Goal: Task Accomplishment & Management: Complete application form

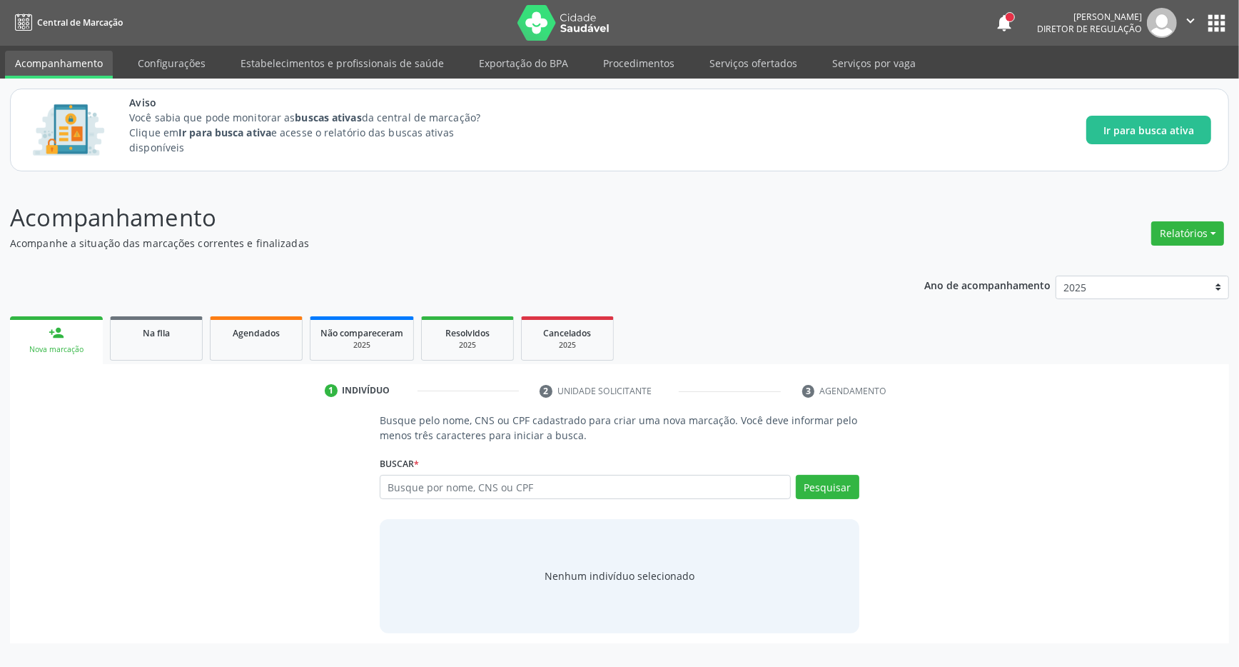
drag, startPoint x: 938, startPoint y: 129, endPoint x: 882, endPoint y: 126, distance: 55.8
click at [438, 490] on input "text" at bounding box center [585, 487] width 411 height 24
type input "70010096963214414"
click at [824, 489] on button "Pesquisar" at bounding box center [828, 487] width 64 height 24
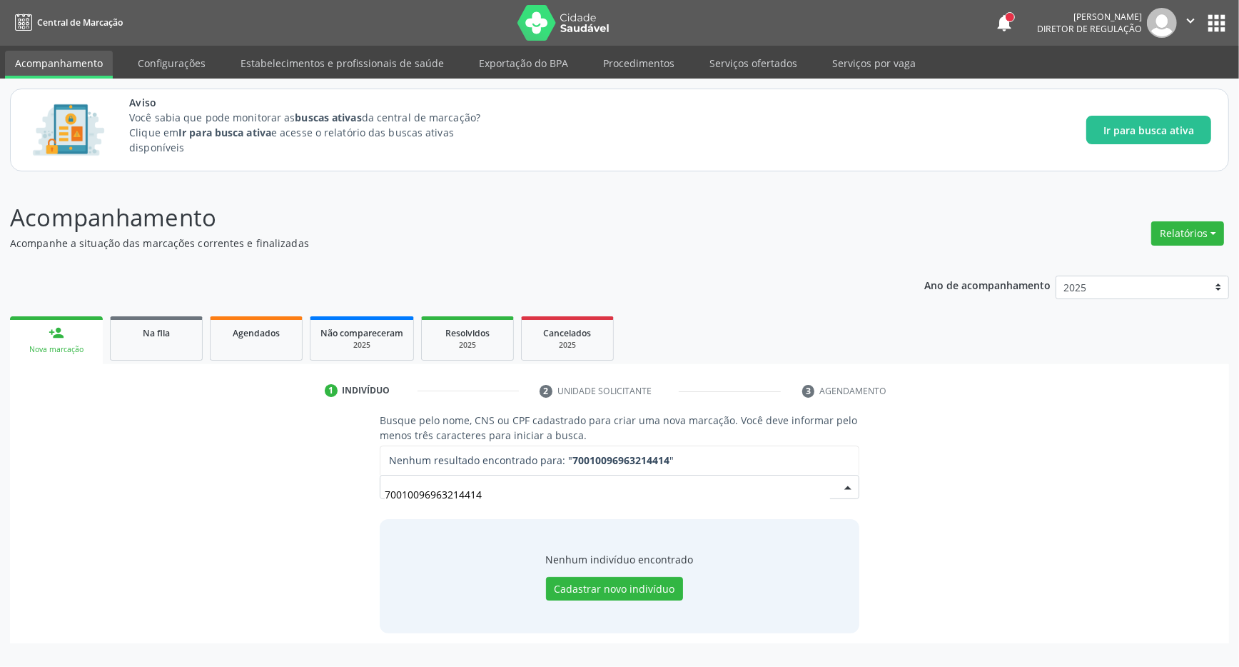
drag, startPoint x: 507, startPoint y: 495, endPoint x: 220, endPoint y: 503, distance: 287.0
click at [385, 503] on input "70010096963214414" at bounding box center [607, 494] width 445 height 29
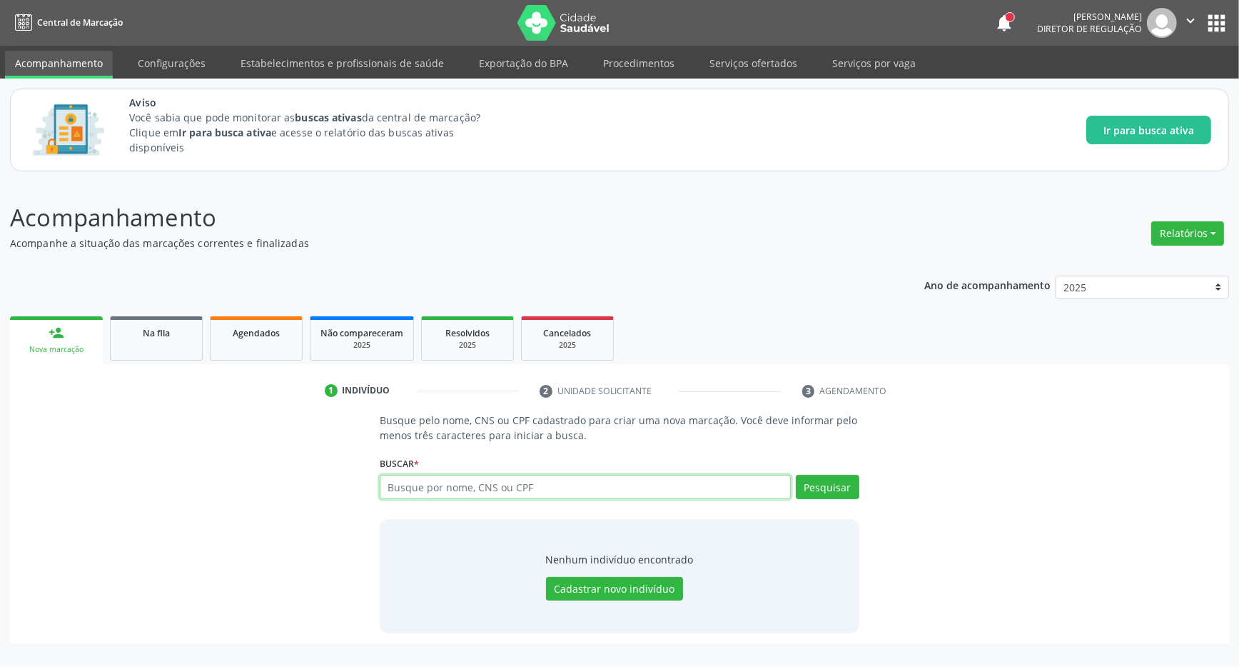
click at [461, 481] on input "text" at bounding box center [585, 487] width 411 height 24
type input "700100996214414"
click at [836, 477] on button "Pesquisar" at bounding box center [828, 487] width 64 height 24
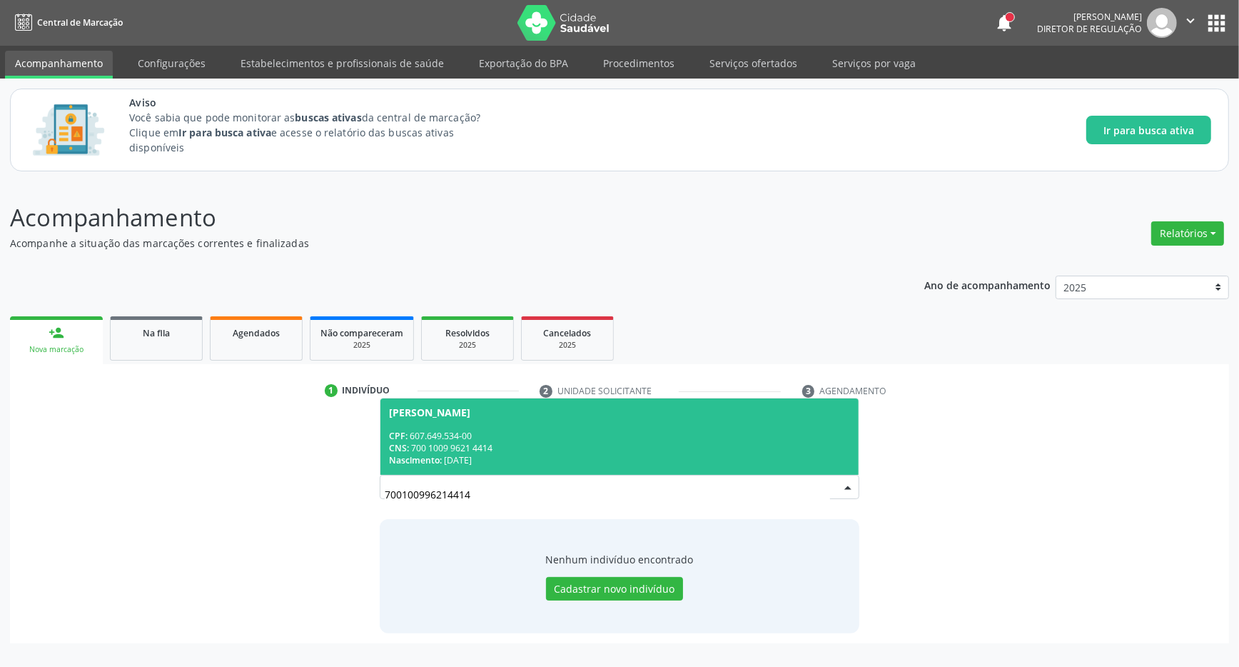
click at [473, 420] on span "Marinalva Izidorio dos Santos CPF: 607.649.534-00 CNS: 700 1009 9621 4414 Nasci…" at bounding box center [619, 436] width 478 height 76
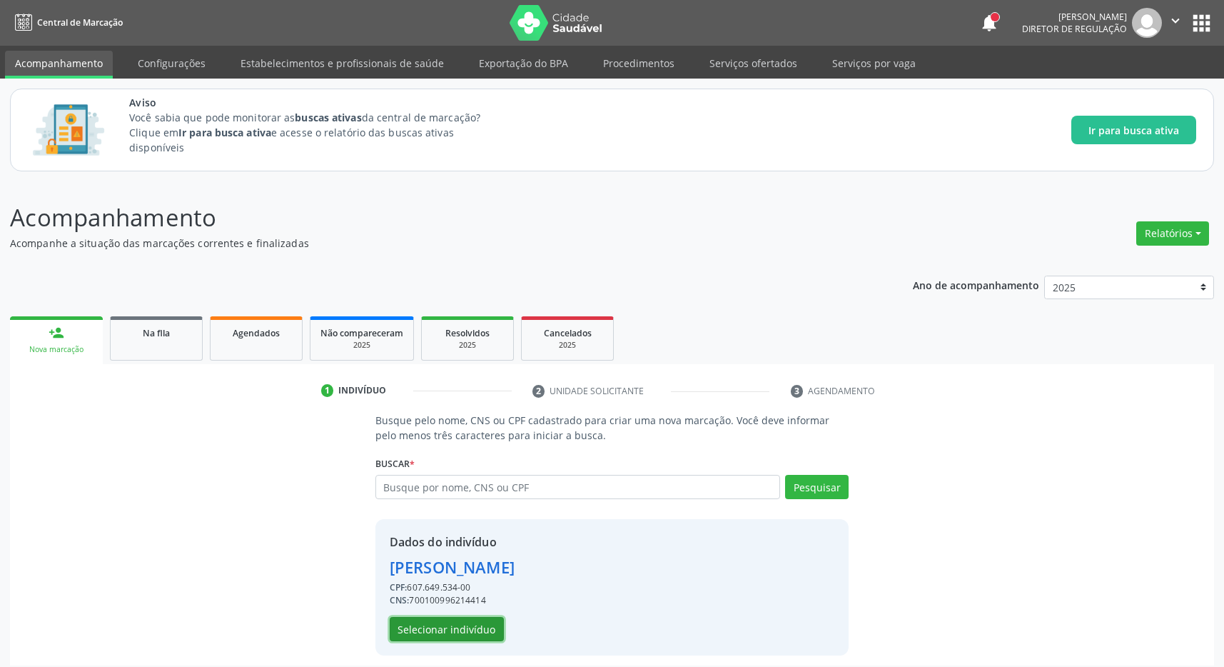
click at [453, 630] on button "Selecionar indivíduo" at bounding box center [447, 629] width 114 height 24
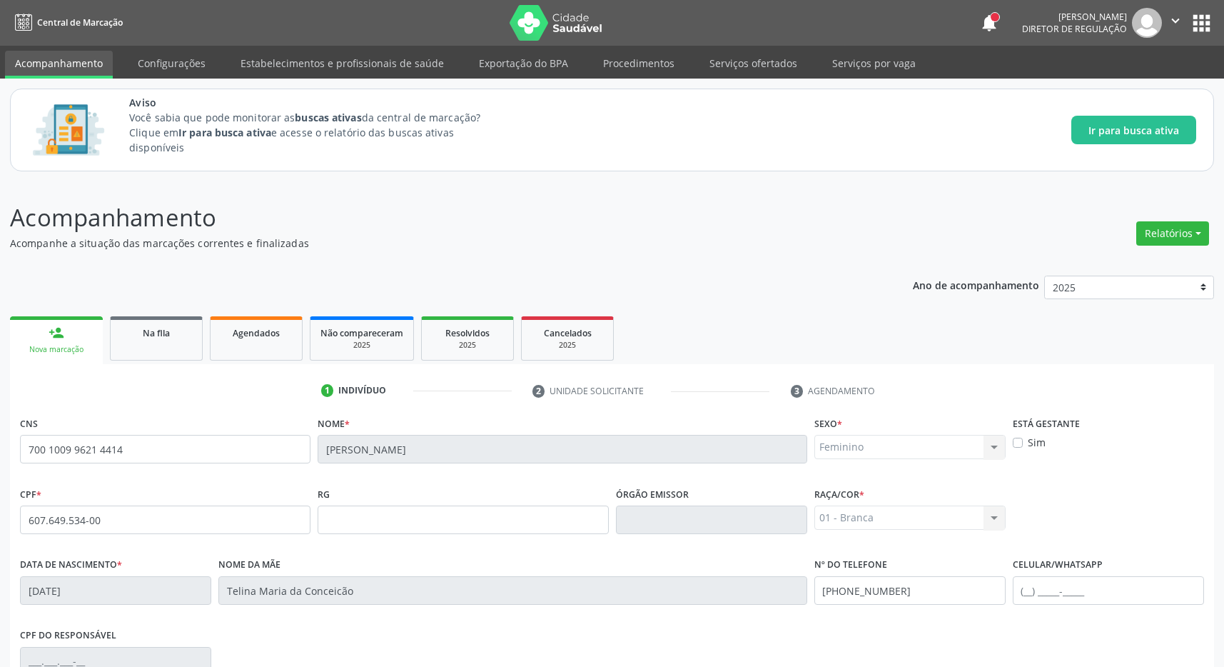
scroll to position [211, 0]
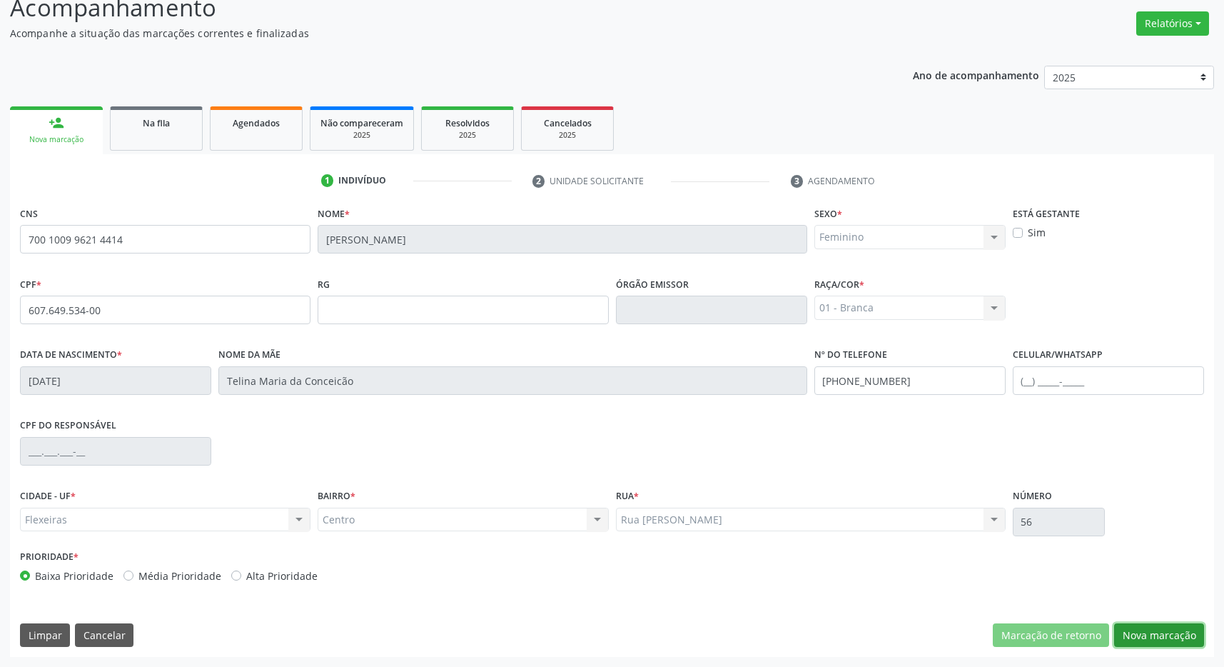
click at [1149, 638] on button "Nova marcação" at bounding box center [1159, 635] width 90 height 24
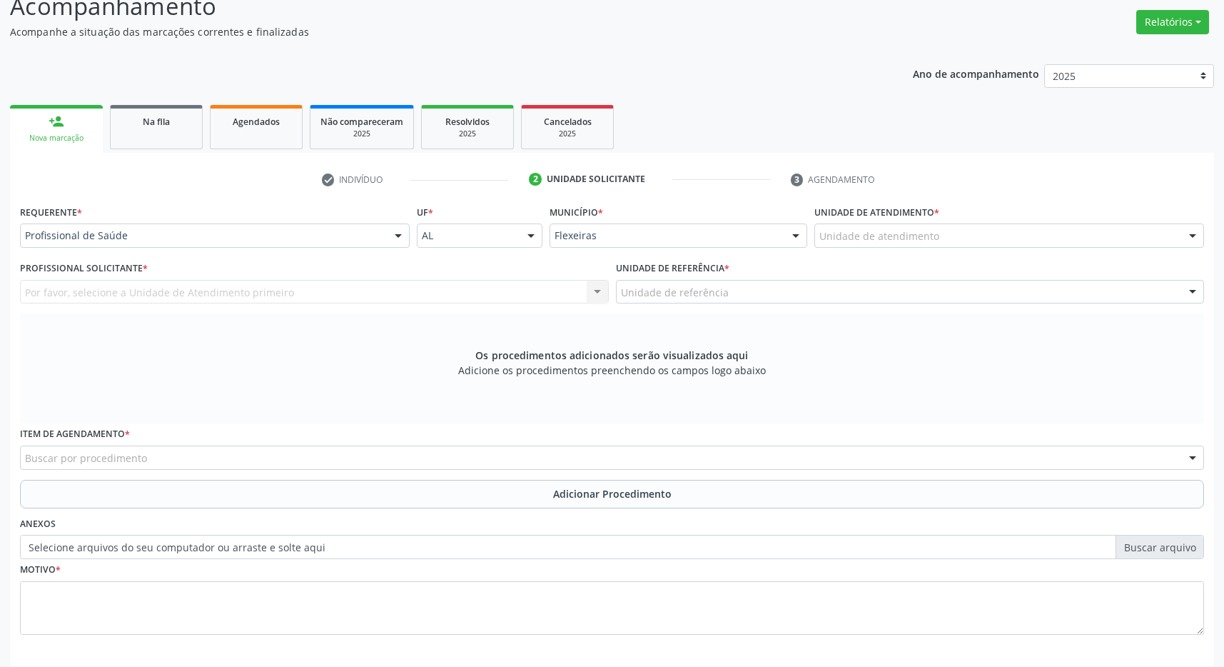
scroll to position [275, 0]
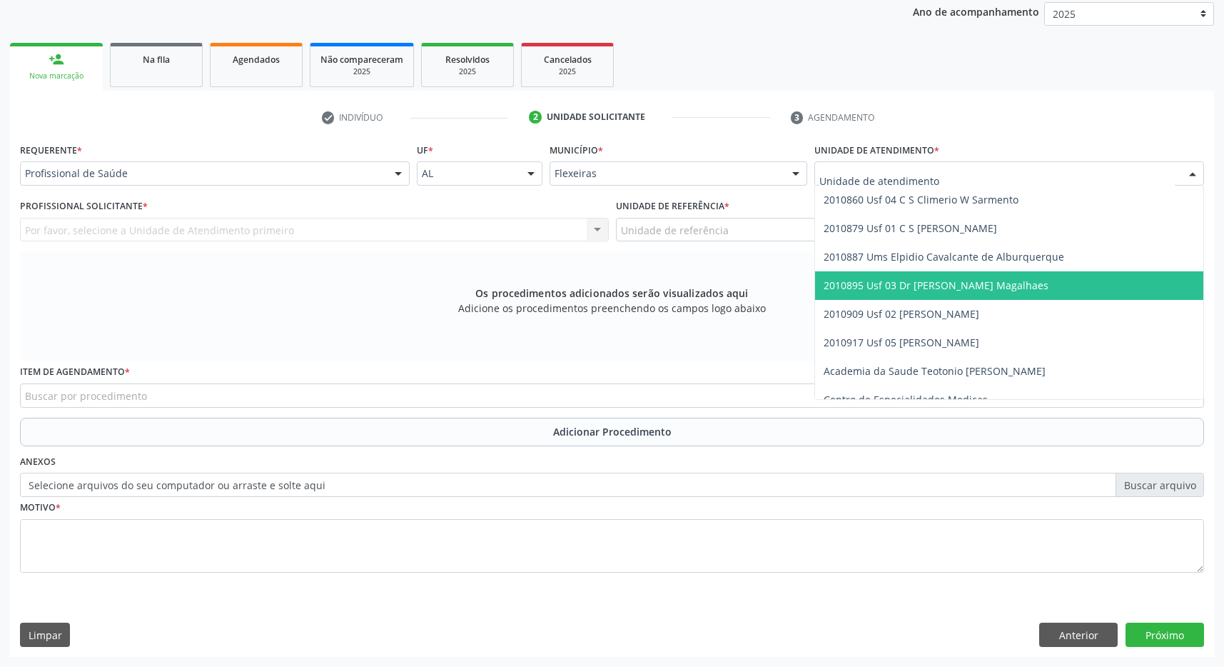
click at [970, 278] on span "2010895 Usf 03 Dr [PERSON_NAME] Magalhaes" at bounding box center [936, 285] width 225 height 14
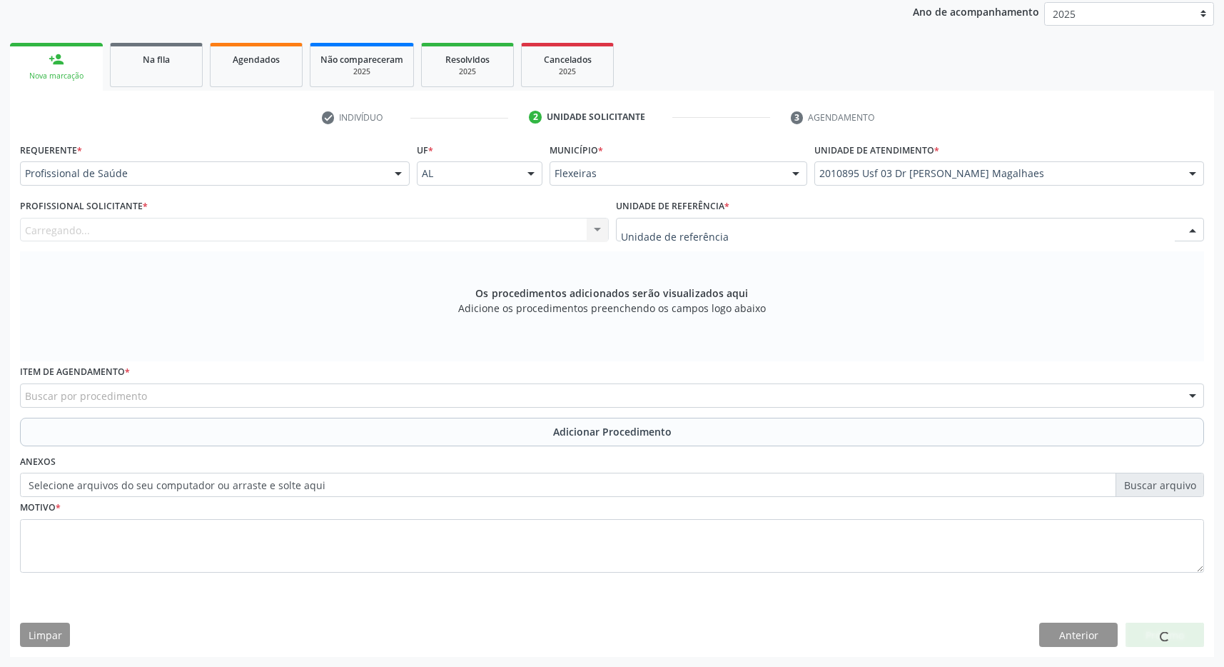
click at [944, 225] on div at bounding box center [910, 230] width 589 height 24
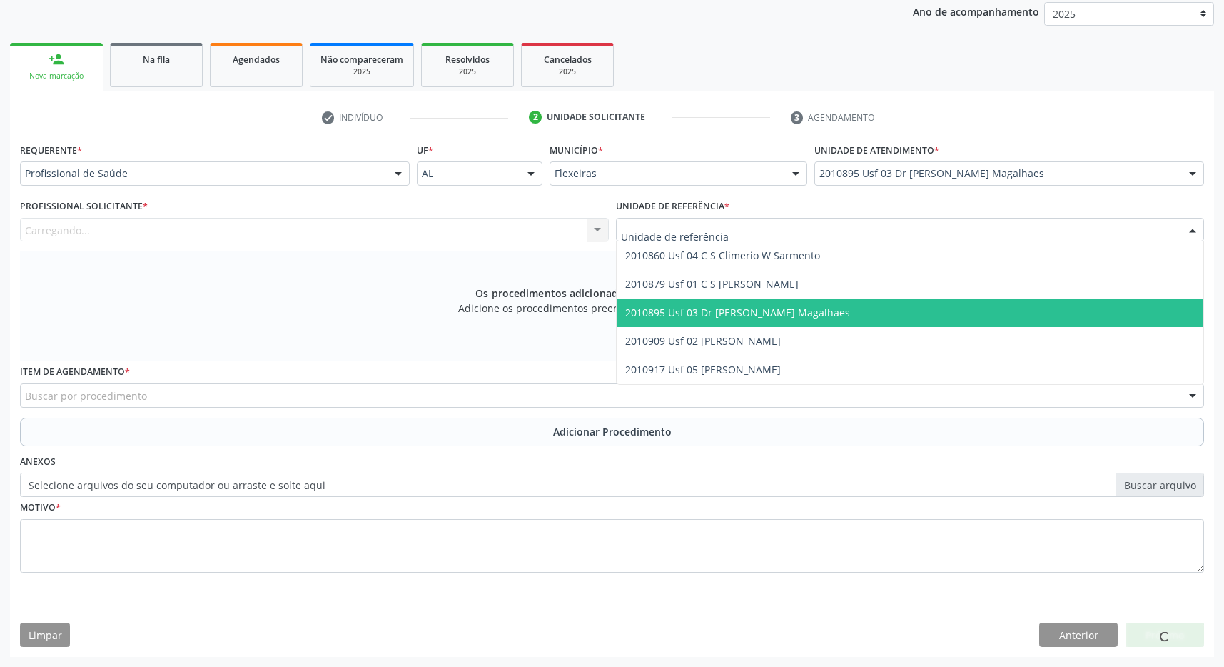
click at [925, 311] on span "2010895 Usf 03 Dr [PERSON_NAME] Magalhaes" at bounding box center [910, 312] width 587 height 29
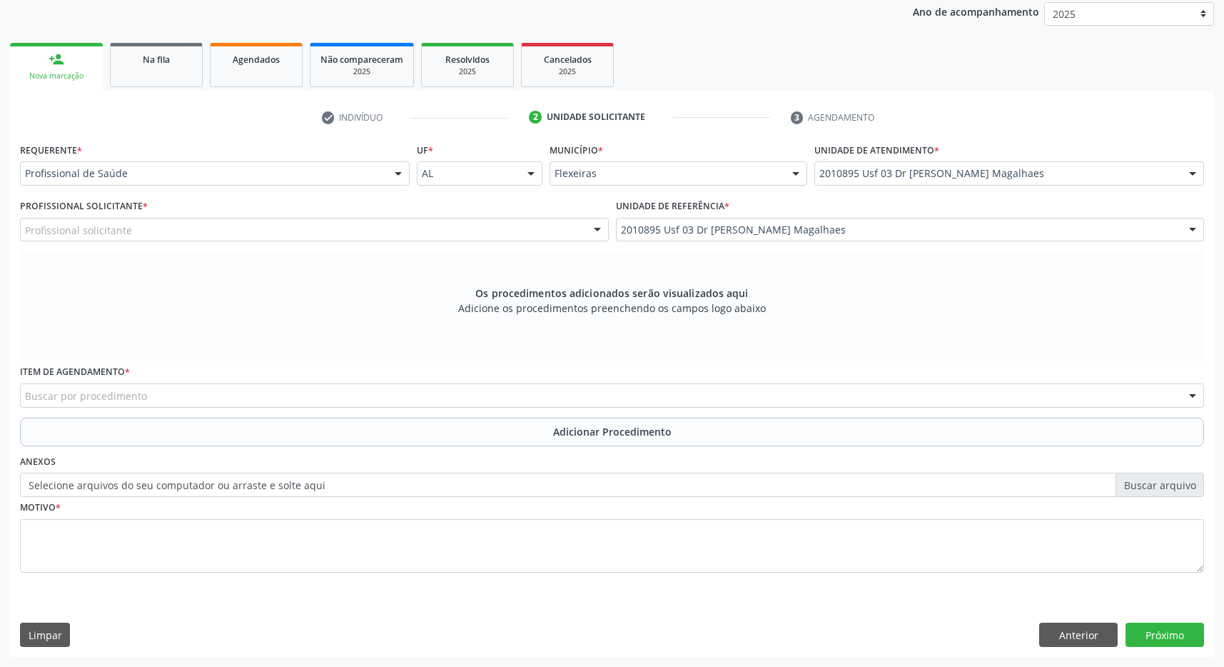
click at [468, 231] on div "Profissional solicitante" at bounding box center [314, 230] width 589 height 24
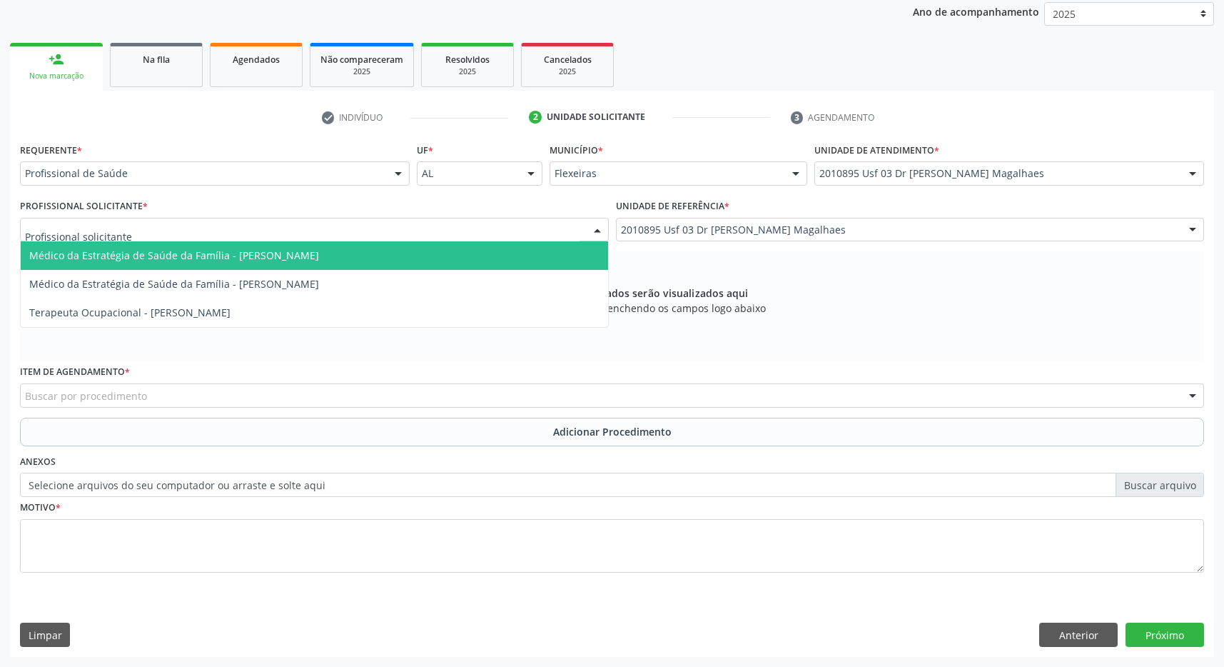
click at [449, 257] on span "Médico da Estratégia de Saúde da Família - Caroline Calixto Barros Sampaio Fern…" at bounding box center [314, 255] width 587 height 29
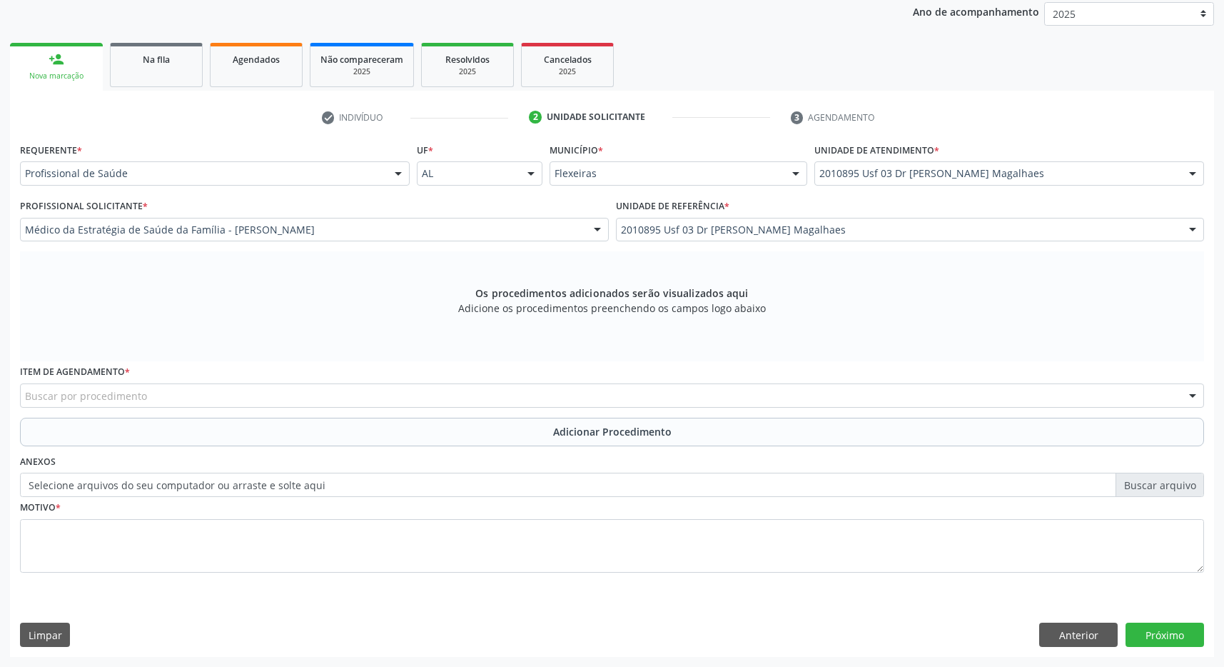
click at [301, 395] on div "Buscar por procedimento" at bounding box center [612, 395] width 1184 height 24
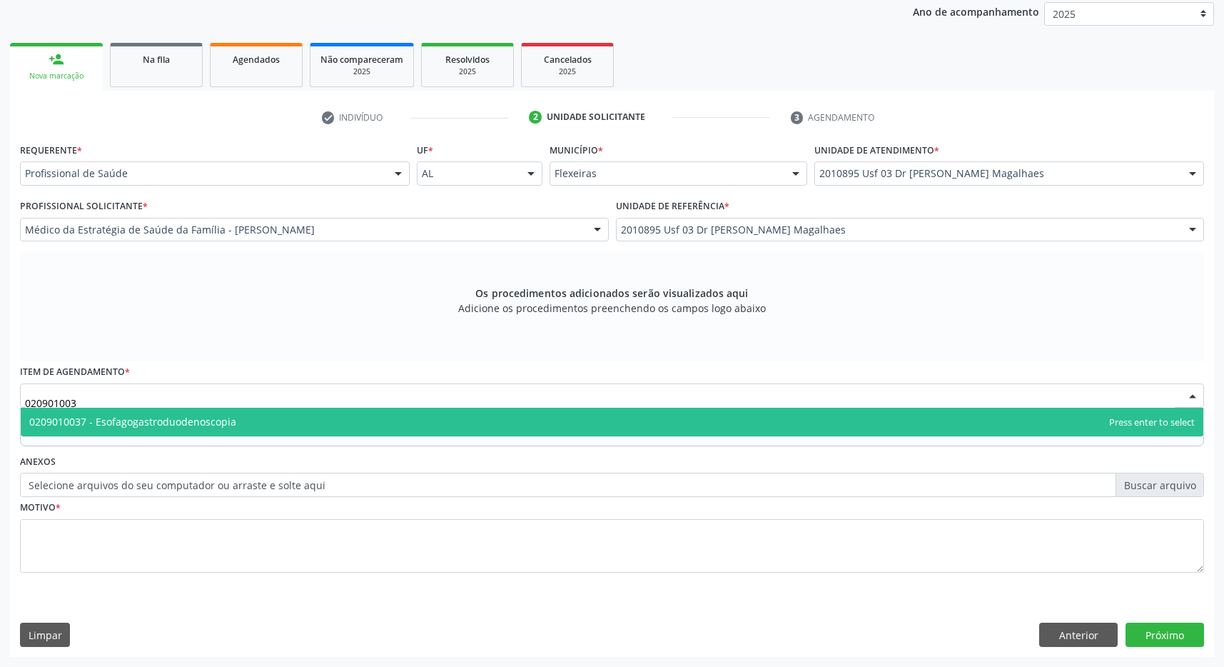
type input "0209010037"
click at [304, 418] on span "0209010037 - Esofagogastroduodenoscopia" at bounding box center [612, 422] width 1183 height 29
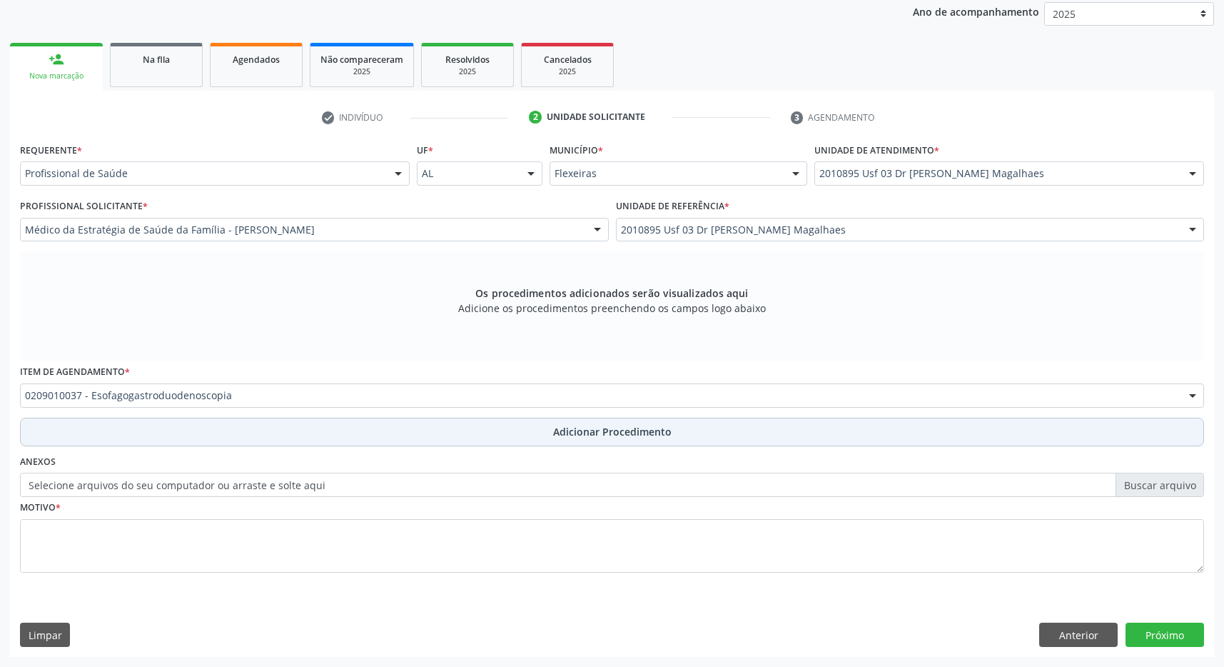
click at [466, 434] on button "Adicionar Procedimento" at bounding box center [612, 432] width 1184 height 29
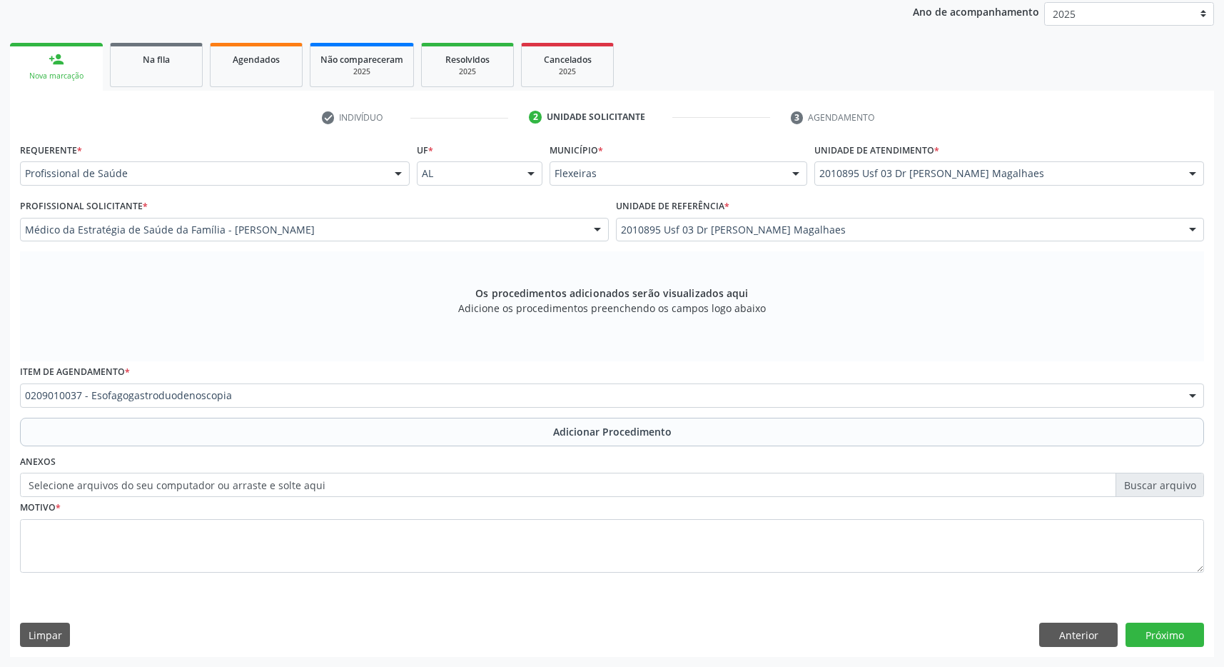
scroll to position [220, 0]
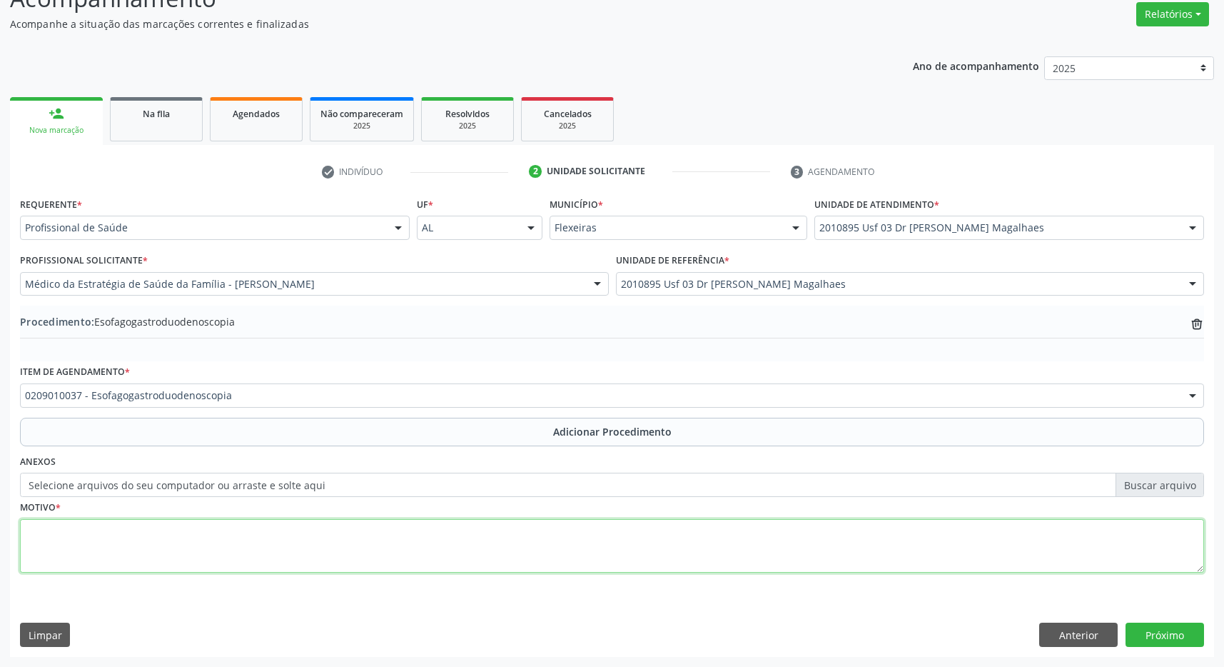
click at [393, 536] on textarea at bounding box center [612, 546] width 1184 height 54
type textarea "pirose DRGE"
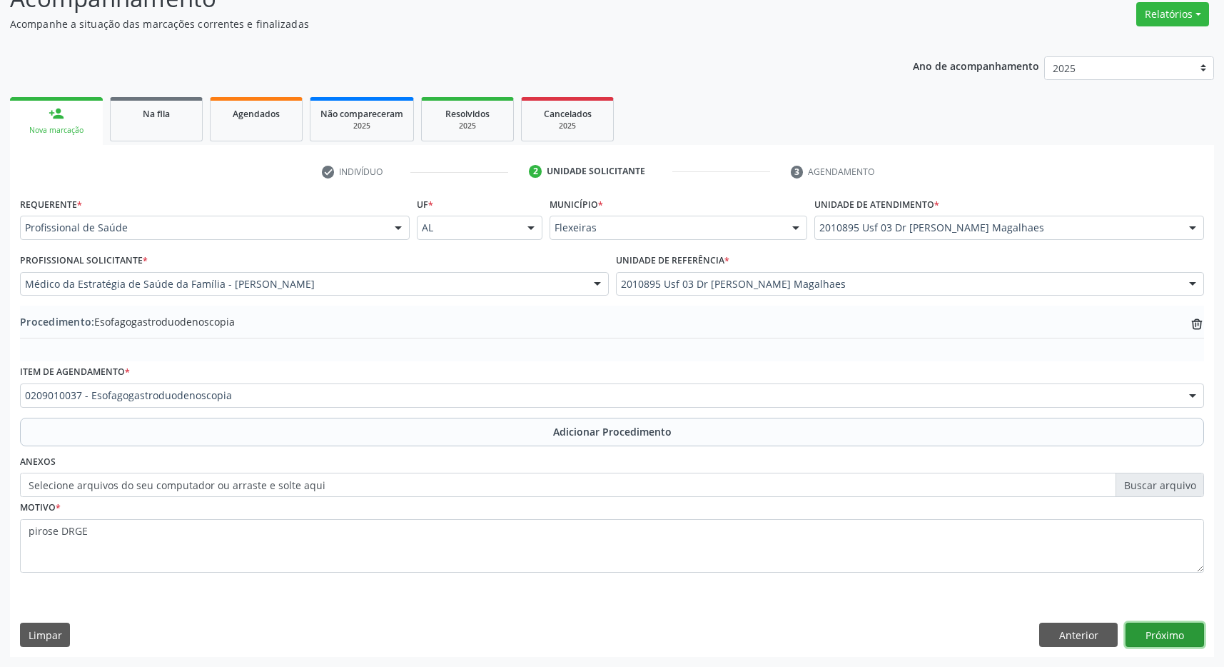
click at [1187, 635] on button "Próximo" at bounding box center [1165, 634] width 79 height 24
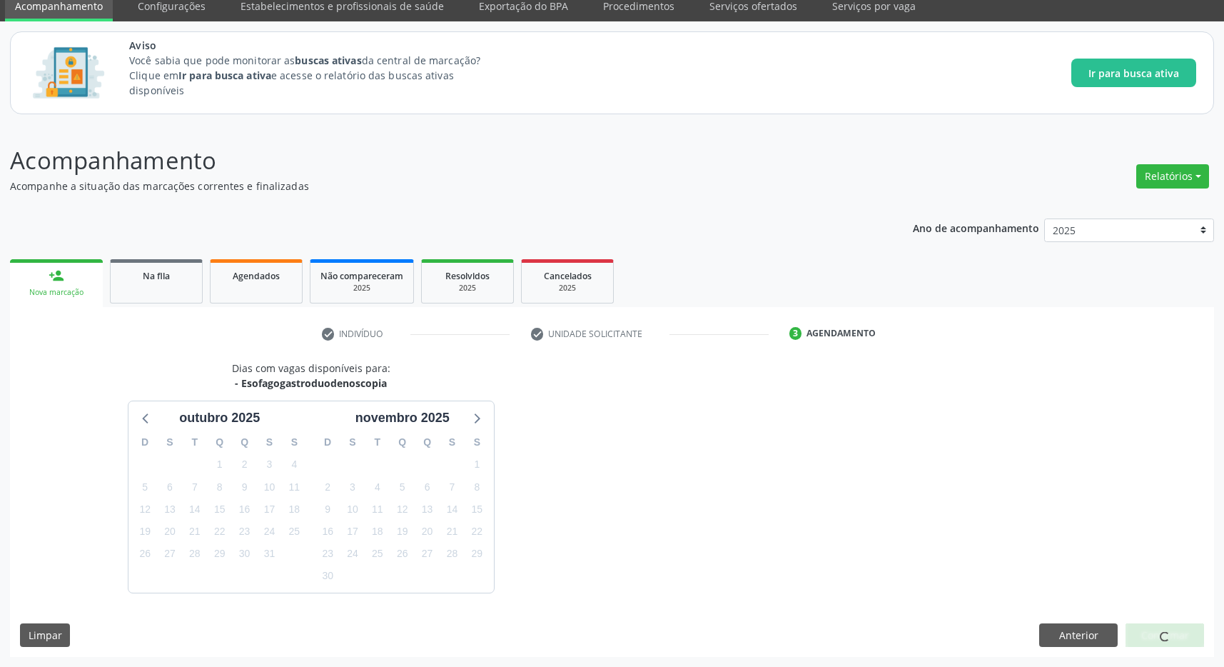
scroll to position [101, 0]
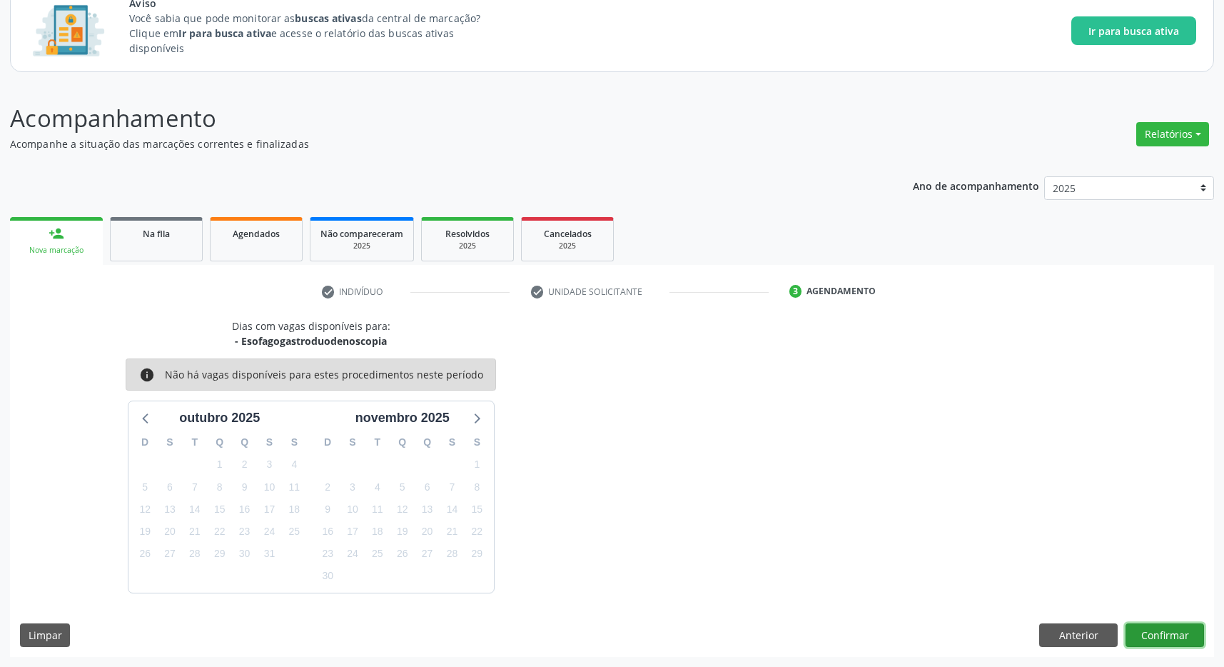
click at [1173, 635] on button "Confirmar" at bounding box center [1165, 635] width 79 height 24
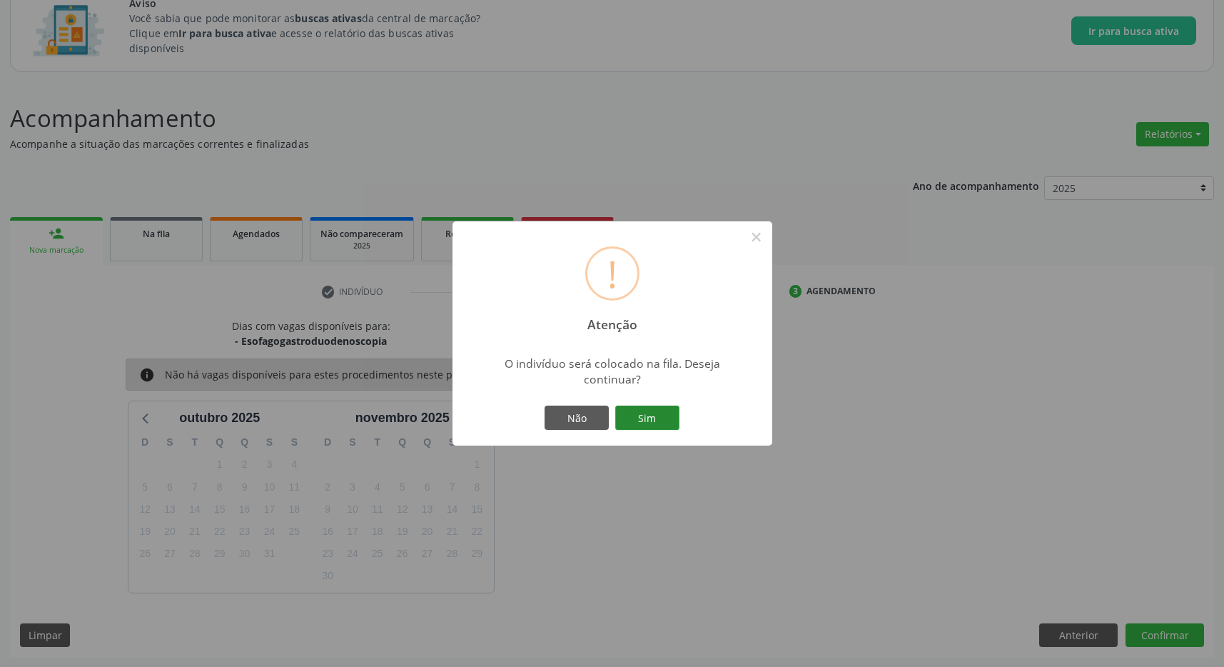
click at [646, 422] on button "Sim" at bounding box center [647, 417] width 64 height 24
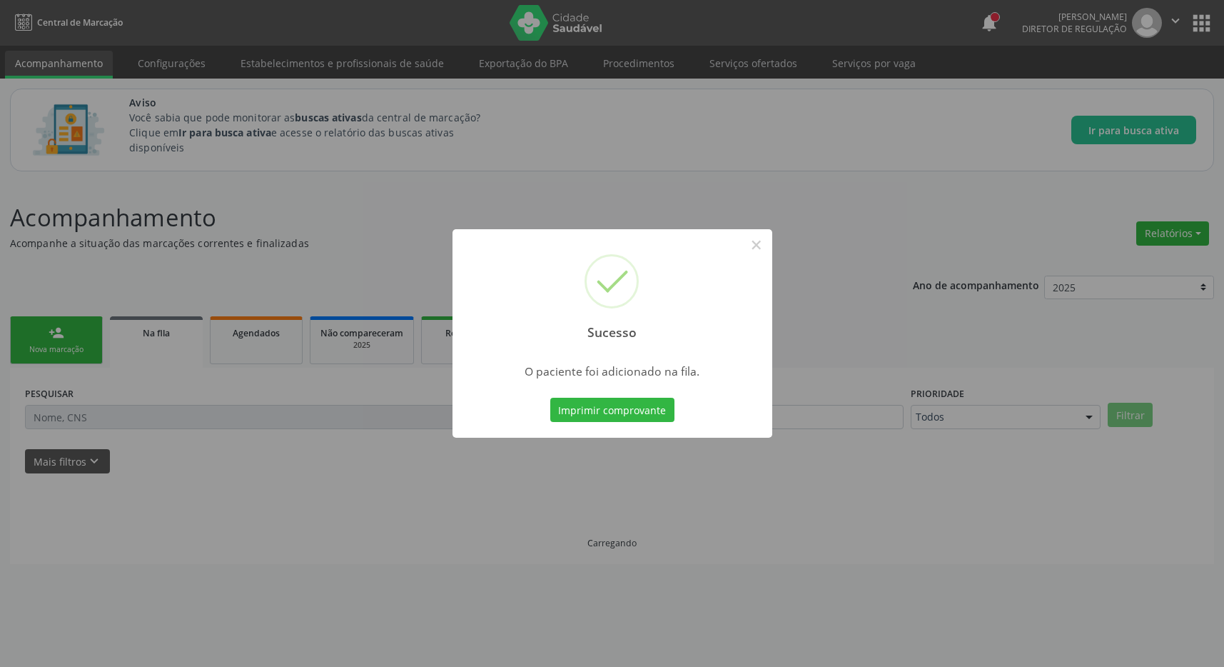
scroll to position [0, 0]
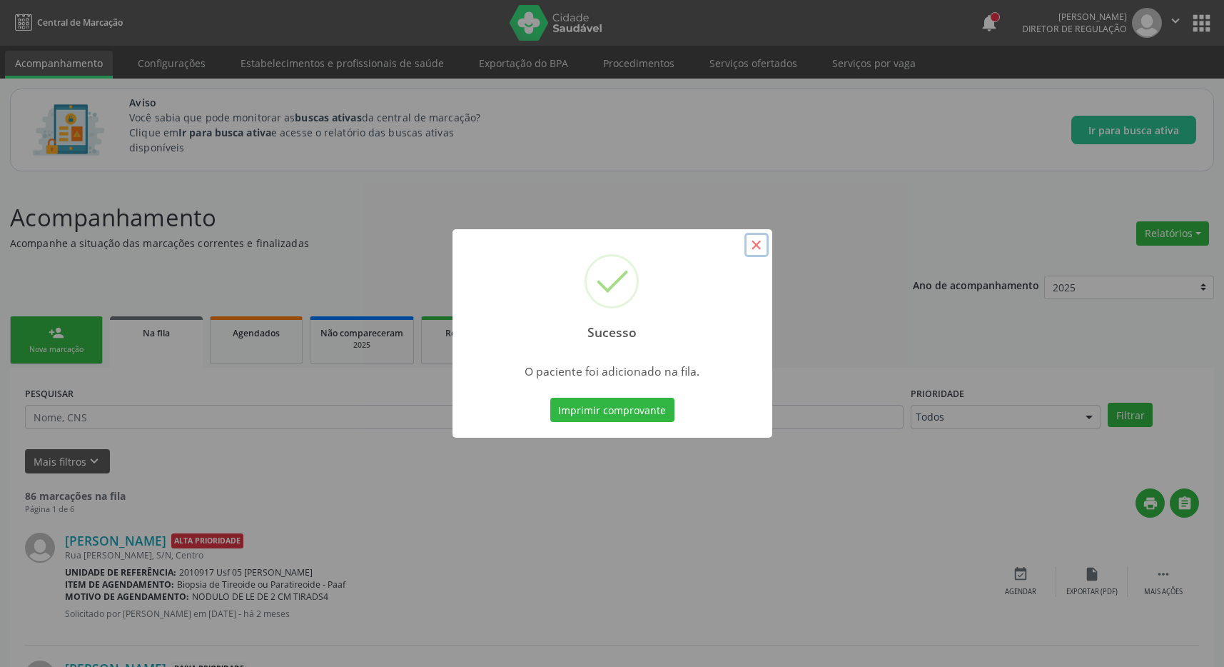
click at [757, 246] on button "×" at bounding box center [757, 245] width 24 height 24
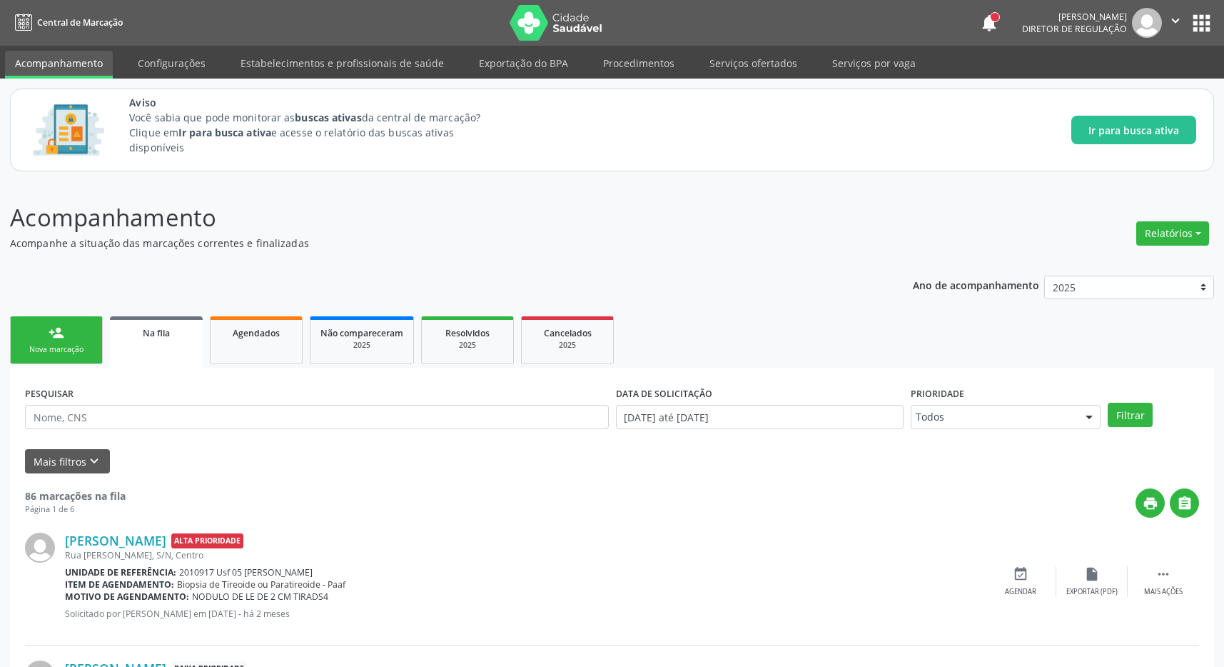
click at [1199, 21] on button "apps" at bounding box center [1201, 23] width 25 height 25
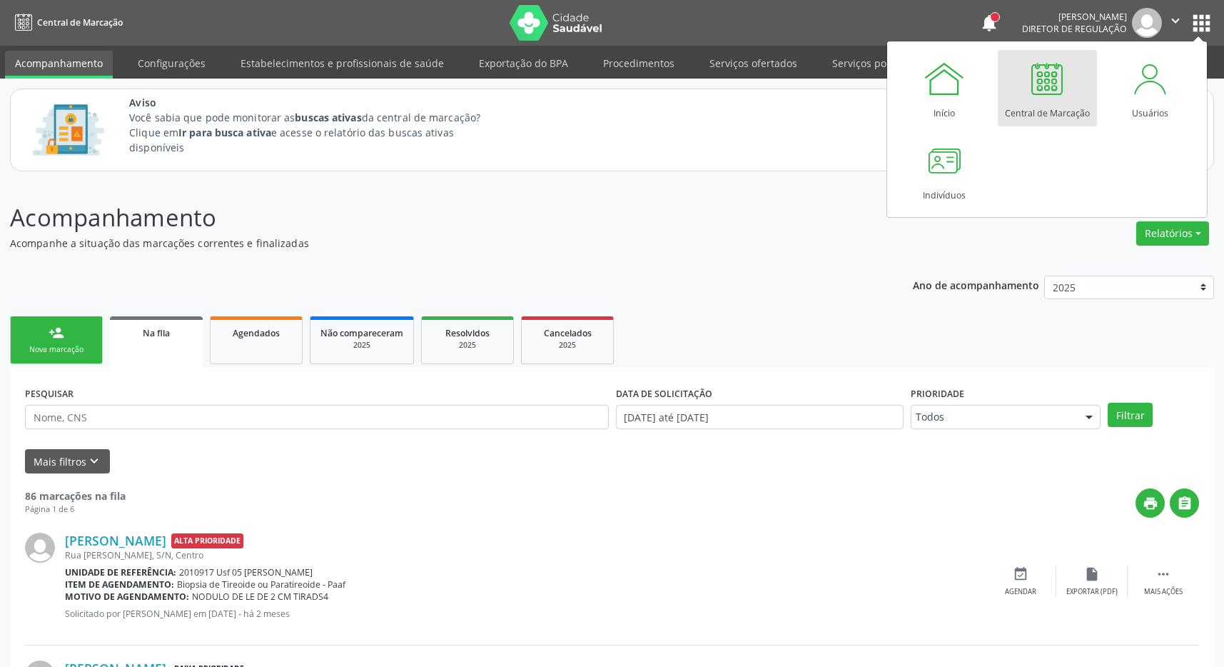
click at [1048, 67] on div at bounding box center [1047, 78] width 43 height 43
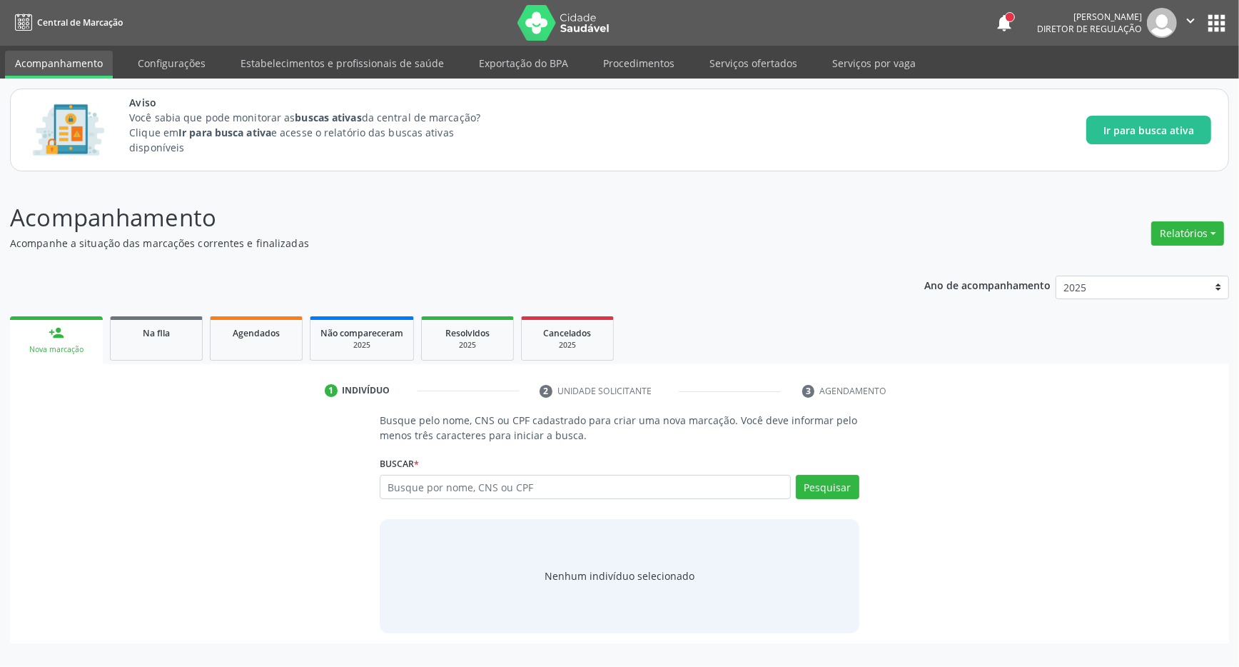
click at [642, 479] on input "text" at bounding box center [585, 487] width 411 height 24
type input "700501571230955"
click at [832, 492] on button "Pesquisar" at bounding box center [828, 487] width 64 height 24
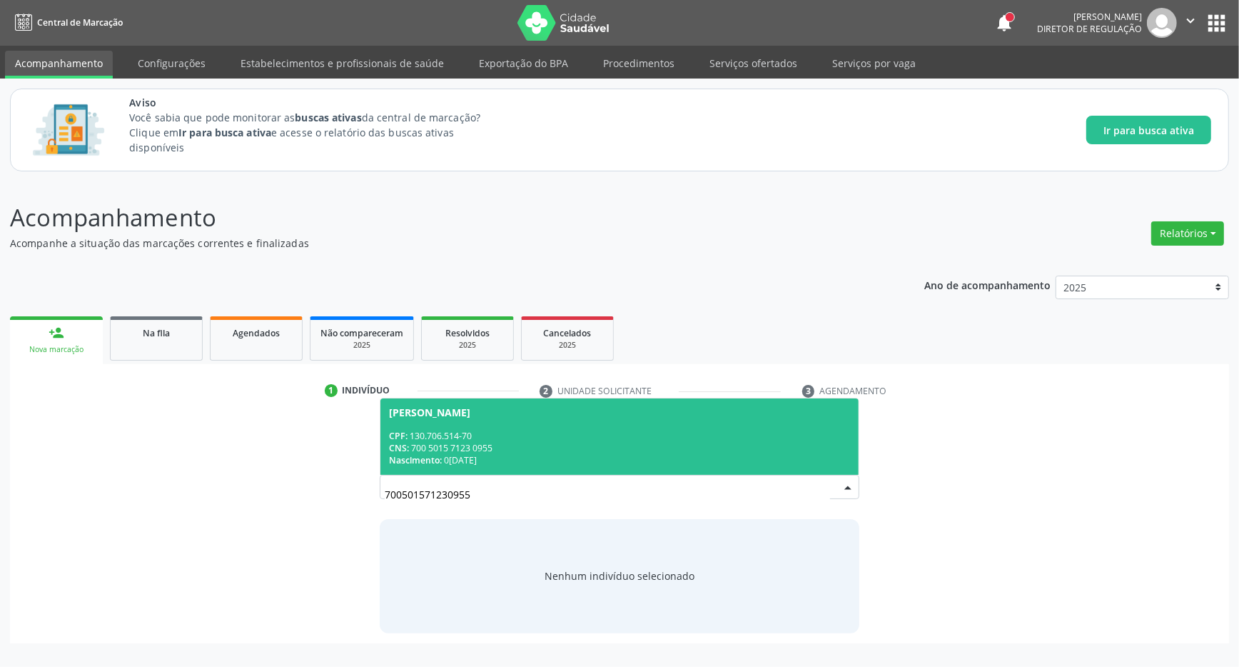
click at [595, 436] on div "CPF: 130.706.514-70" at bounding box center [619, 436] width 461 height 12
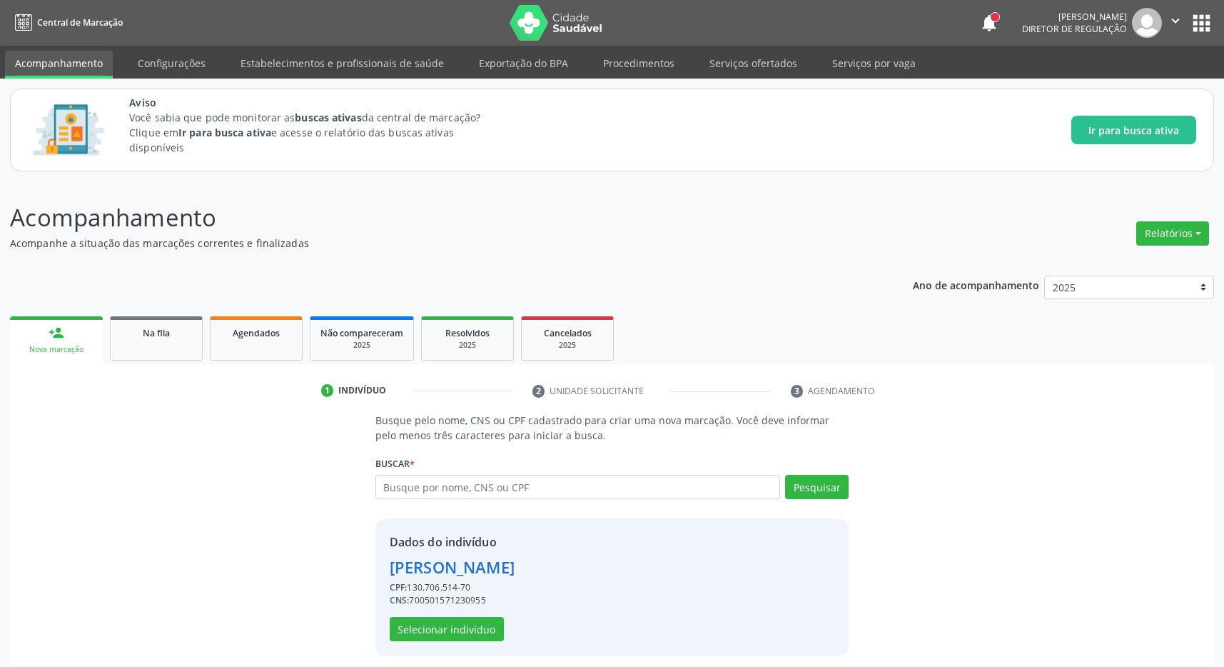
scroll to position [9, 0]
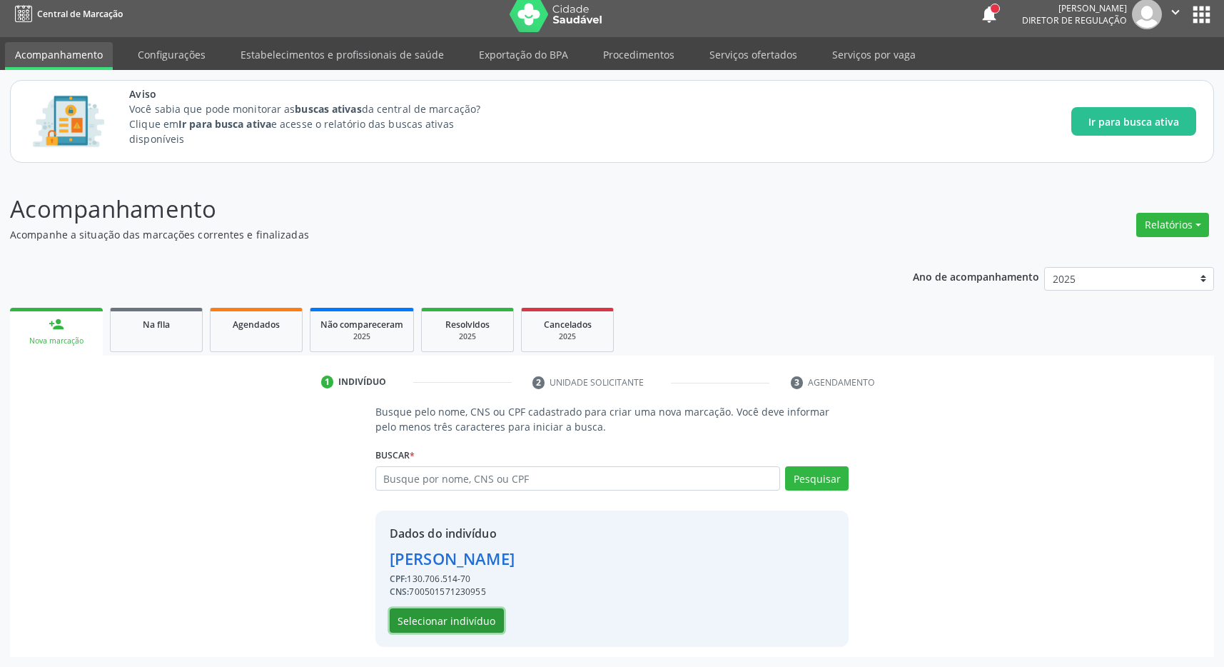
click at [460, 616] on button "Selecionar indivíduo" at bounding box center [447, 620] width 114 height 24
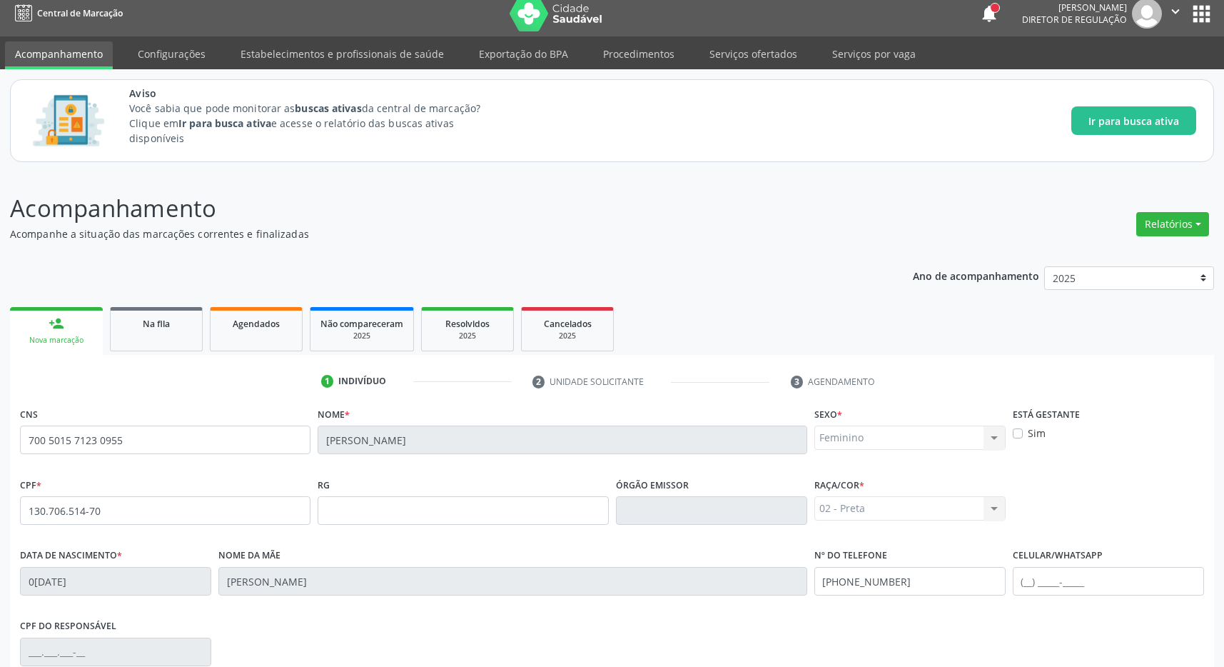
scroll to position [211, 0]
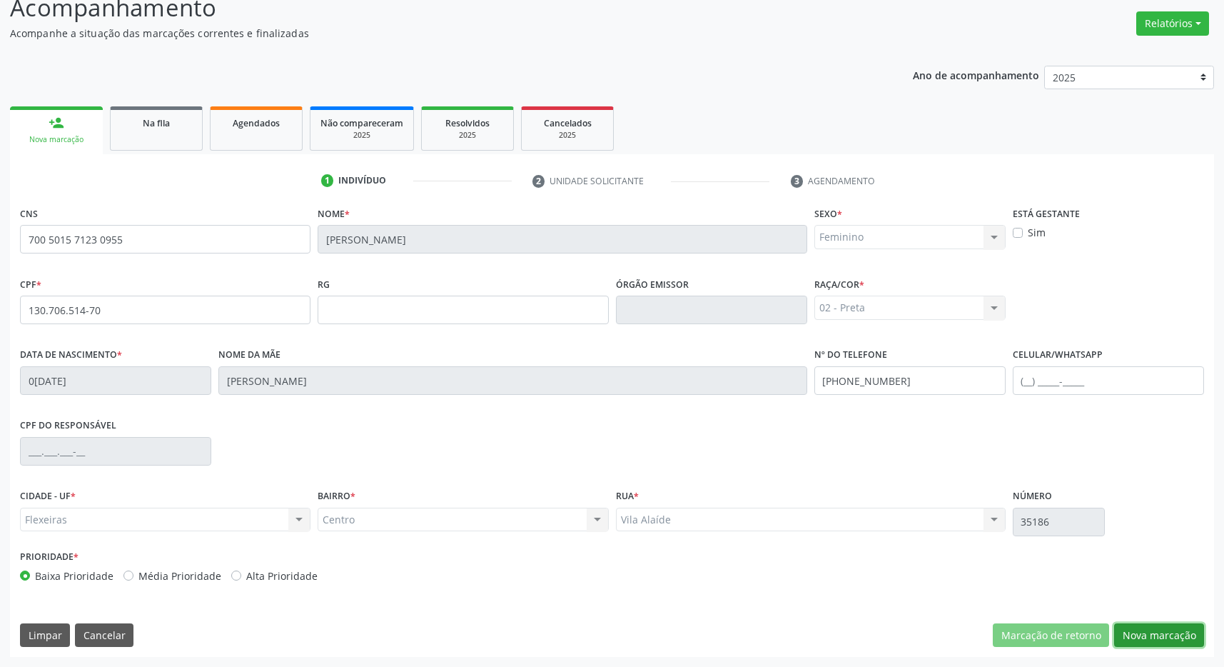
click at [1153, 632] on button "Nova marcação" at bounding box center [1159, 635] width 90 height 24
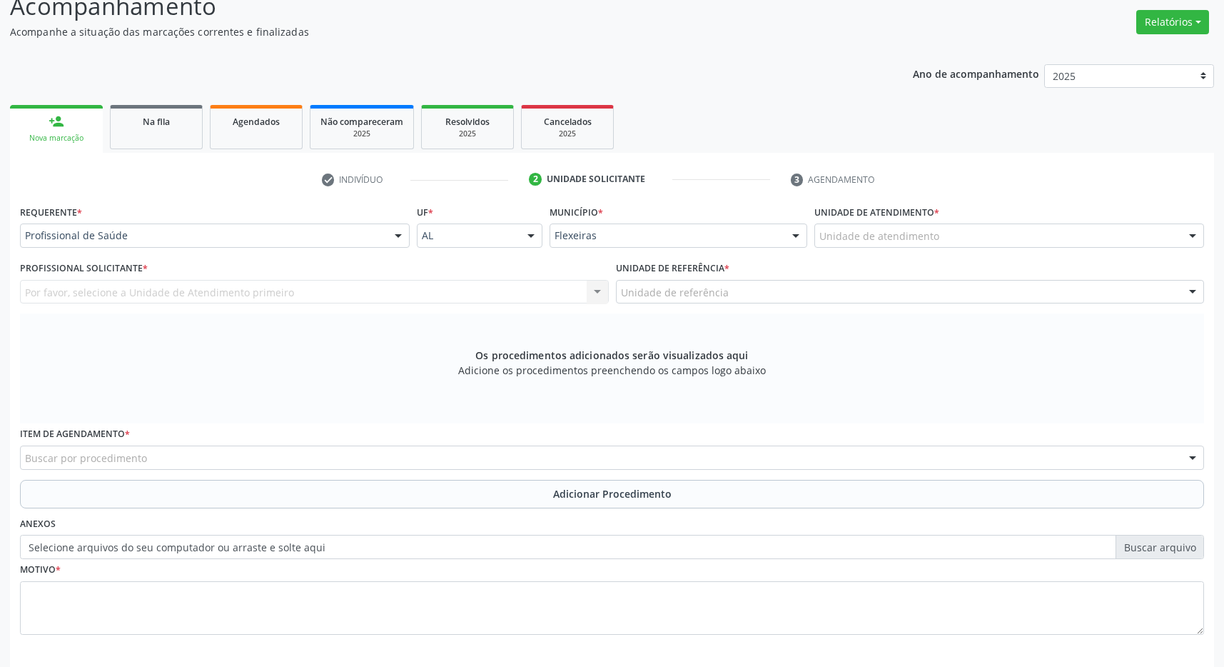
scroll to position [275, 0]
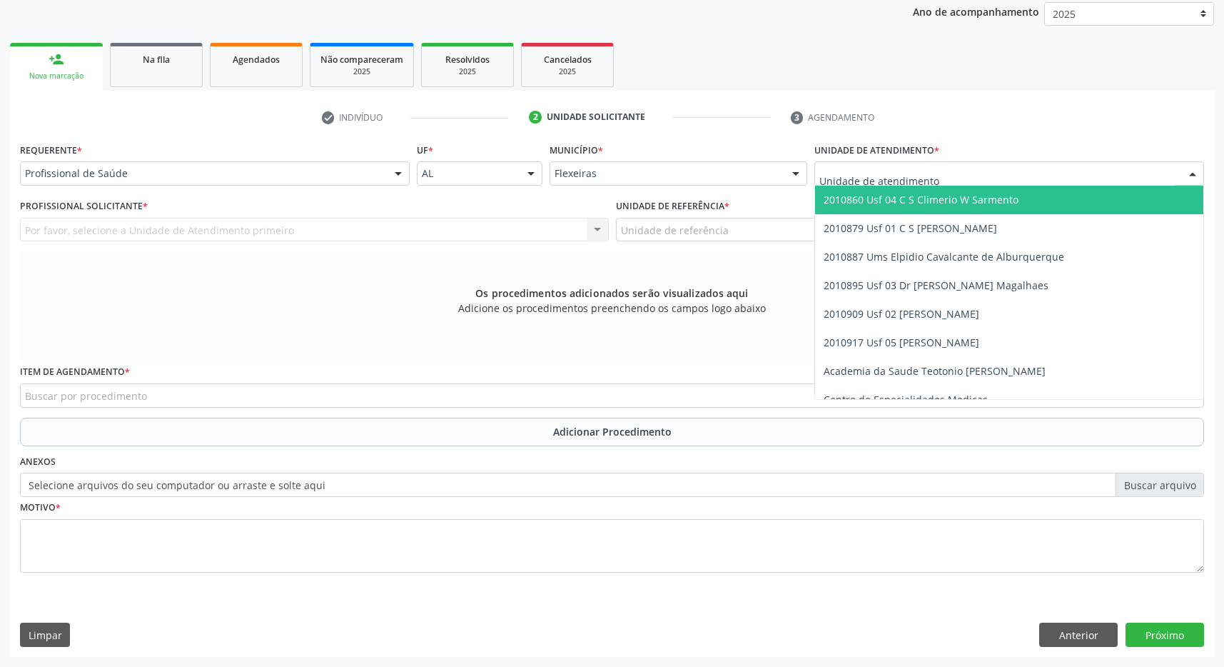
click at [999, 170] on div at bounding box center [1009, 173] width 390 height 24
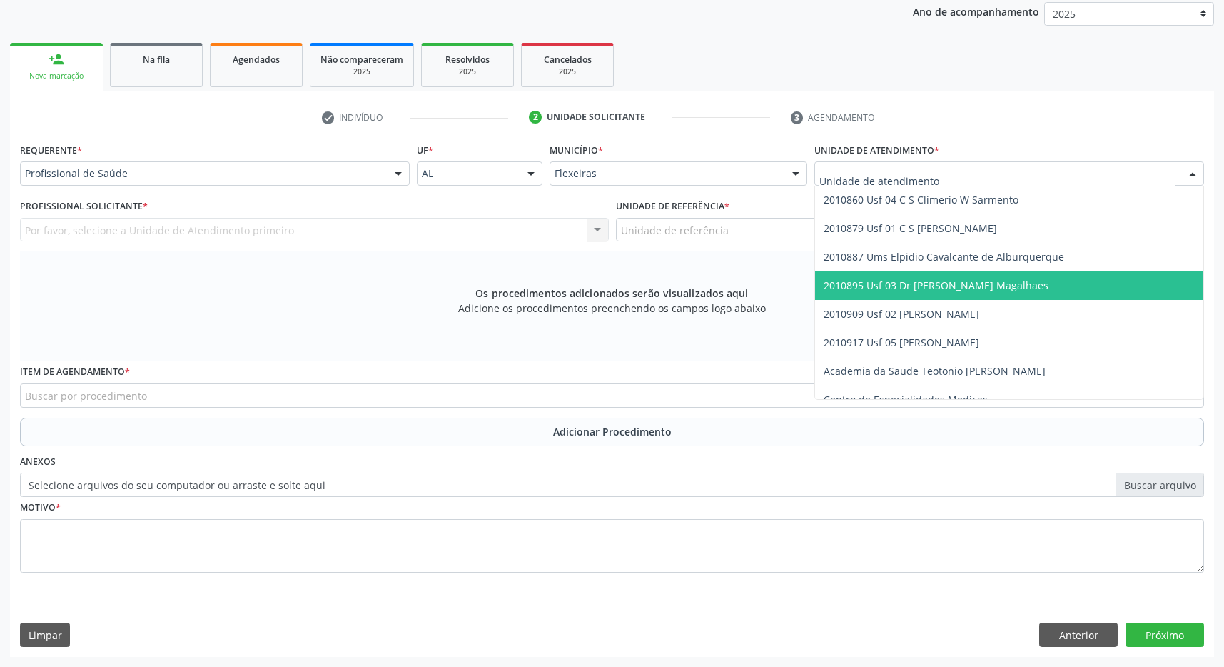
click at [988, 289] on span "2010895 Usf 03 Dr [PERSON_NAME] Magalhaes" at bounding box center [936, 285] width 225 height 14
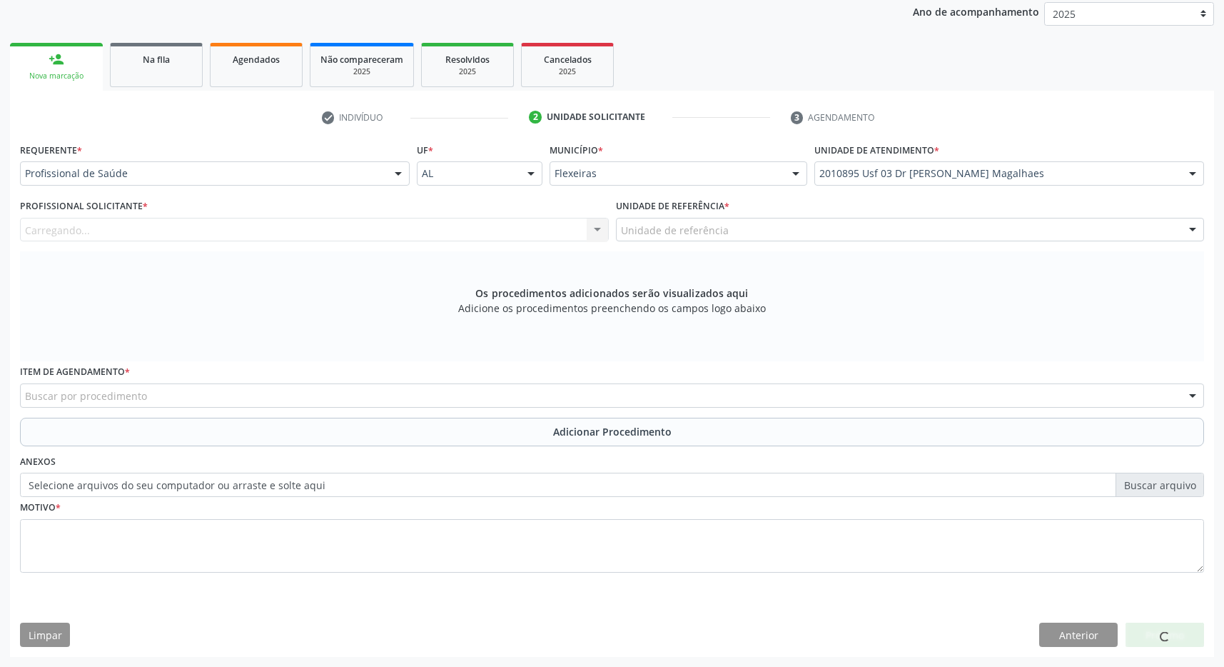
click at [994, 232] on div "Unidade de referência" at bounding box center [910, 230] width 589 height 24
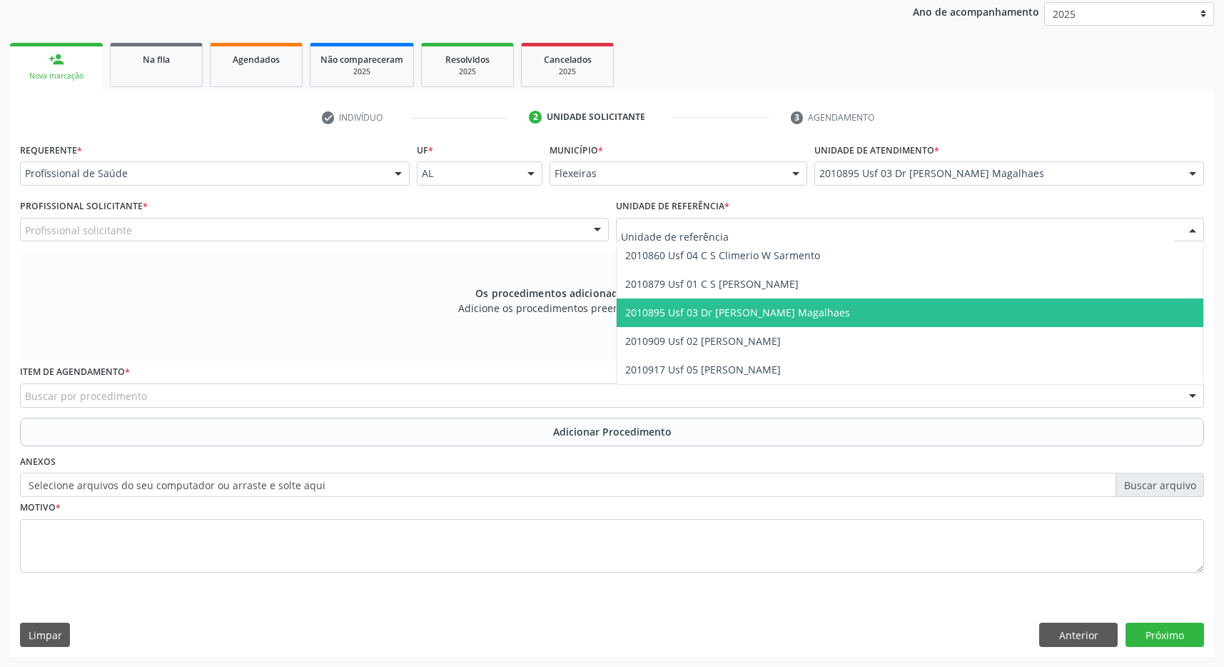
click at [985, 307] on span "2010895 Usf 03 Dr [PERSON_NAME] Magalhaes" at bounding box center [910, 312] width 587 height 29
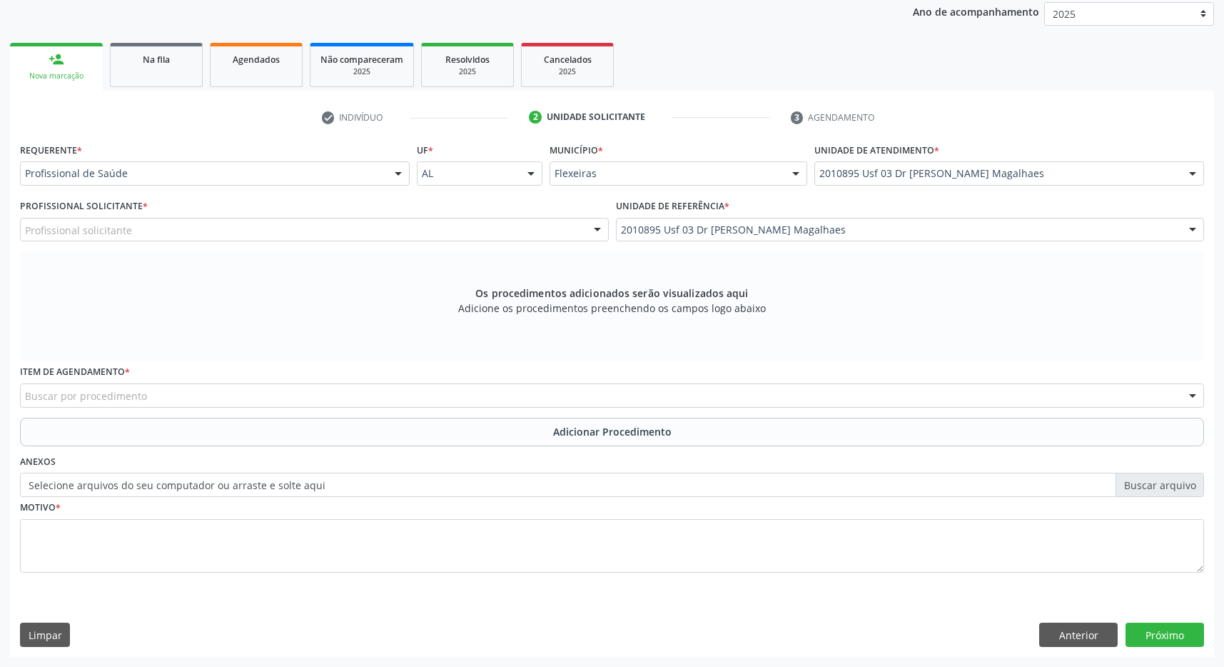
click at [533, 226] on div "Profissional solicitante" at bounding box center [314, 230] width 589 height 24
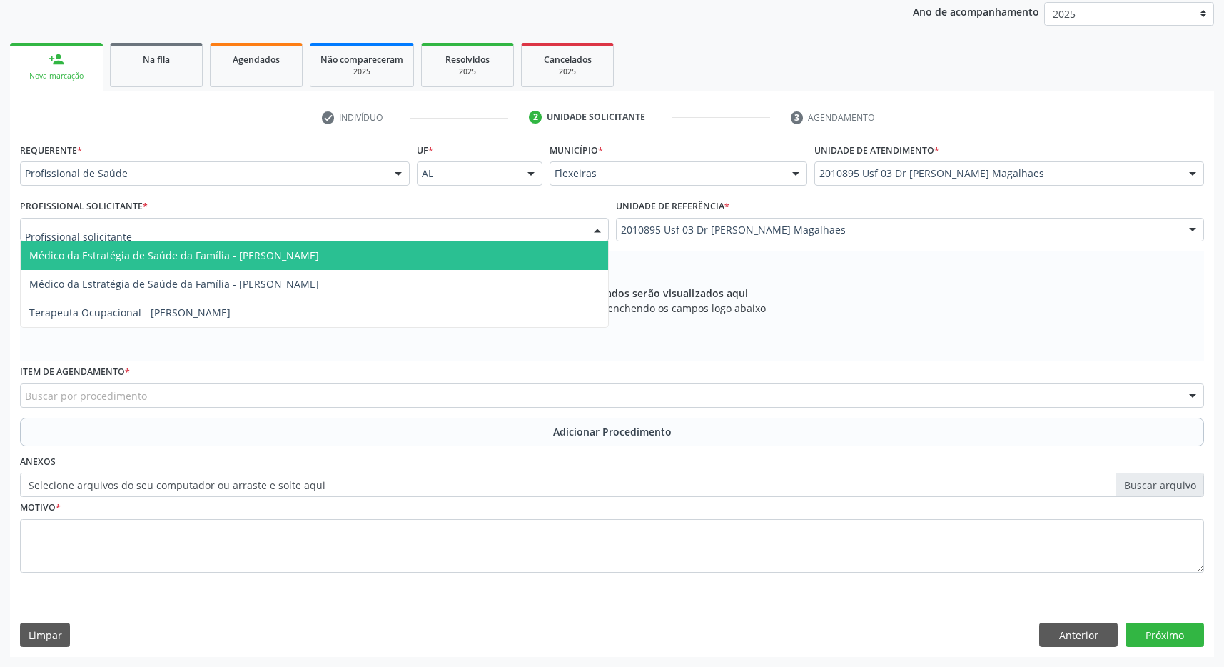
click at [511, 256] on span "Médico da Estratégia de Saúde da Família - Caroline Calixto Barros Sampaio Fern…" at bounding box center [314, 255] width 587 height 29
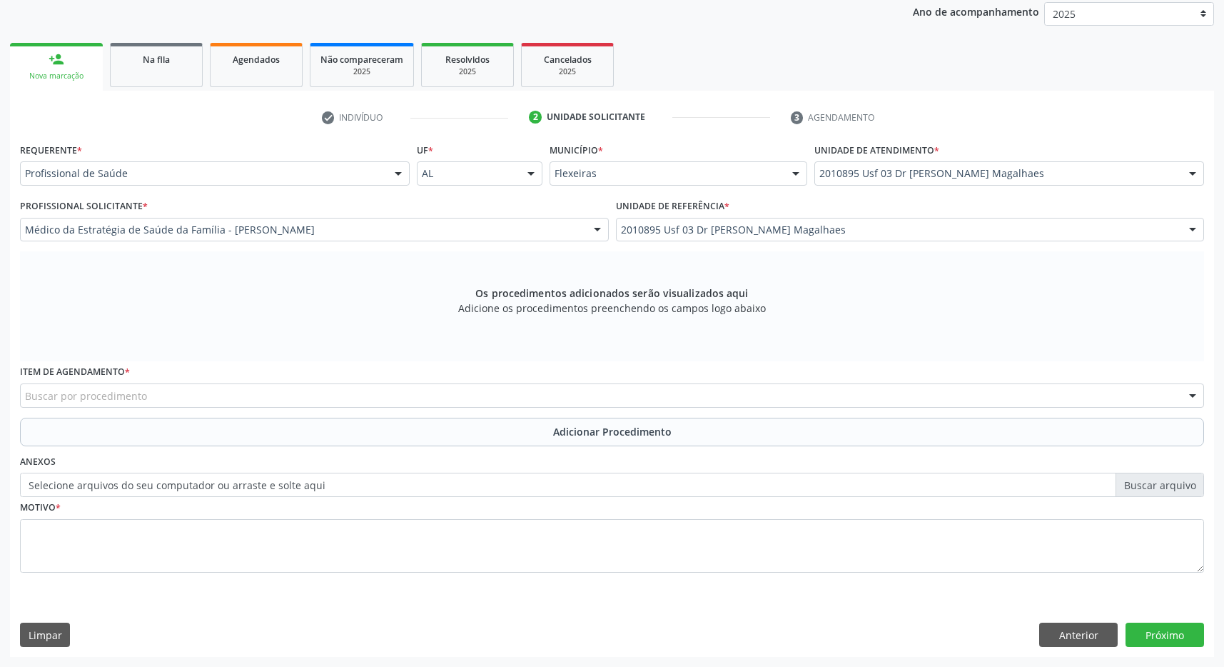
click at [184, 395] on div "Buscar por procedimento" at bounding box center [612, 395] width 1184 height 24
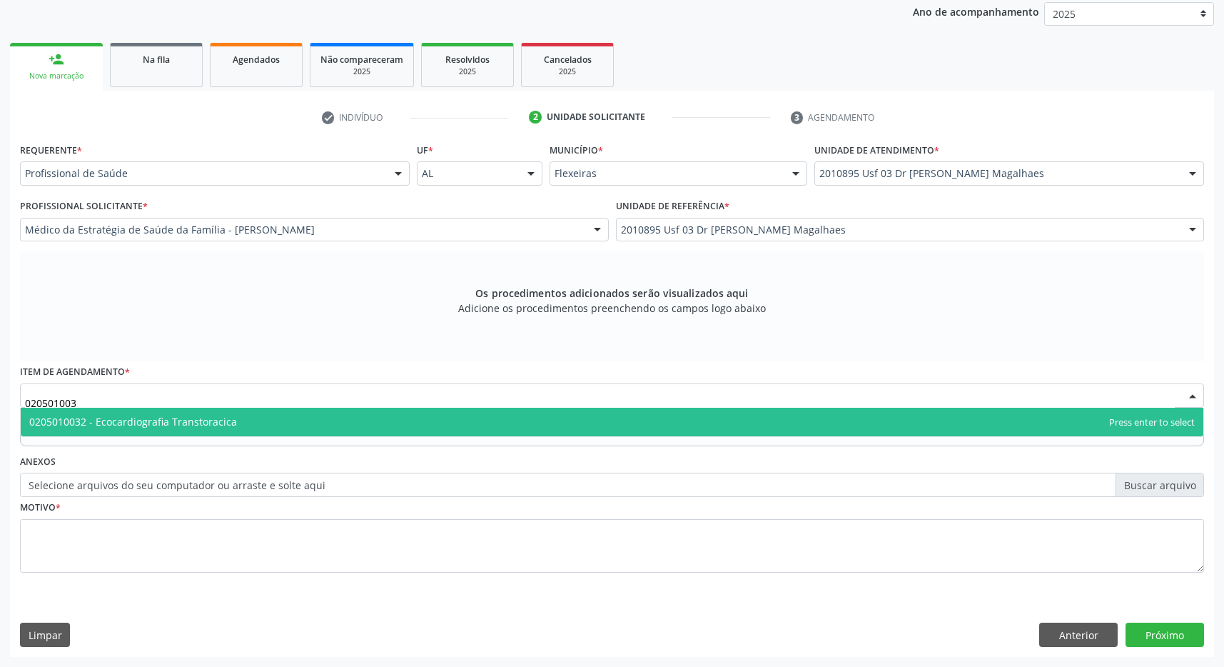
type input "0205010032"
click at [208, 418] on span "0205010032 - Ecocardiografia Transtoracica" at bounding box center [133, 422] width 208 height 14
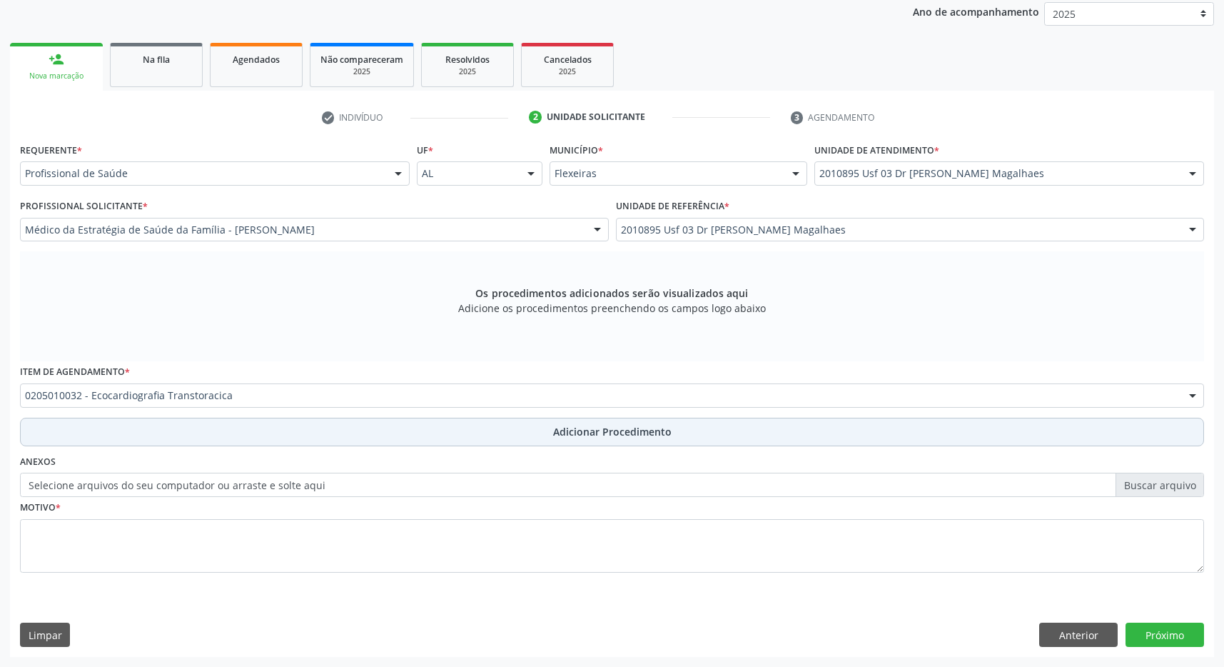
click at [550, 425] on button "Adicionar Procedimento" at bounding box center [612, 432] width 1184 height 29
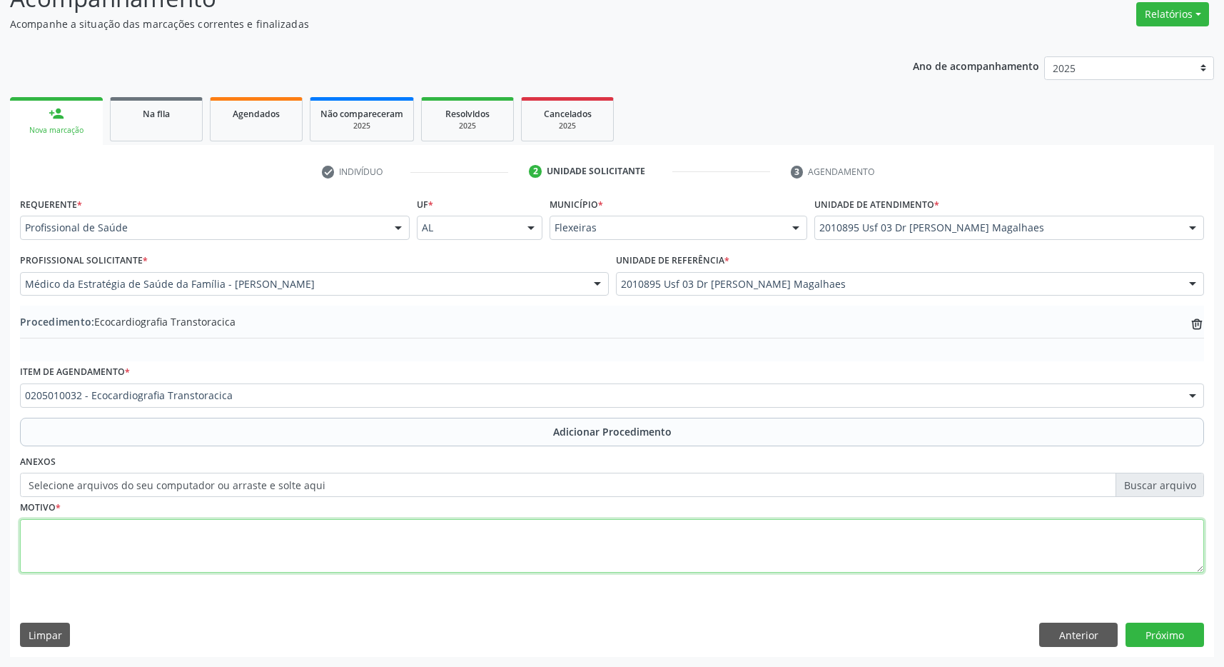
click at [434, 540] on textarea at bounding box center [612, 546] width 1184 height 54
click at [246, 527] on textarea "GESTANTE OBESIDADE HIPERTENSÃO GSTACCIONAL" at bounding box center [612, 546] width 1184 height 54
click at [238, 529] on textarea "GESTANTE OBESIDADE HIPERTENSÃO GSTACCIONAL" at bounding box center [612, 546] width 1184 height 54
click at [221, 531] on textarea "GESTANTE OBESIDADE HIPERTENSÃO GSTACIONAL" at bounding box center [612, 546] width 1184 height 54
drag, startPoint x: 218, startPoint y: 535, endPoint x: 233, endPoint y: 538, distance: 15.3
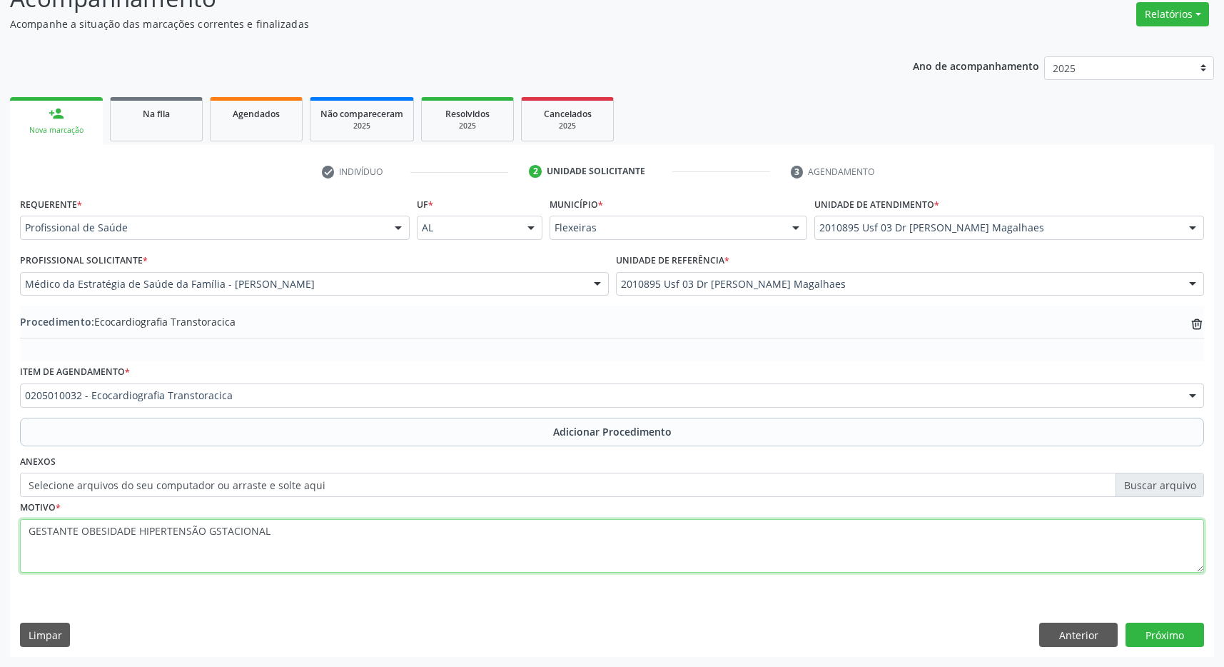
click at [218, 534] on textarea "GESTANTE OBESIDADE HIPERTENSÃO GSTACIONAL" at bounding box center [612, 546] width 1184 height 54
type textarea "GESTANTE OBESIDADE HIPERTENSÃO GETACIONAL"
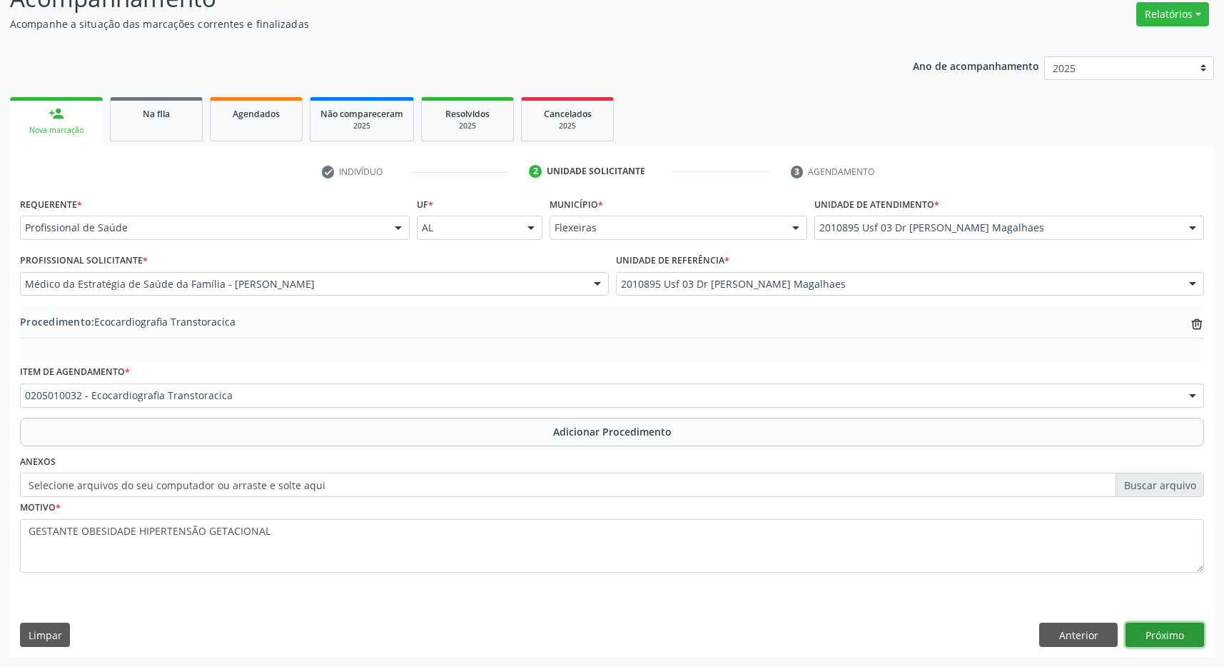
click at [1168, 640] on button "Próximo" at bounding box center [1165, 634] width 79 height 24
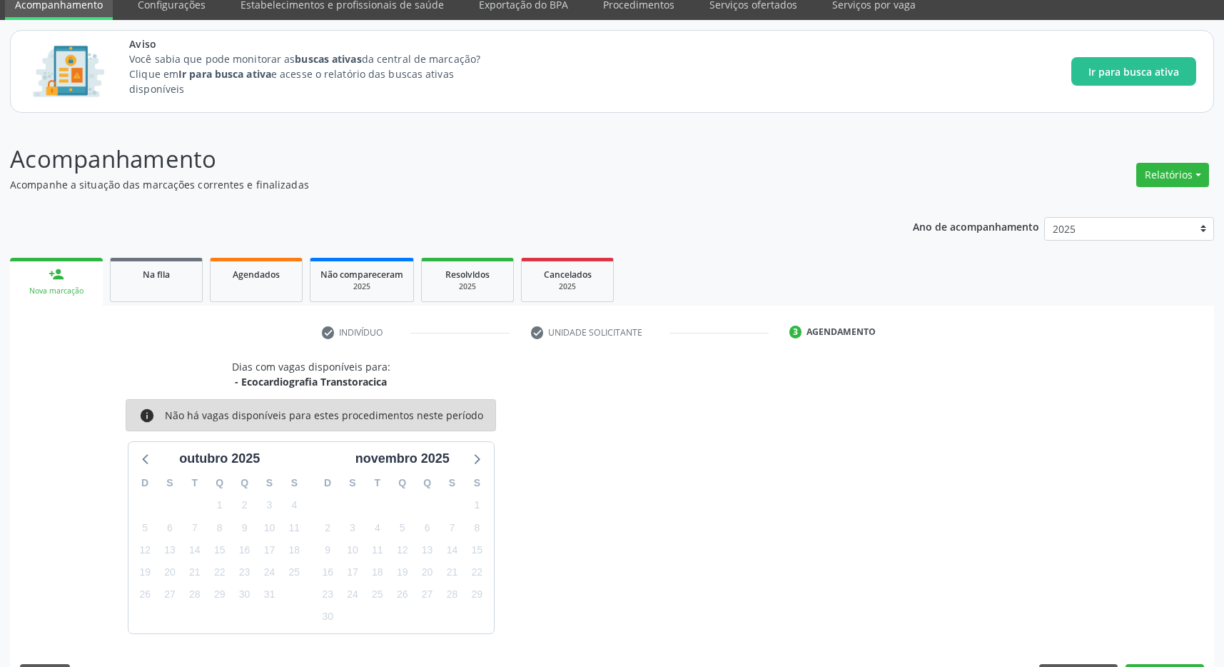
scroll to position [101, 0]
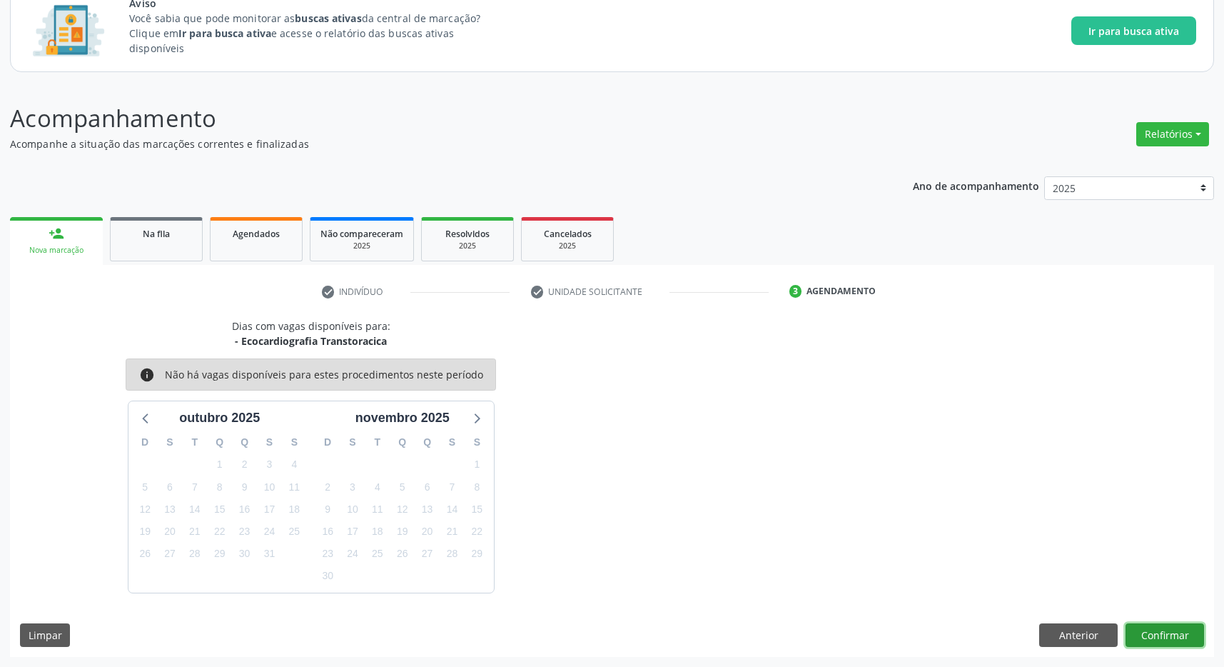
click at [1184, 631] on button "Confirmar" at bounding box center [1165, 635] width 79 height 24
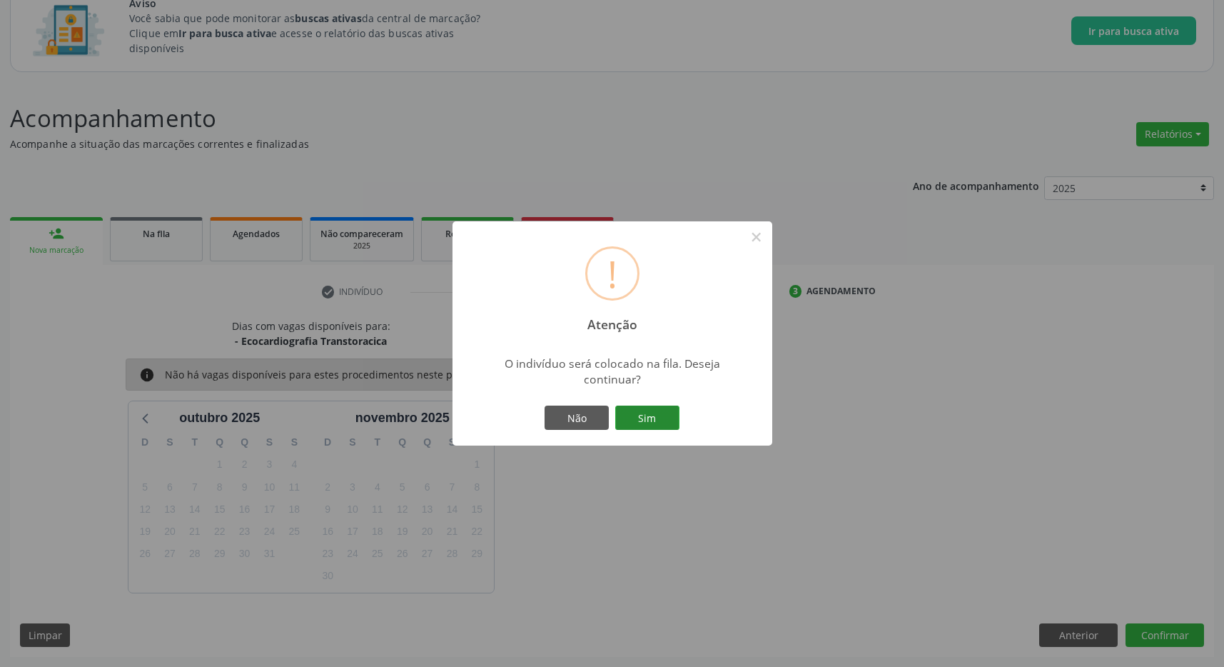
click at [650, 413] on button "Sim" at bounding box center [647, 417] width 64 height 24
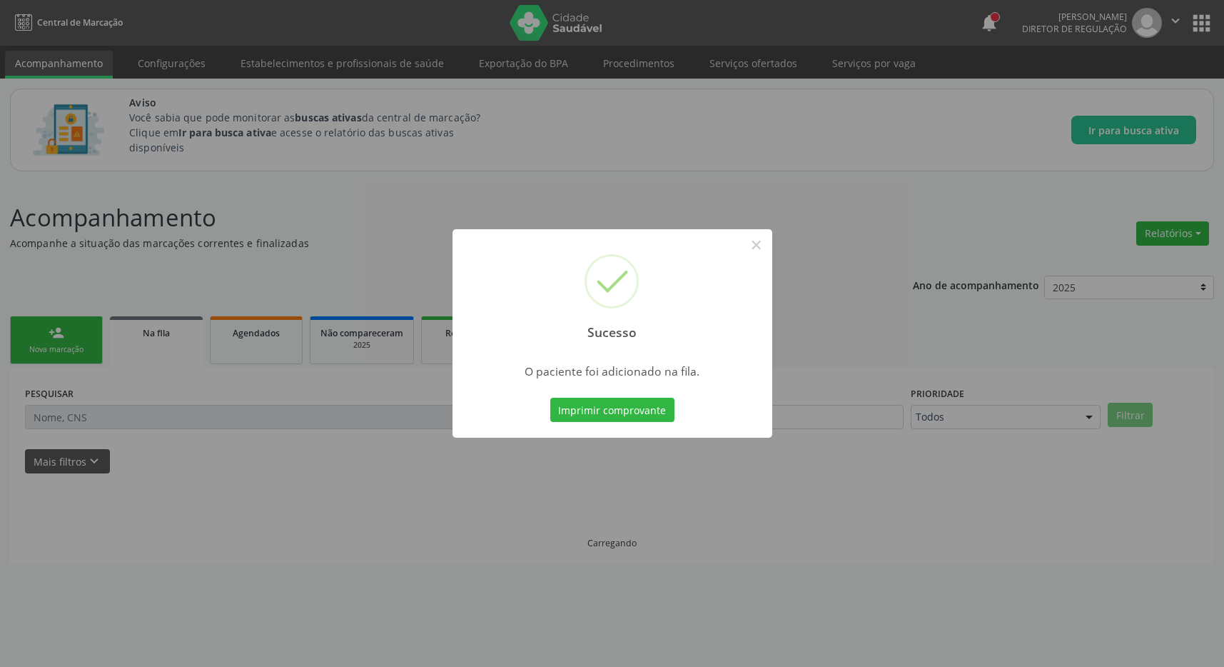
scroll to position [0, 0]
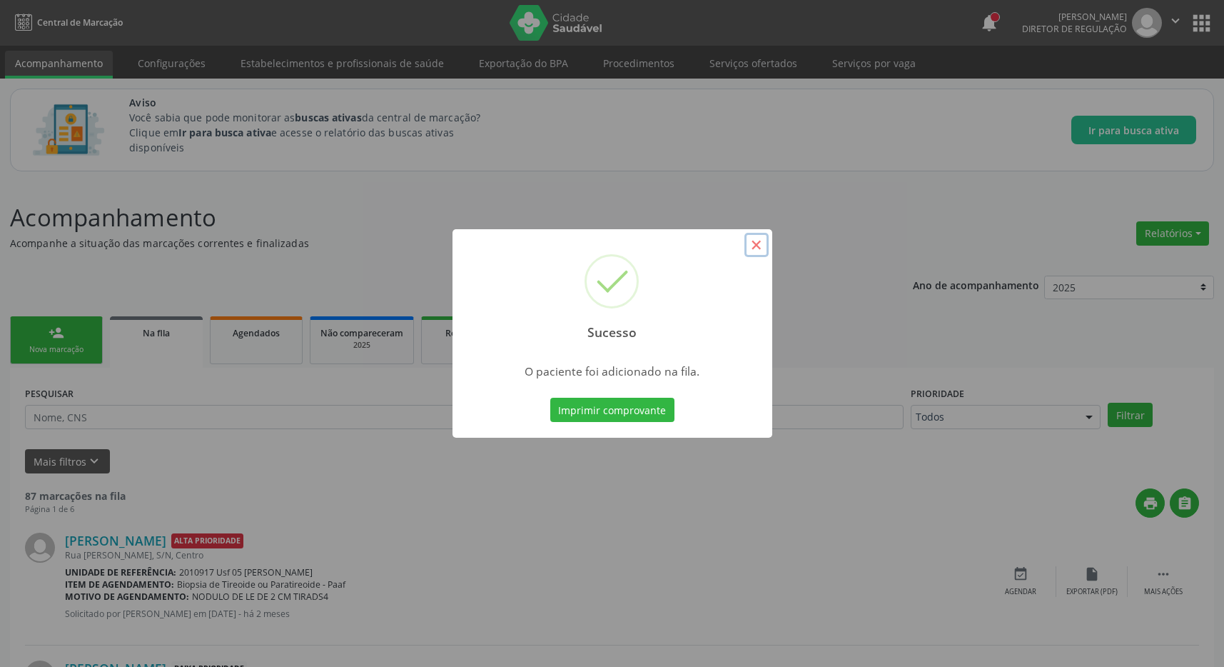
click at [761, 248] on button "×" at bounding box center [757, 245] width 24 height 24
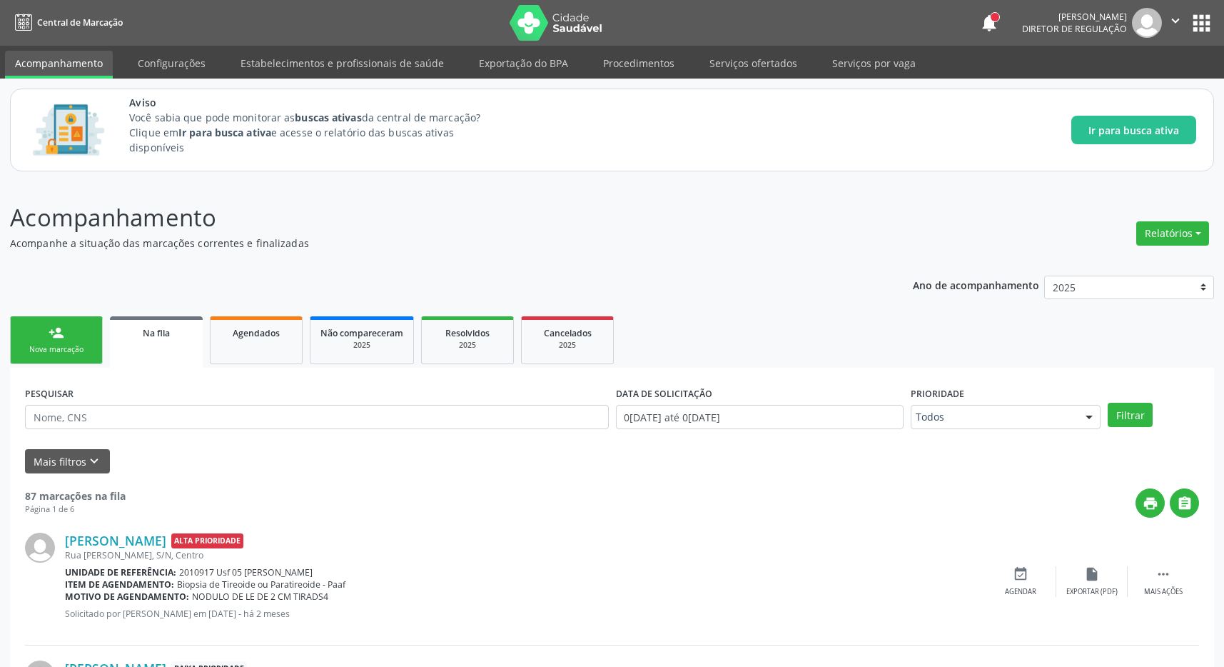
click at [1206, 27] on button "apps" at bounding box center [1201, 23] width 25 height 25
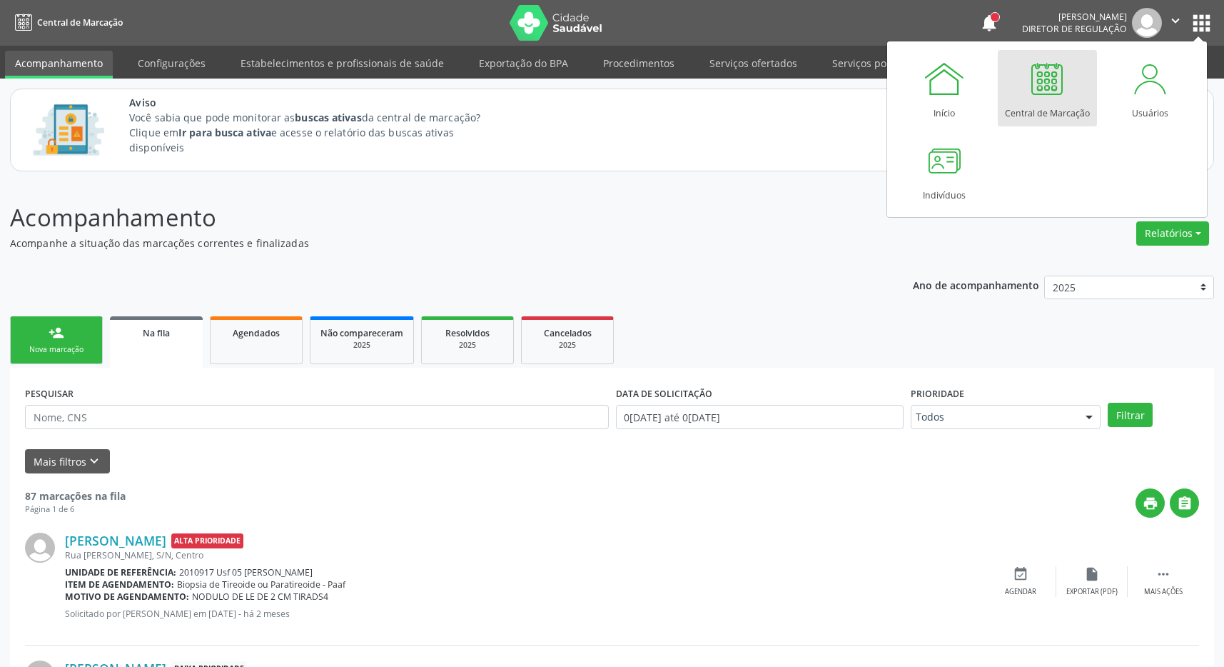
click at [1024, 103] on div "Central de Marcação" at bounding box center [1047, 109] width 85 height 19
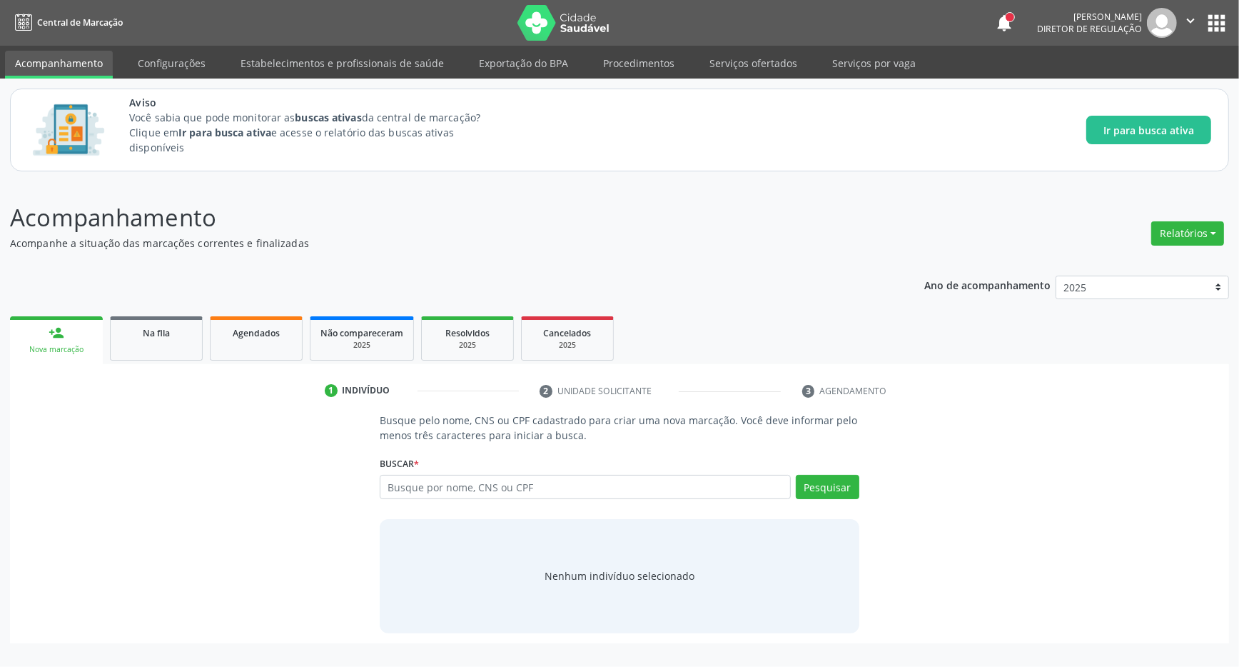
click at [398, 482] on input "text" at bounding box center [585, 487] width 411 height 24
type input "708601576914784"
click at [835, 493] on button "Pesquisar" at bounding box center [828, 487] width 64 height 24
type input "708601576914784"
click at [816, 477] on div "708601576914784 Busque por nome, CNS ou CPF [PERSON_NAME] CPF: 054.247.504-94 C…" at bounding box center [620, 492] width 480 height 34
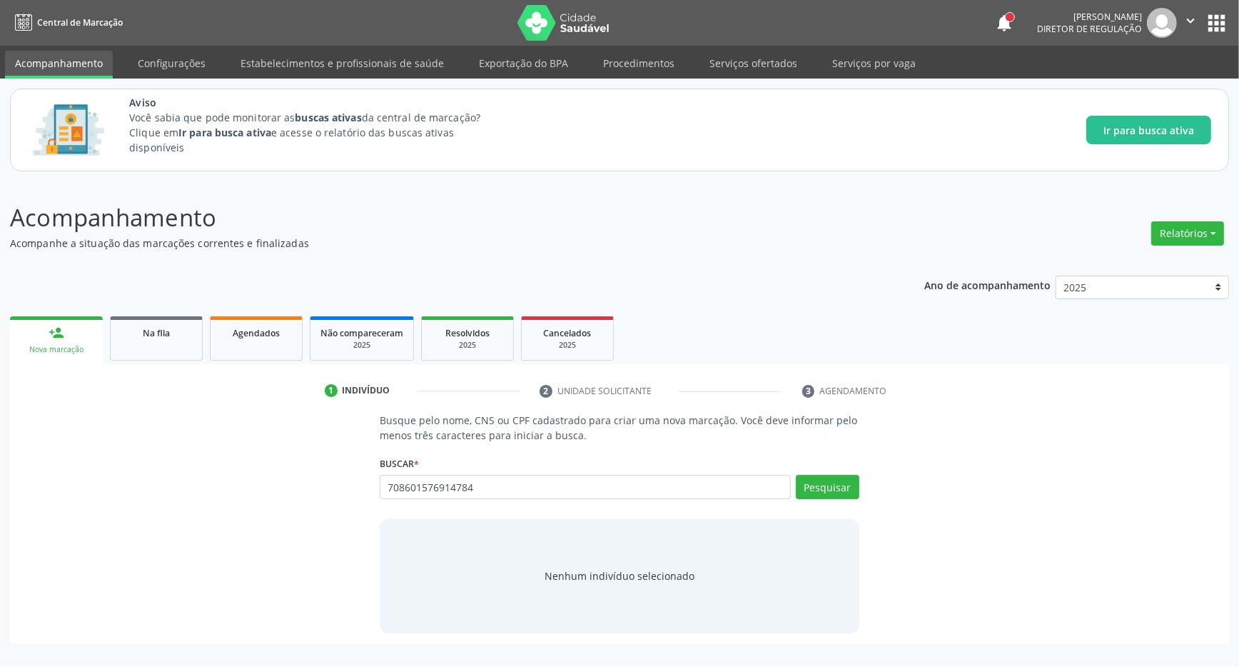
drag, startPoint x: 887, startPoint y: 479, endPoint x: 899, endPoint y: 466, distance: 17.7
click at [900, 470] on div "Busque pelo nome, CNS ou CPF cadastrado para criar uma nova marcação. Você deve…" at bounding box center [619, 523] width 1199 height 220
click at [528, 483] on input "text" at bounding box center [585, 487] width 411 height 24
type input "700501571230955"
click at [832, 489] on button "Pesquisar" at bounding box center [828, 487] width 64 height 24
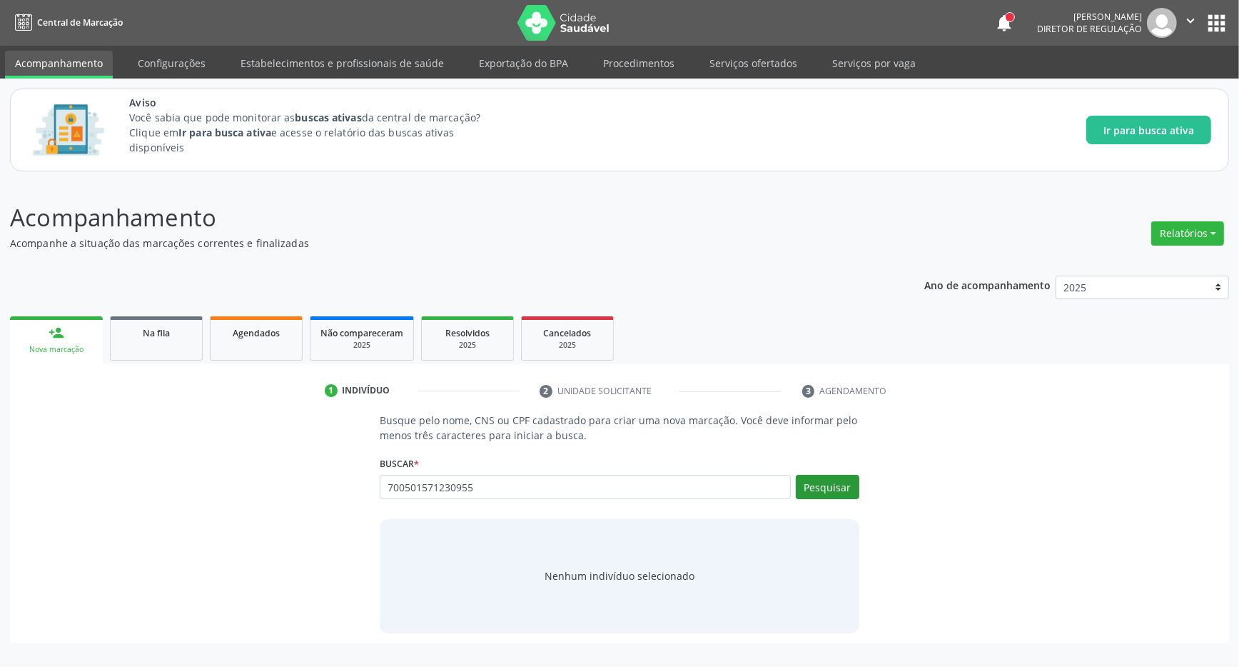
type input "700501571230955"
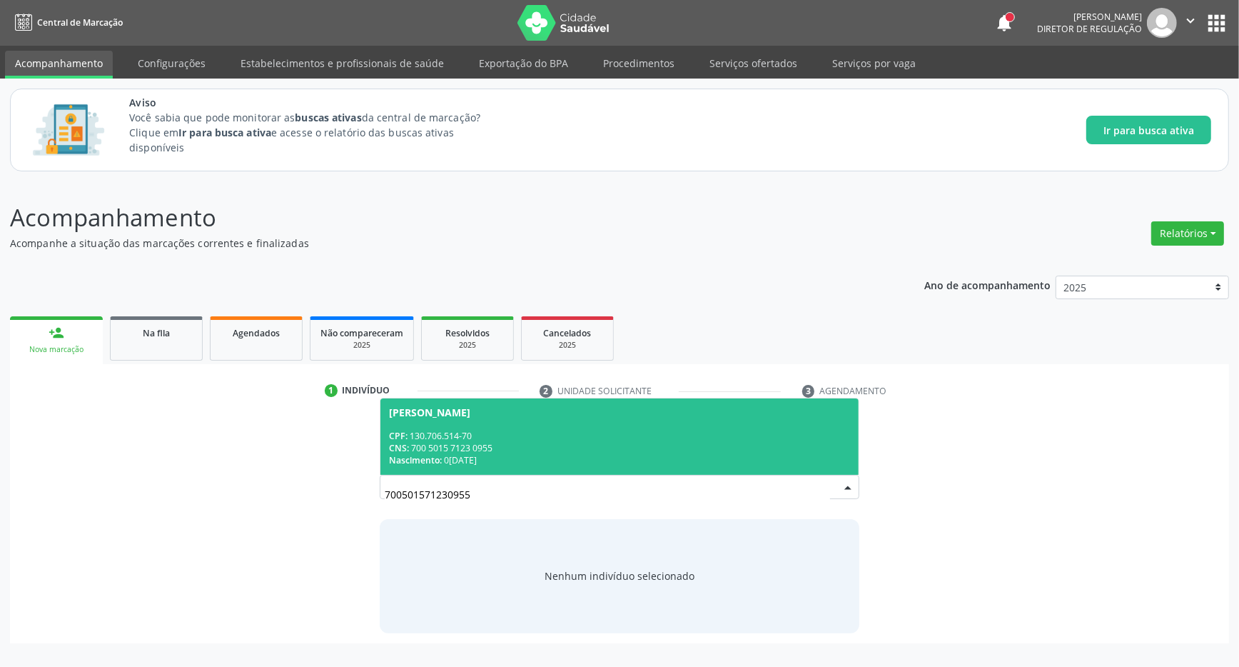
click at [580, 411] on div "Carolina Alves Pereira" at bounding box center [619, 412] width 461 height 11
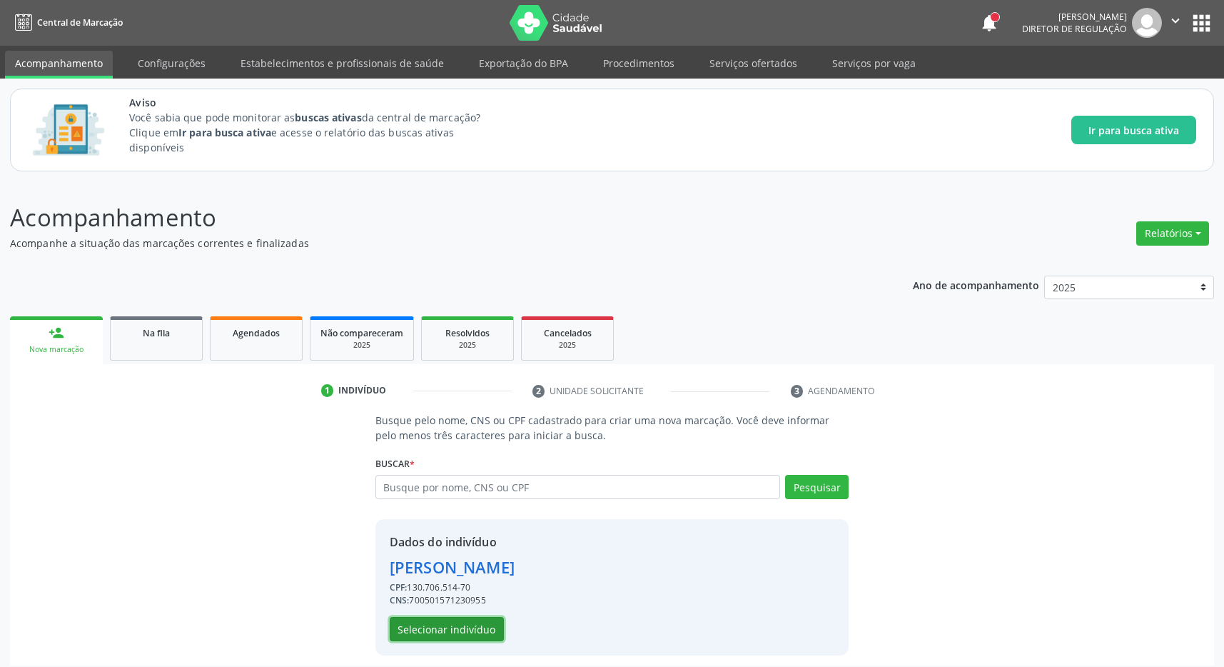
click at [471, 620] on button "Selecionar indivíduo" at bounding box center [447, 629] width 114 height 24
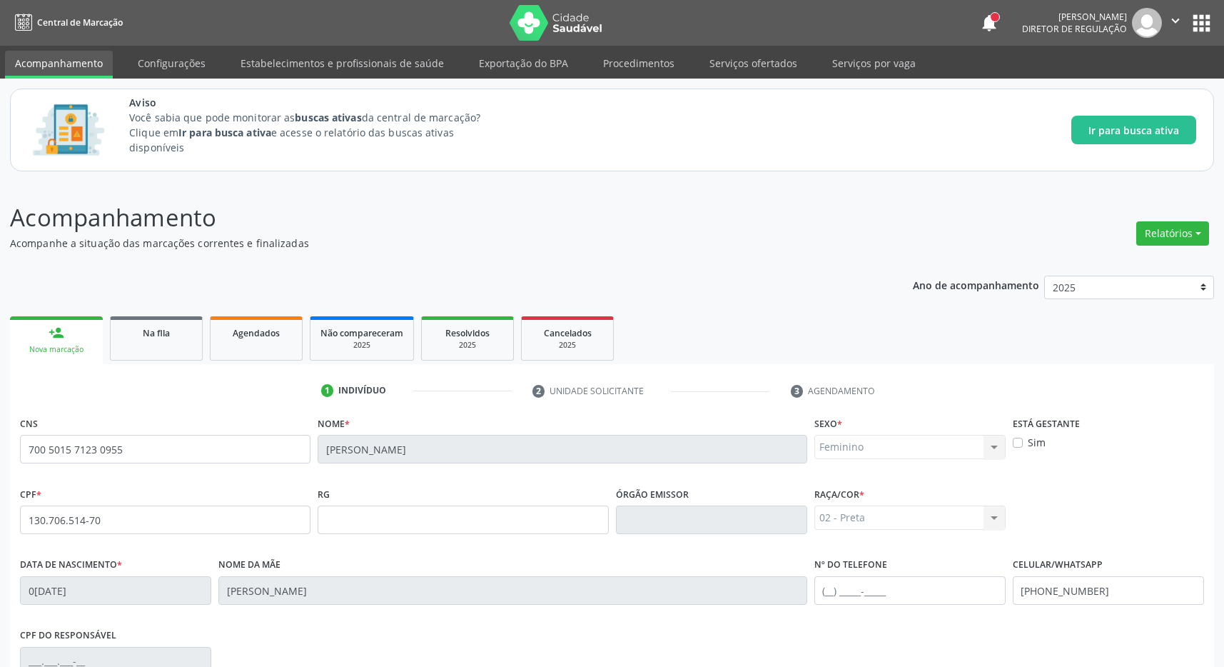
scroll to position [211, 0]
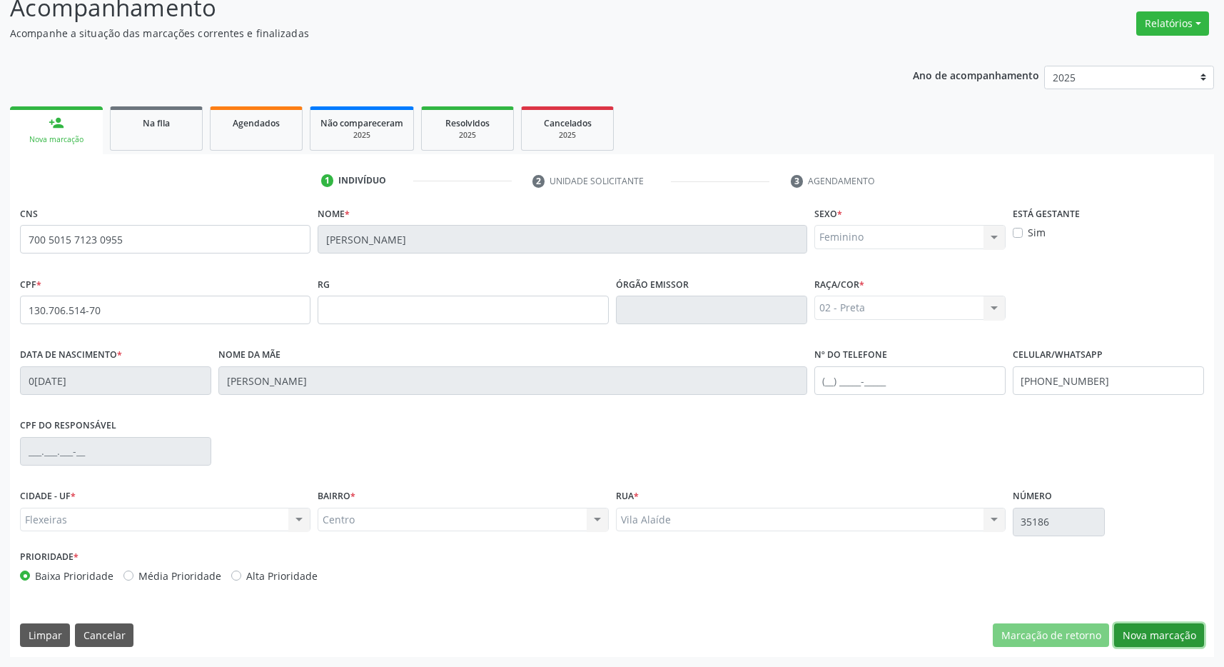
click at [1168, 640] on button "Nova marcação" at bounding box center [1159, 635] width 90 height 24
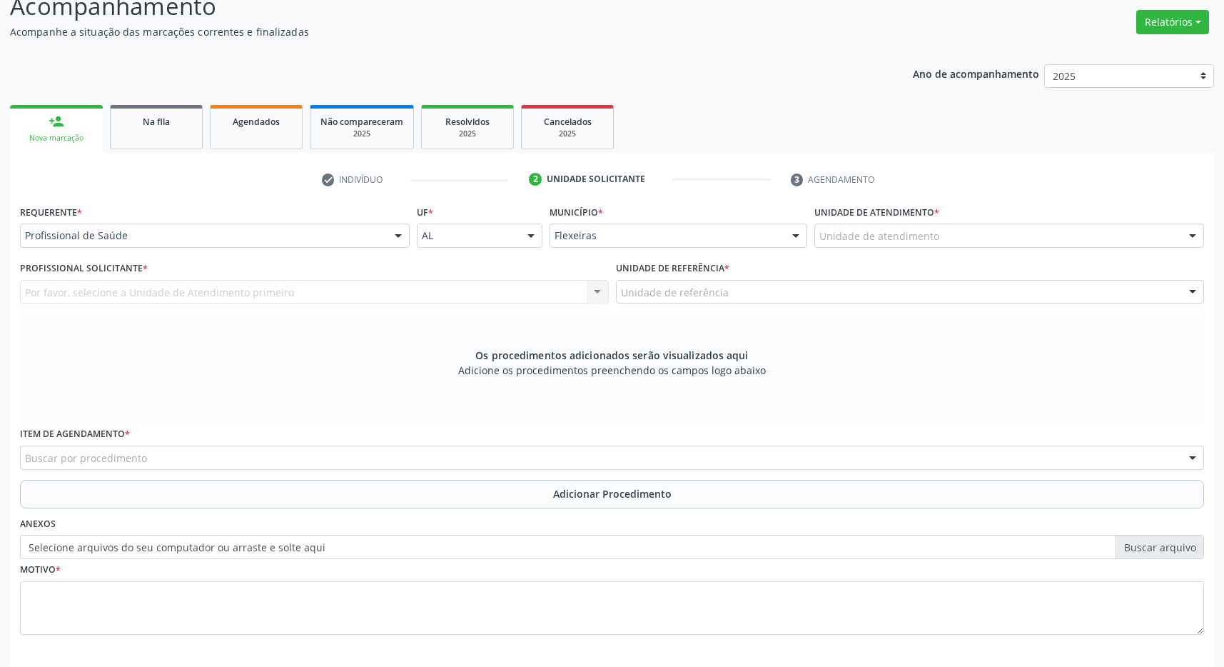
scroll to position [275, 0]
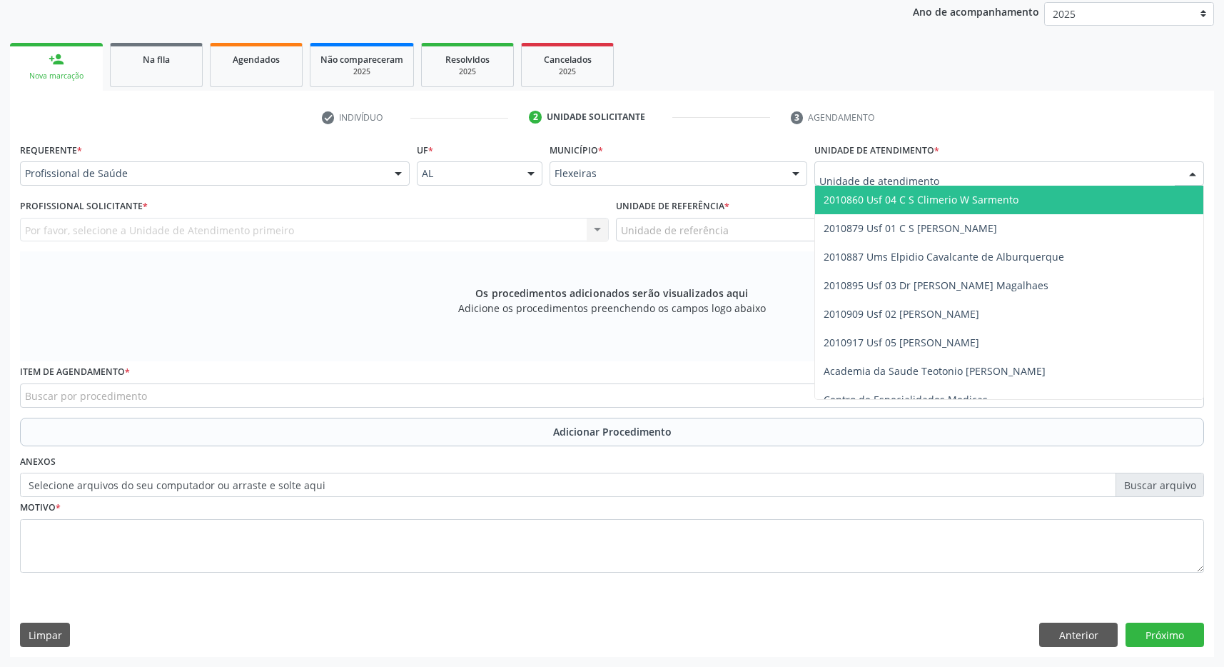
click at [950, 184] on div at bounding box center [1009, 173] width 390 height 24
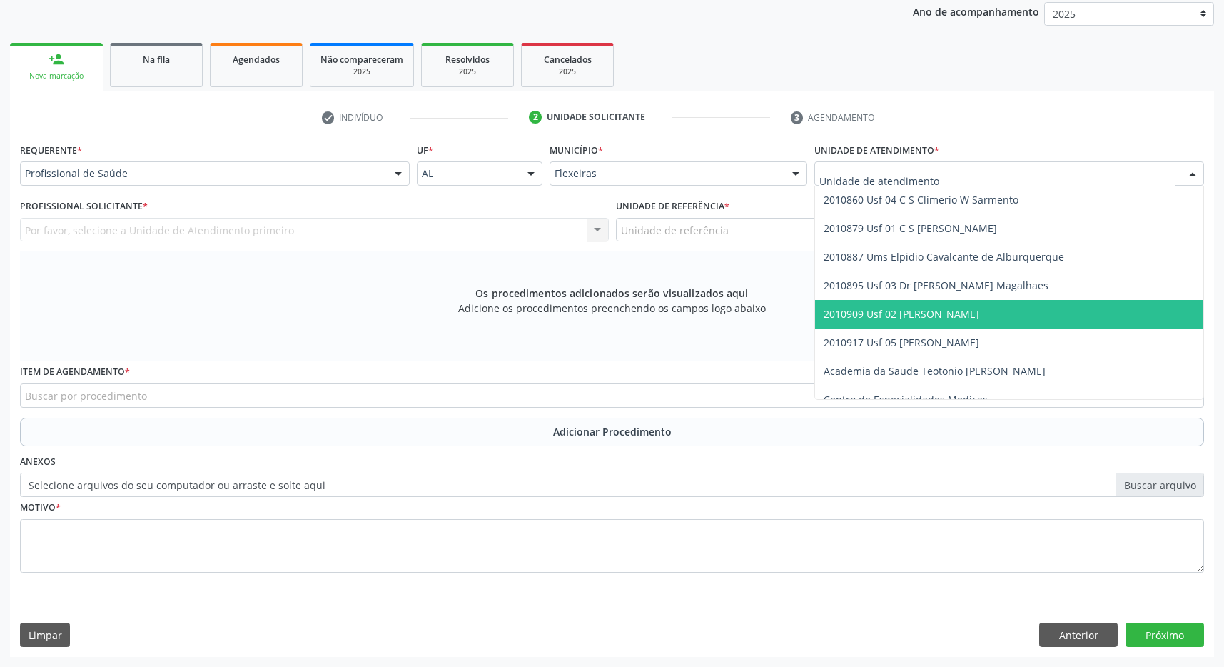
click at [979, 308] on span "2010909 Usf 02 [PERSON_NAME]" at bounding box center [902, 314] width 156 height 14
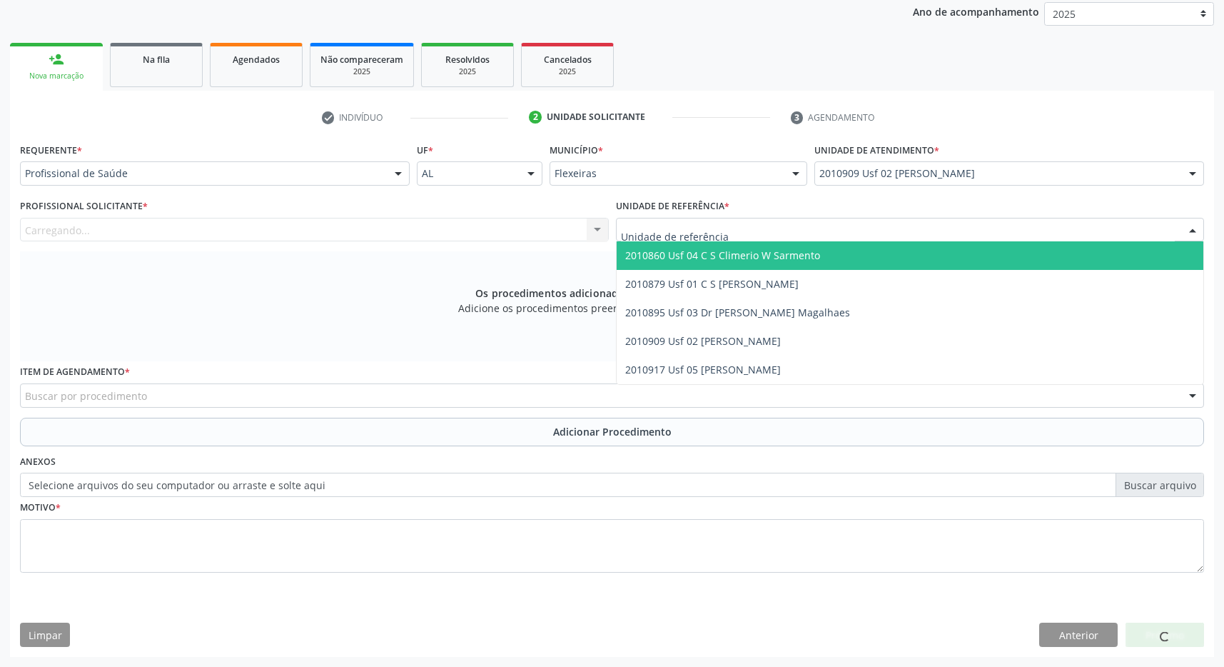
click at [956, 229] on div at bounding box center [910, 230] width 589 height 24
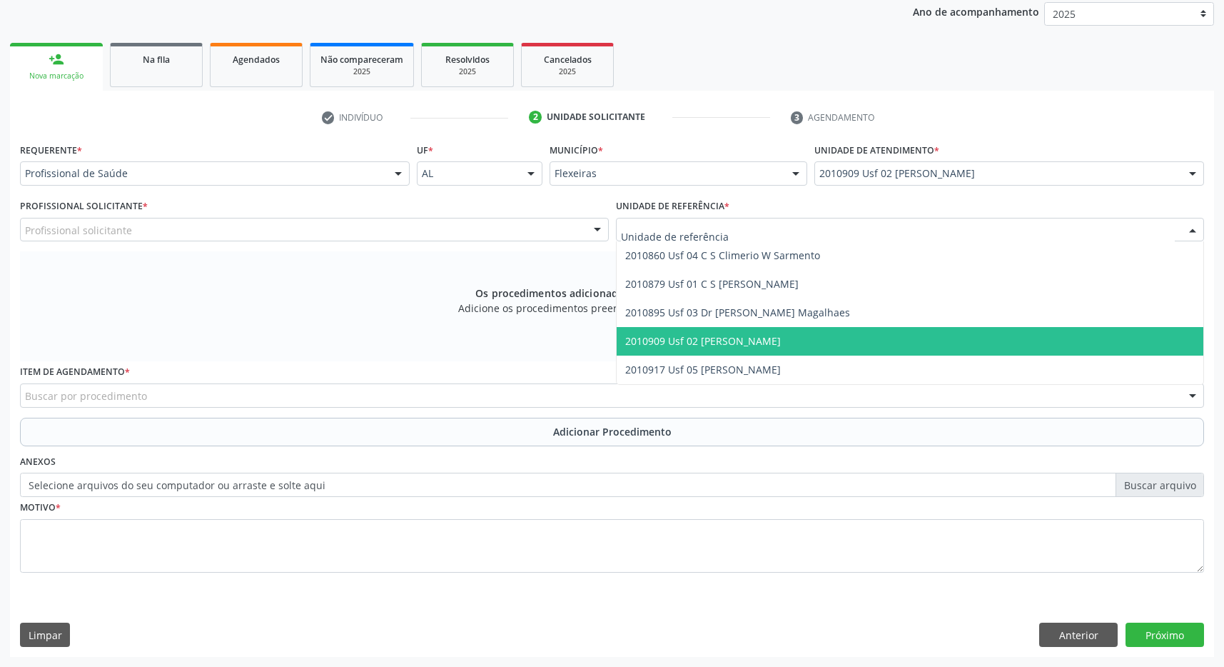
click at [950, 332] on span "2010909 Usf 02 [PERSON_NAME]" at bounding box center [910, 341] width 587 height 29
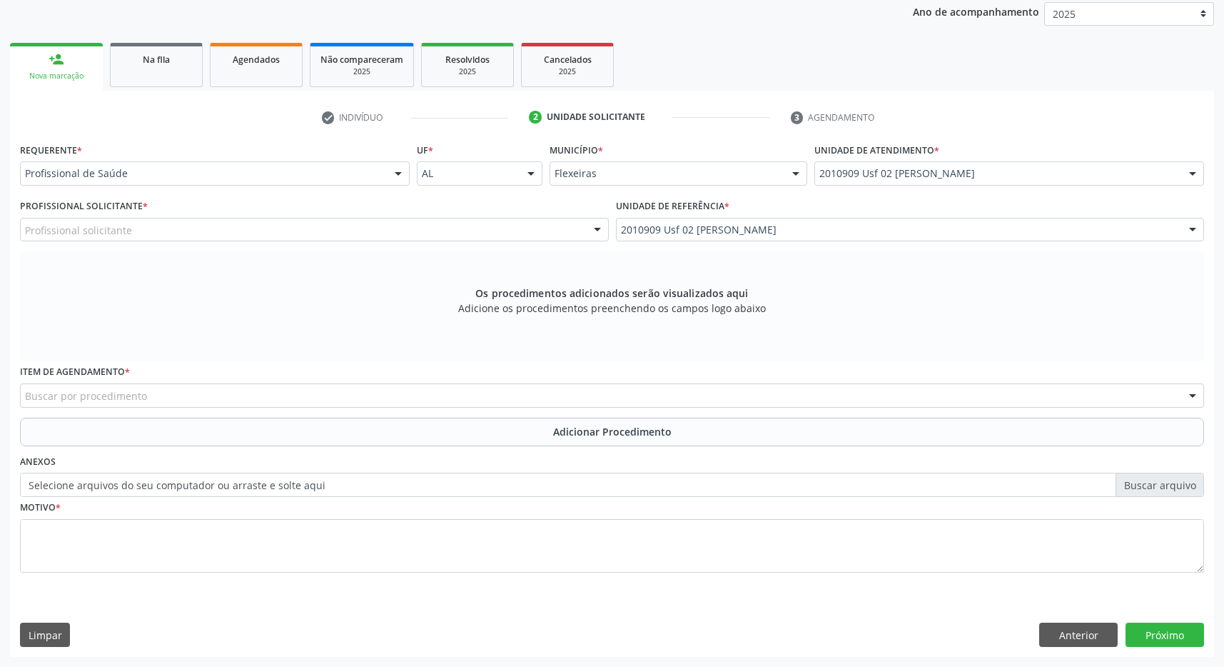
click at [513, 224] on div "Profissional solicitante" at bounding box center [314, 230] width 589 height 24
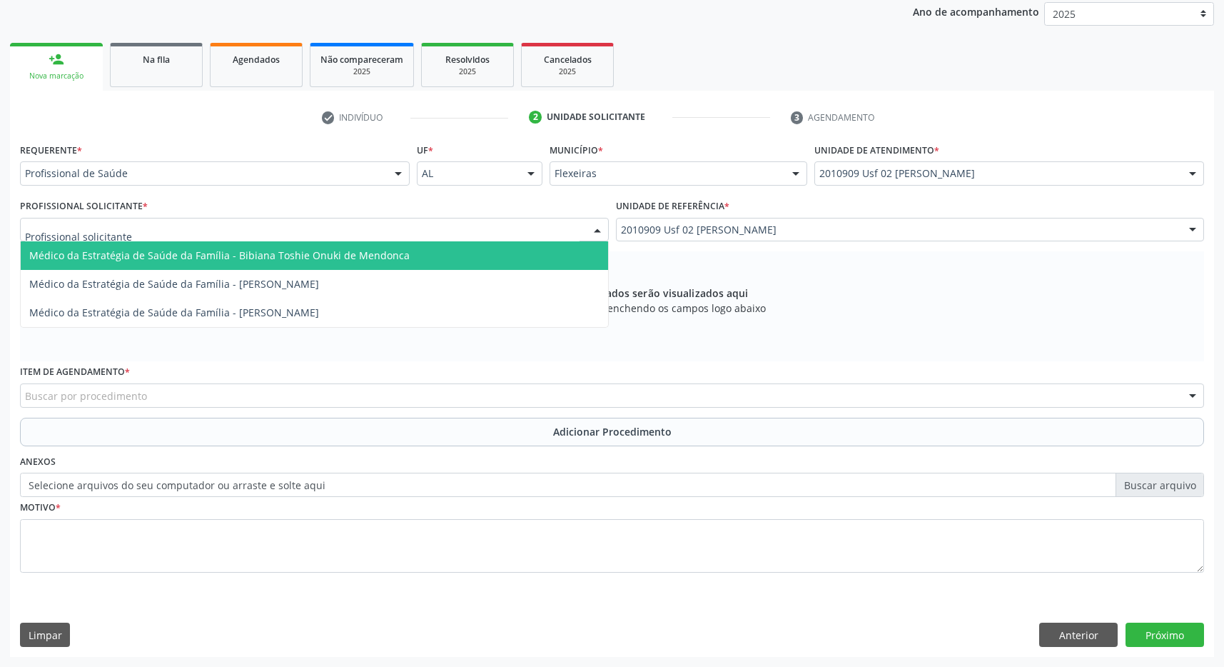
click at [405, 253] on span "Médico da Estratégia de Saúde da Família - Bibiana Toshie Onuki de Mendonca" at bounding box center [314, 255] width 587 height 29
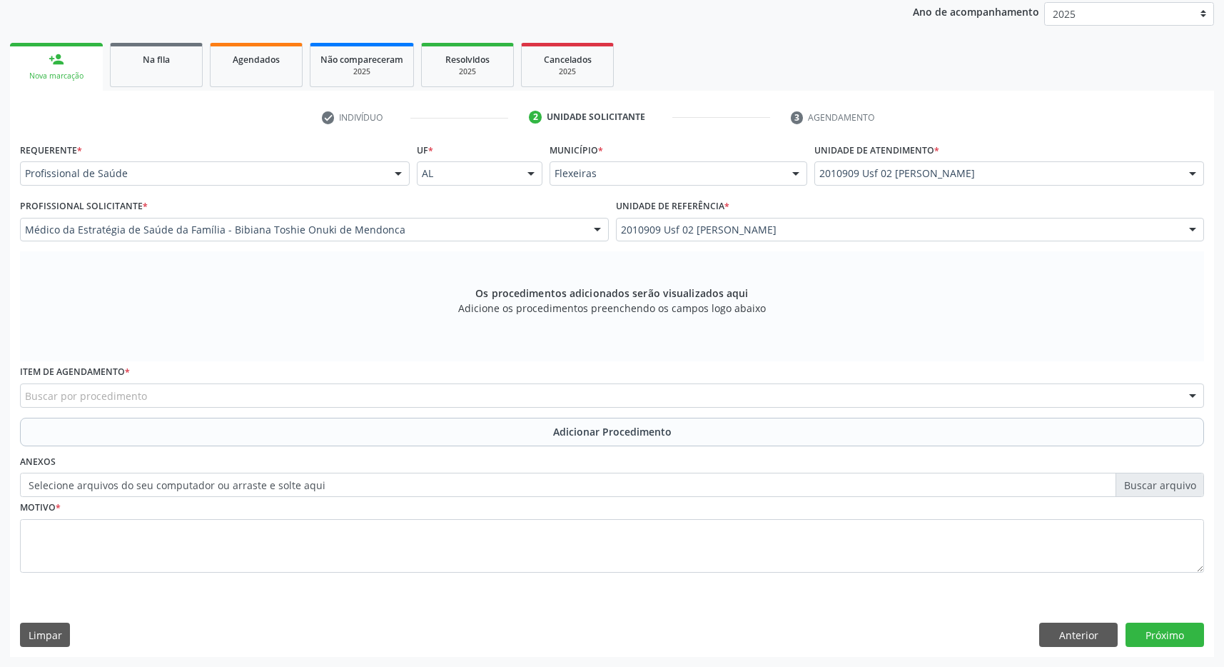
click at [481, 393] on div "Buscar por procedimento" at bounding box center [612, 395] width 1184 height 24
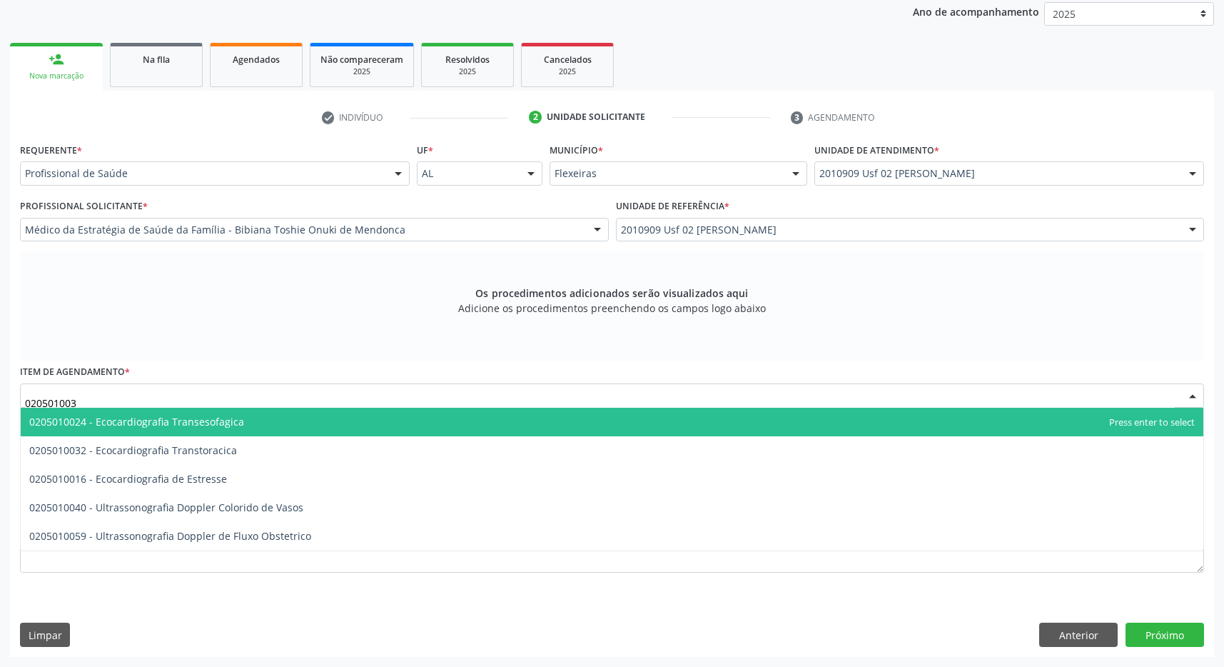
type input "0205010032"
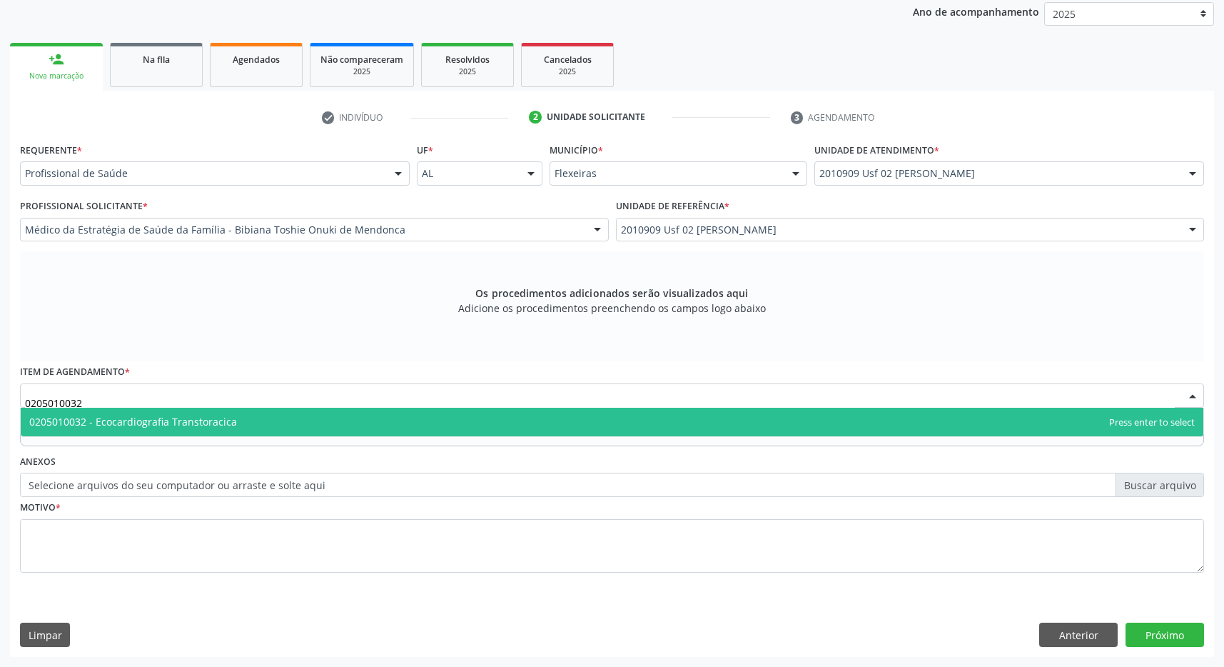
click at [424, 408] on span "0205010032 - Ecocardiografia Transtoracica" at bounding box center [612, 422] width 1183 height 29
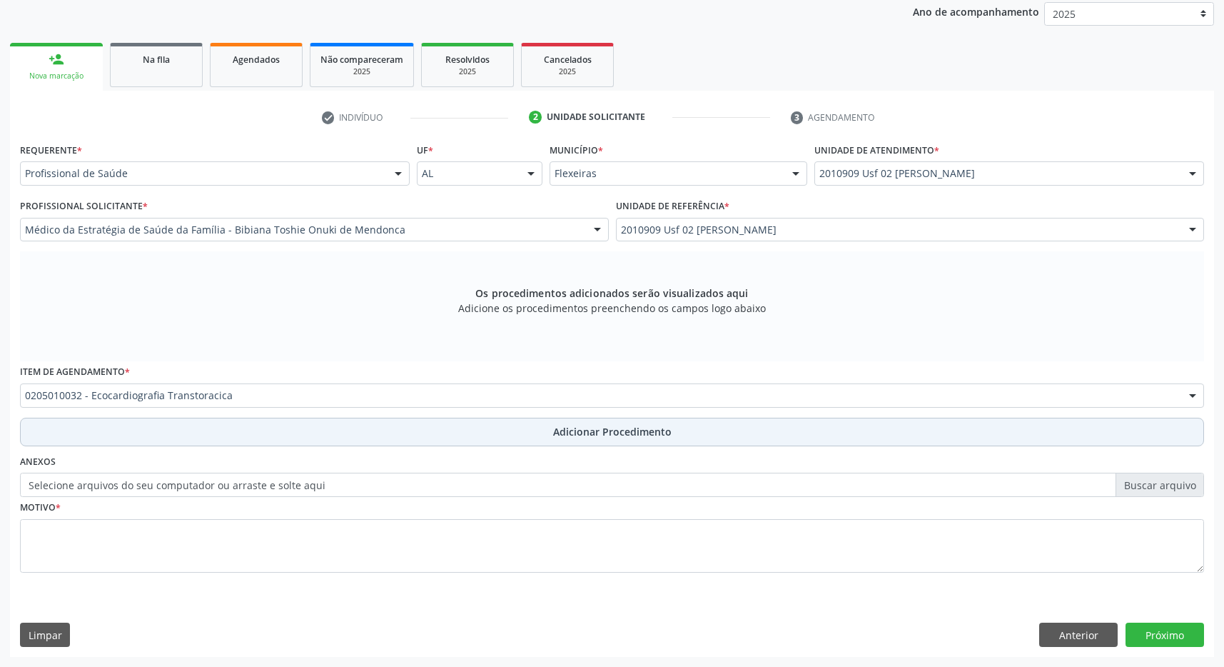
click at [560, 433] on span "Adicionar Procedimento" at bounding box center [612, 431] width 118 height 15
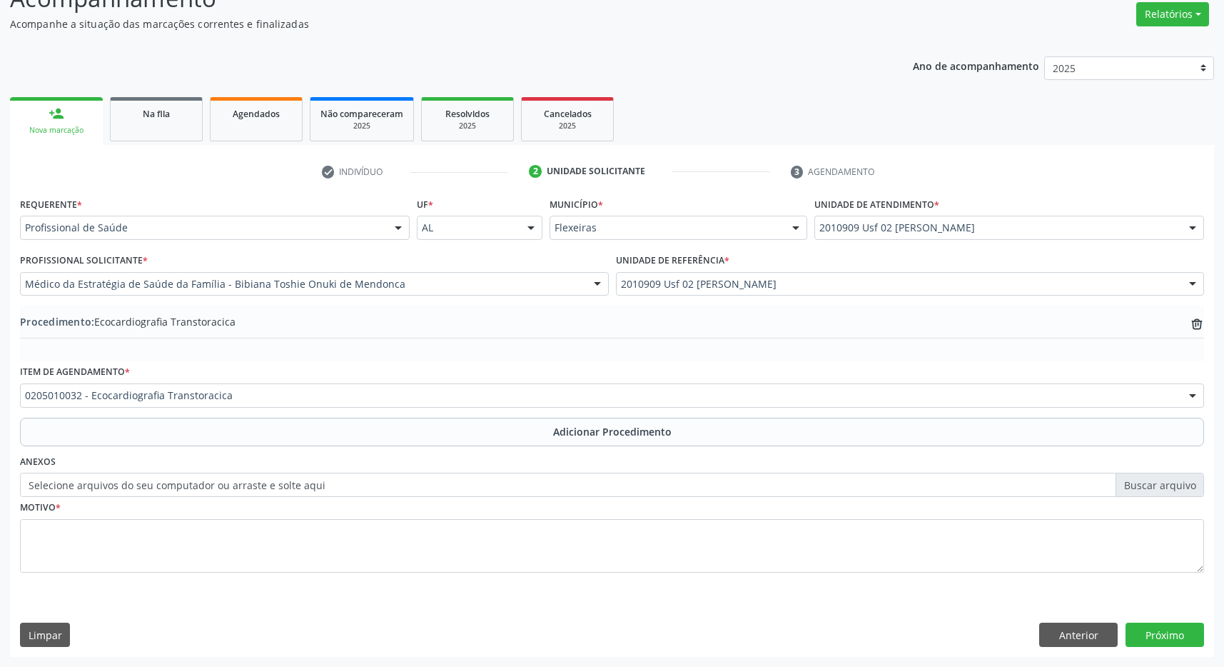
scroll to position [220, 0]
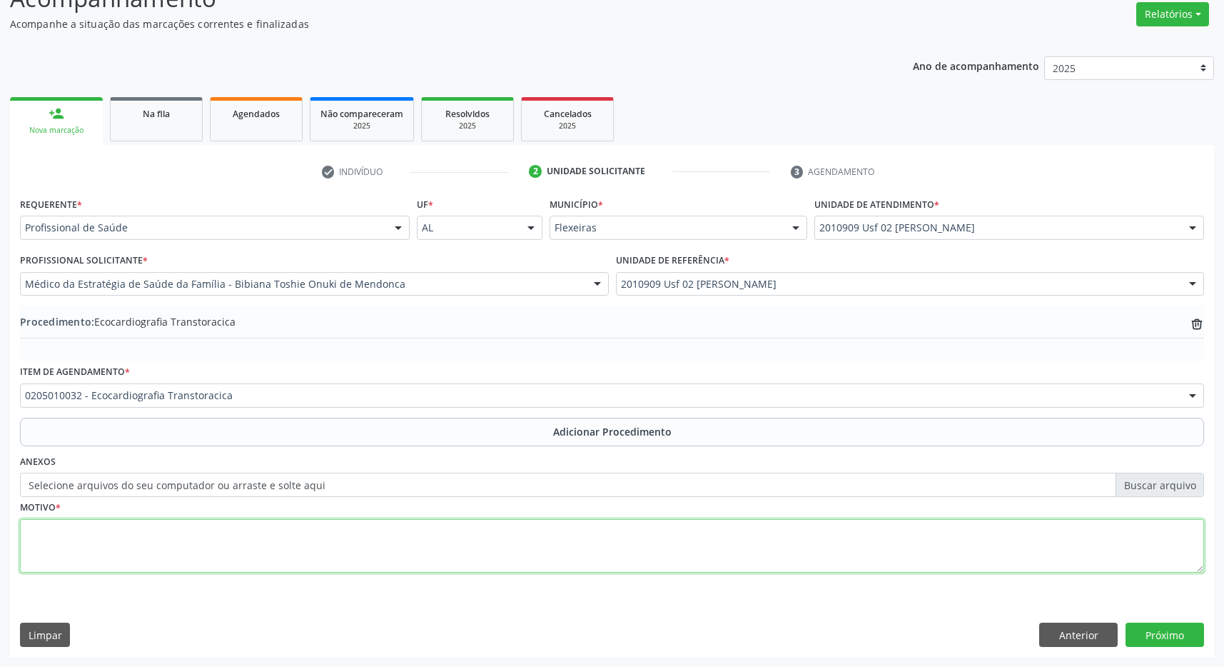
click at [418, 547] on textarea at bounding box center [612, 546] width 1184 height 54
type textarea "DOR EM PEITO ESQUERDO HÁ 3 ANOS"
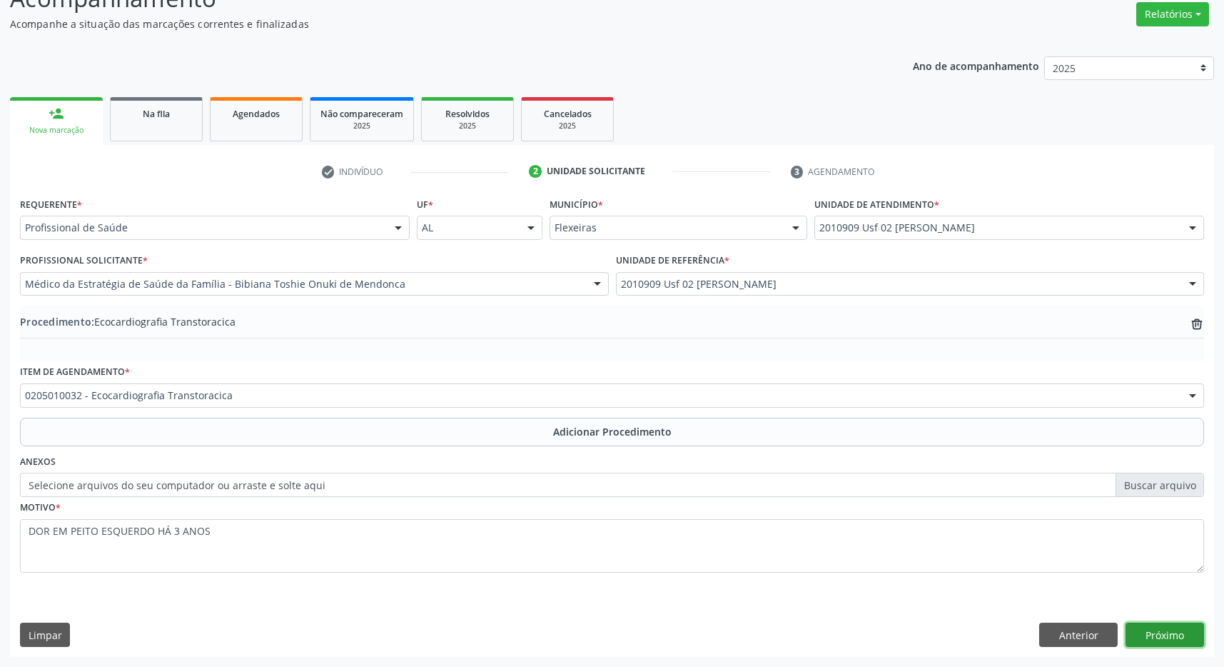
click at [1175, 638] on button "Próximo" at bounding box center [1165, 634] width 79 height 24
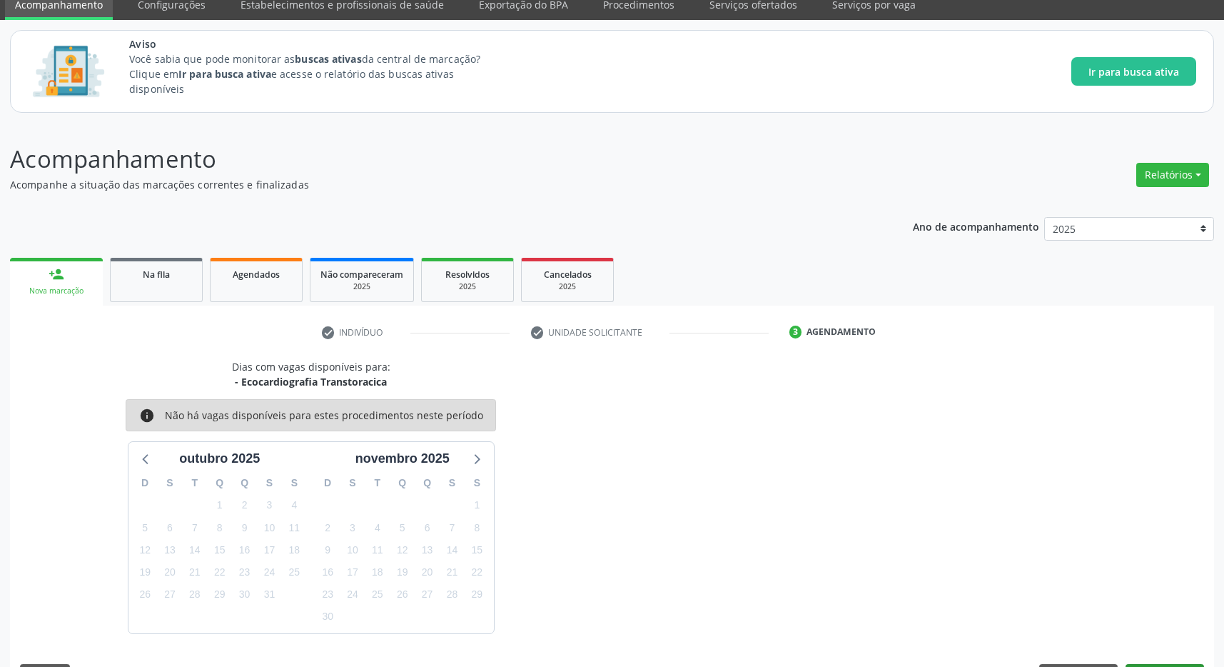
scroll to position [101, 0]
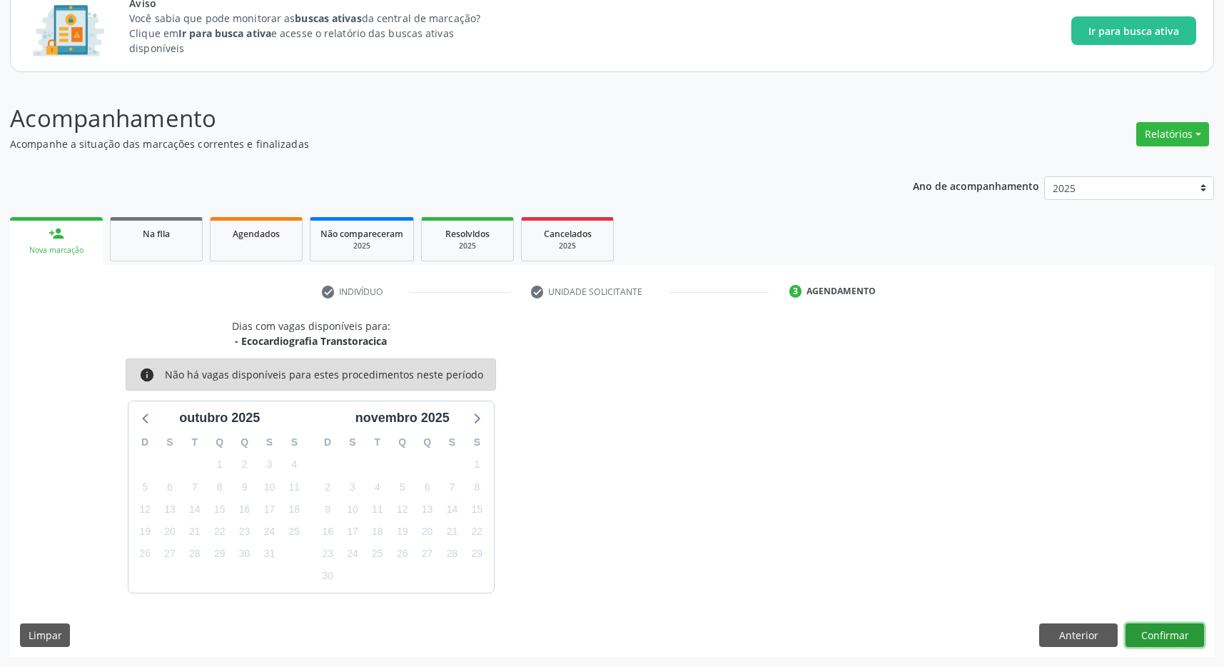
click at [1173, 634] on button "Confirmar" at bounding box center [1165, 635] width 79 height 24
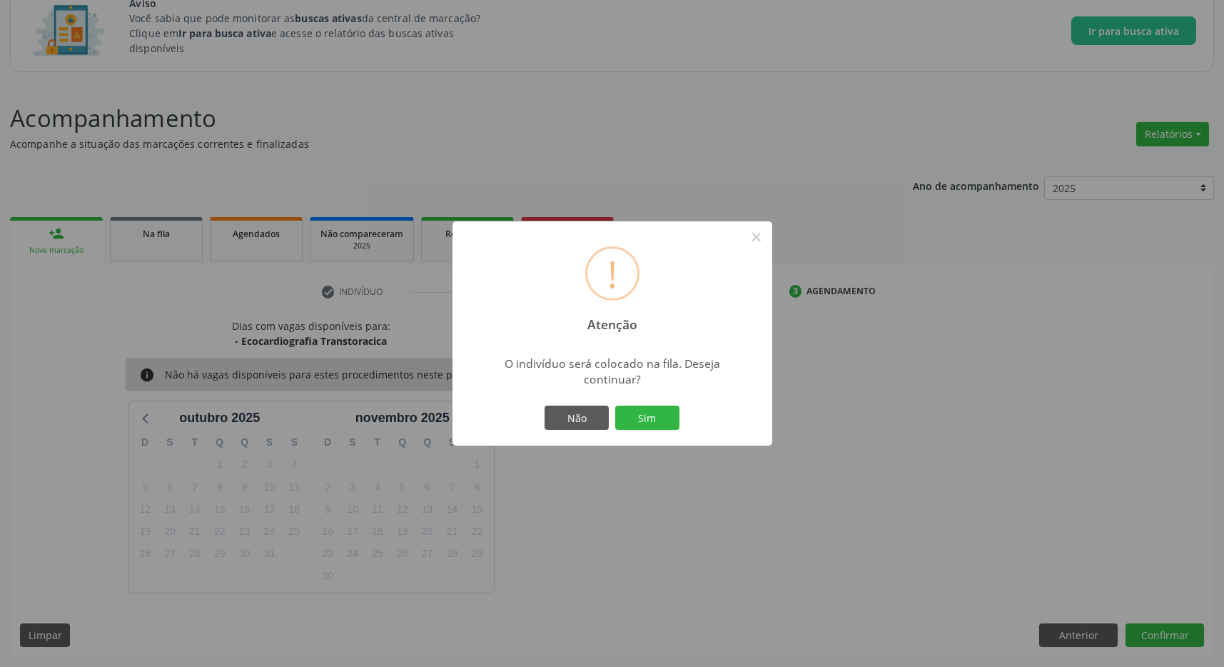
click at [663, 416] on button "Sim" at bounding box center [647, 417] width 64 height 24
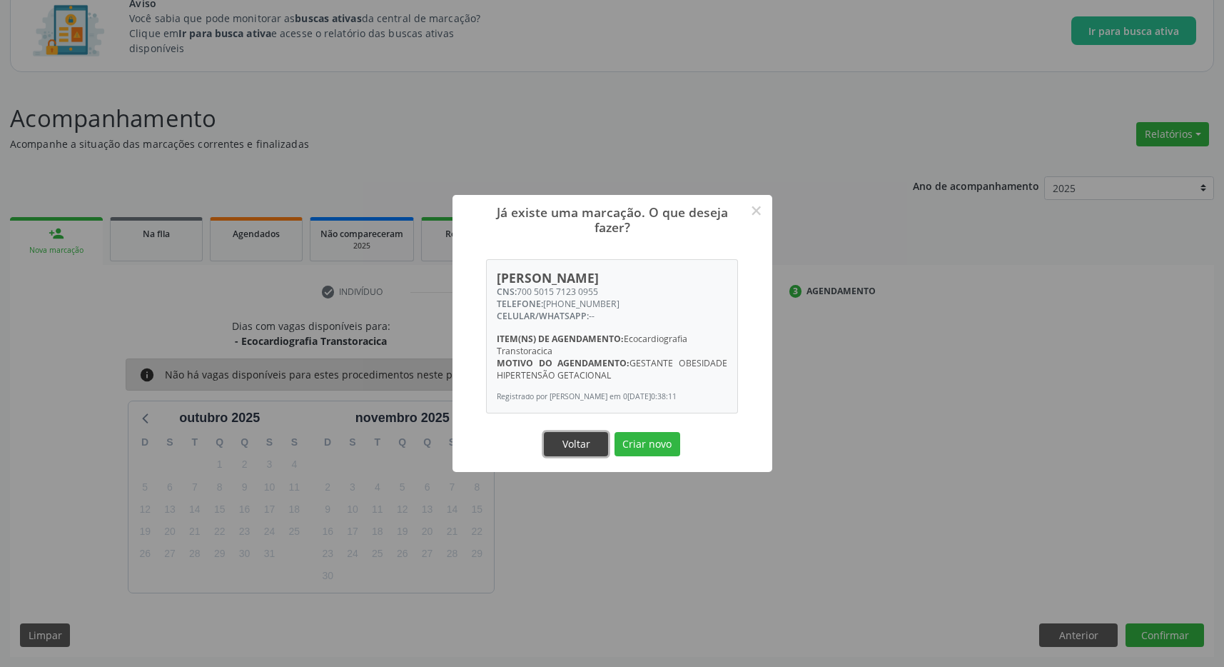
click at [585, 456] on button "Voltar" at bounding box center [576, 444] width 64 height 24
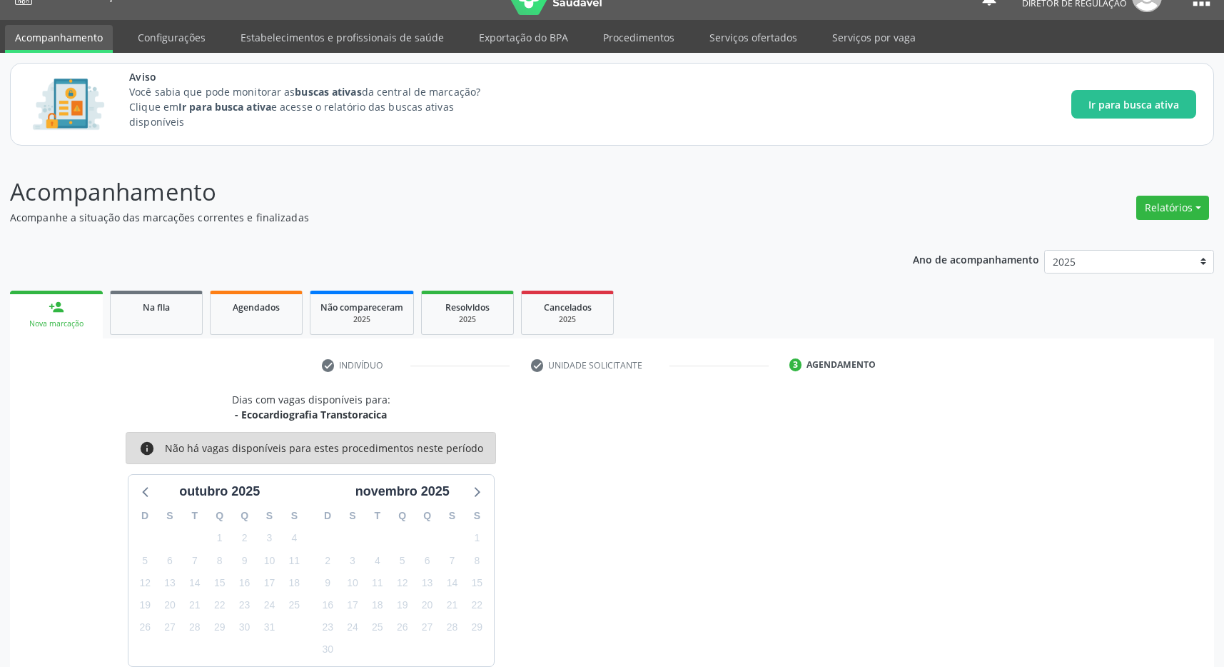
scroll to position [0, 0]
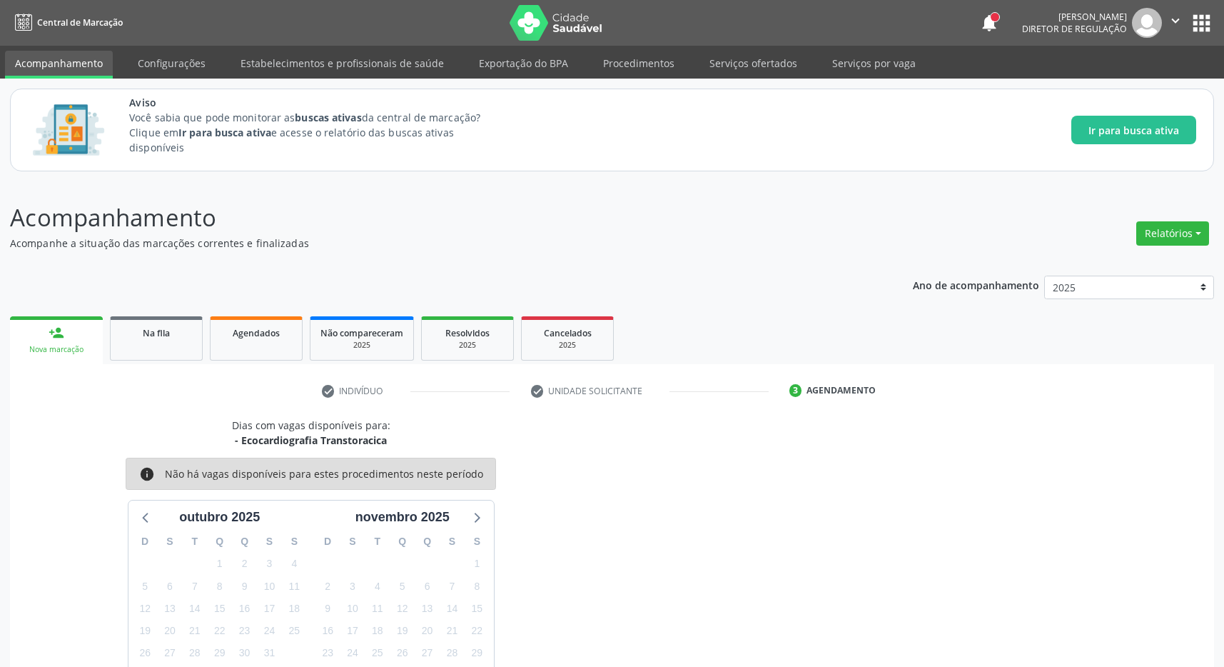
click at [1195, 19] on button "apps" at bounding box center [1201, 23] width 25 height 25
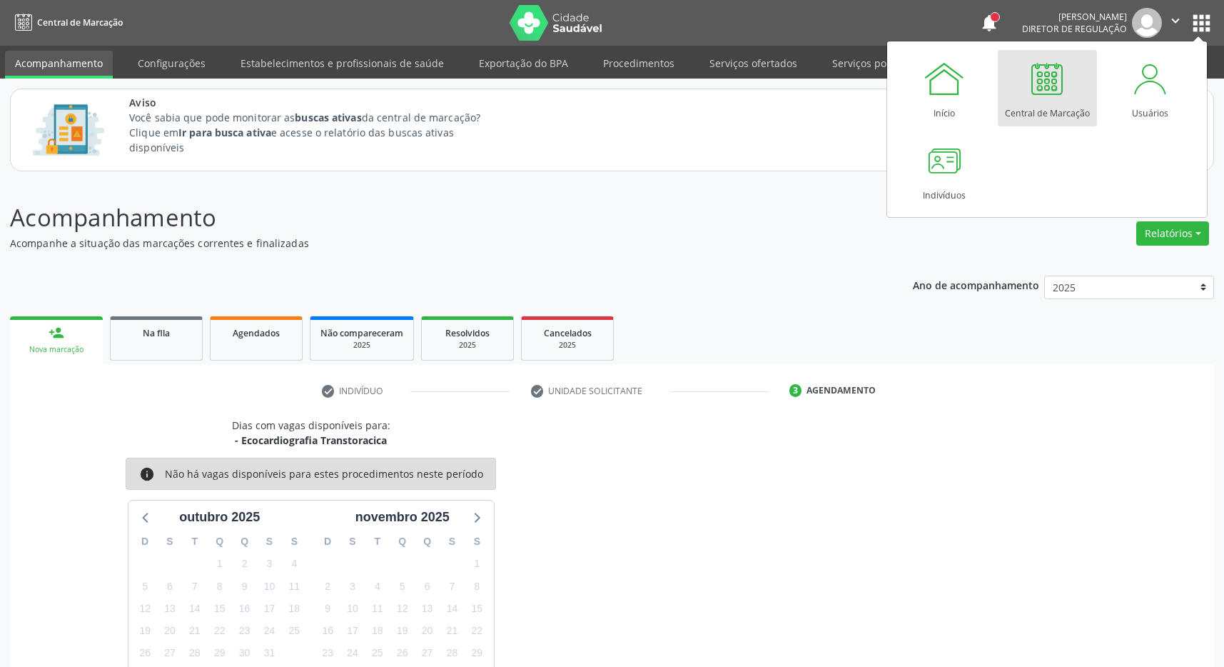
click at [1046, 106] on div "Central de Marcação" at bounding box center [1047, 109] width 85 height 19
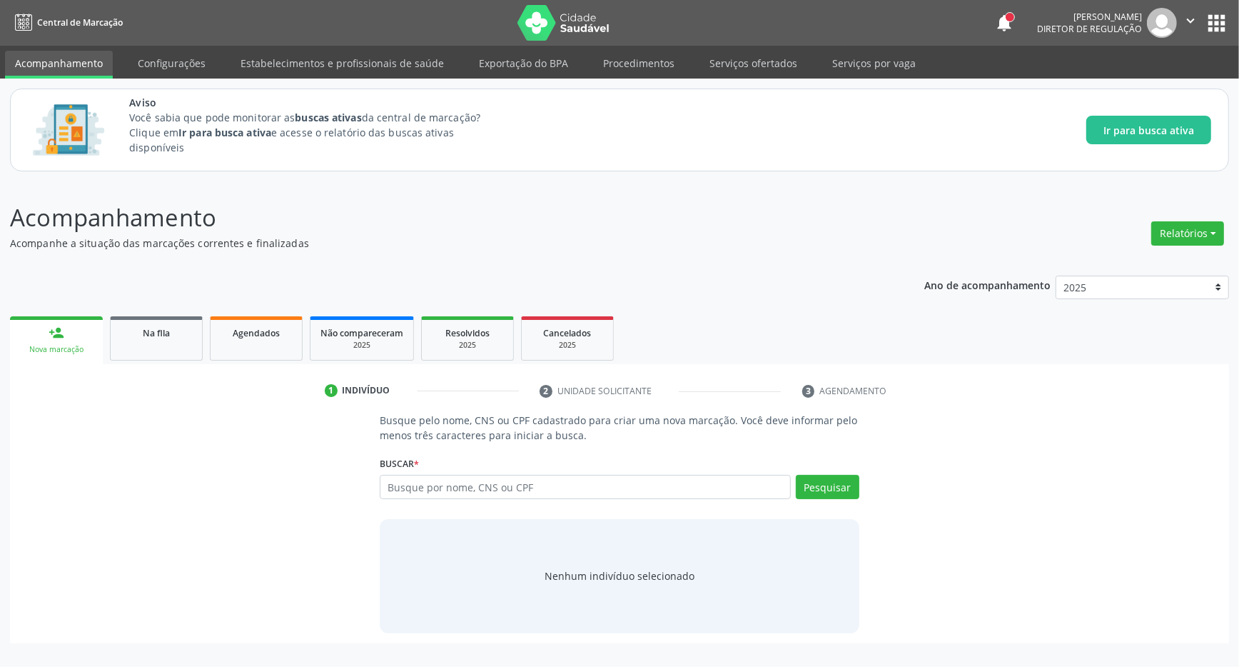
click at [433, 481] on input "text" at bounding box center [585, 487] width 411 height 24
type input "702800158436362"
click at [816, 488] on button "Pesquisar" at bounding box center [828, 487] width 64 height 24
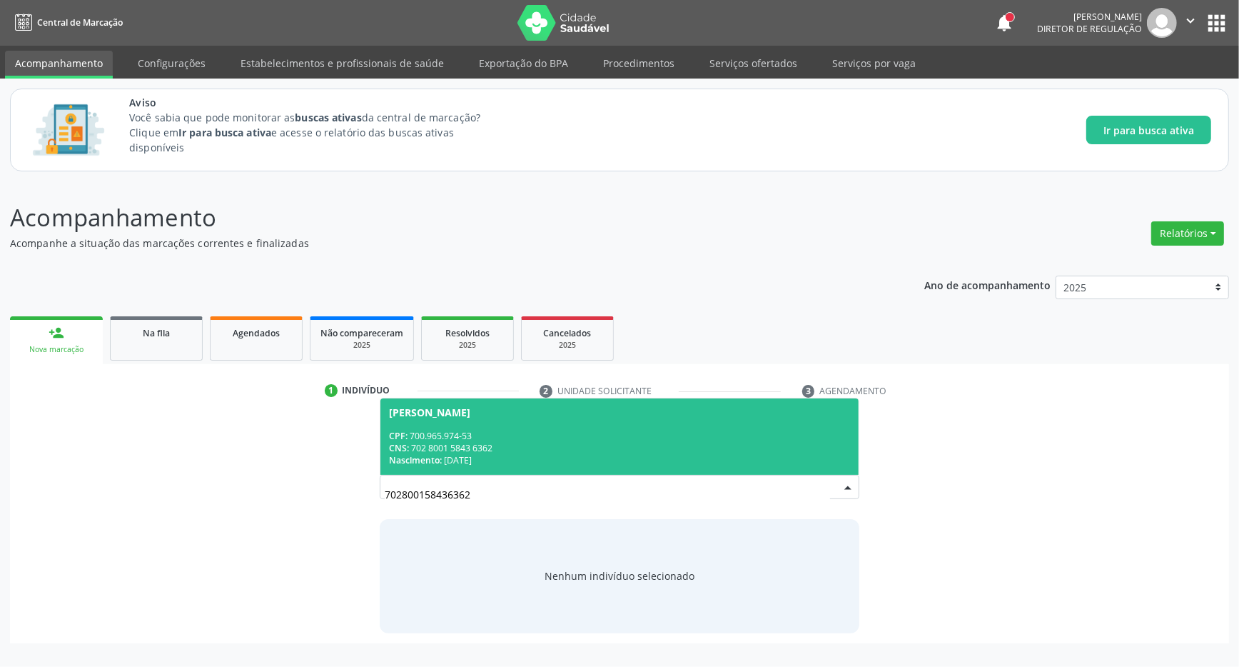
click at [464, 445] on div "CNS: 702 8001 5843 6362" at bounding box center [619, 448] width 461 height 12
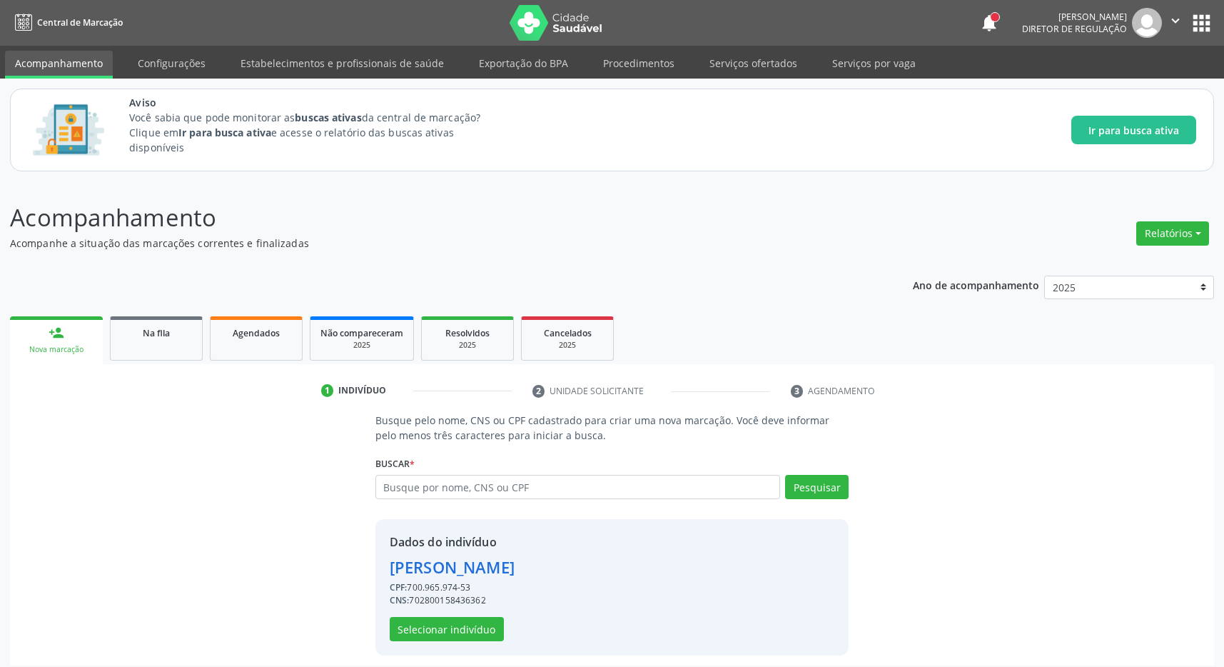
scroll to position [9, 0]
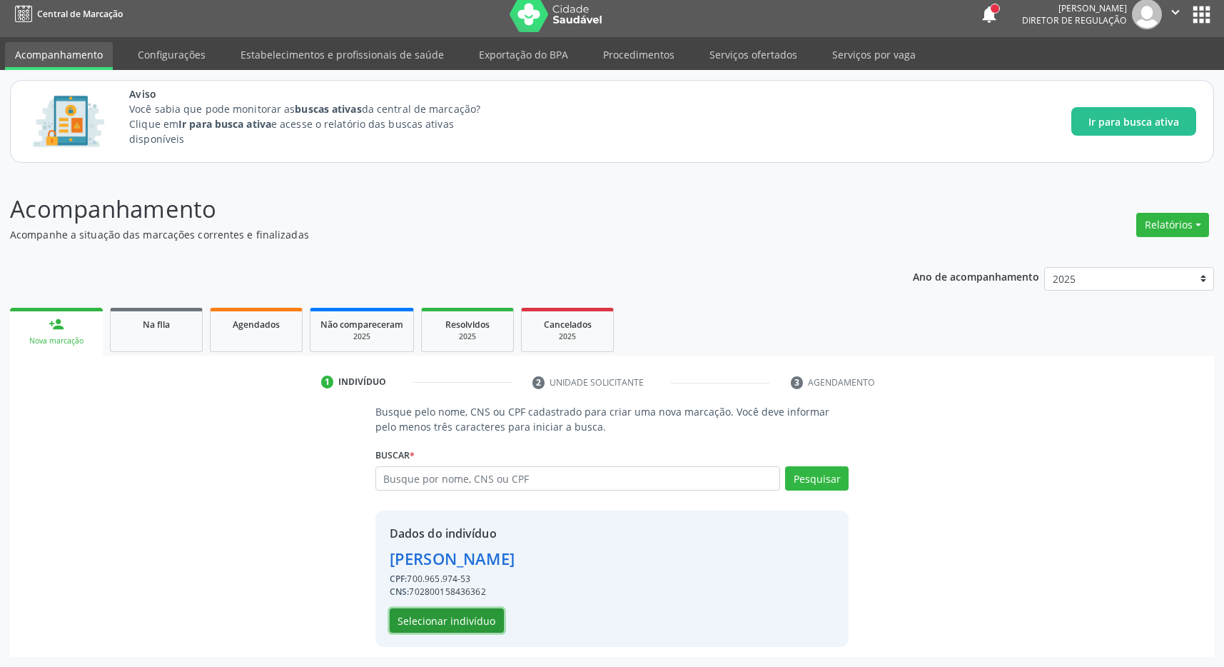
click at [463, 617] on button "Selecionar indivíduo" at bounding box center [447, 620] width 114 height 24
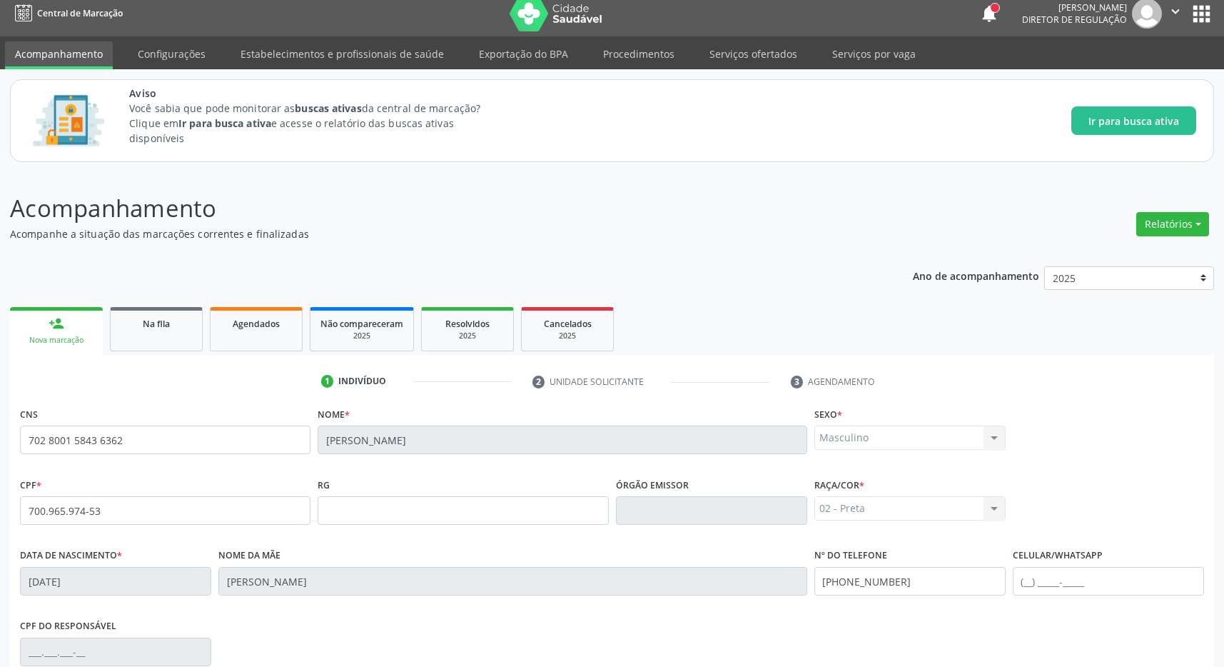
scroll to position [211, 0]
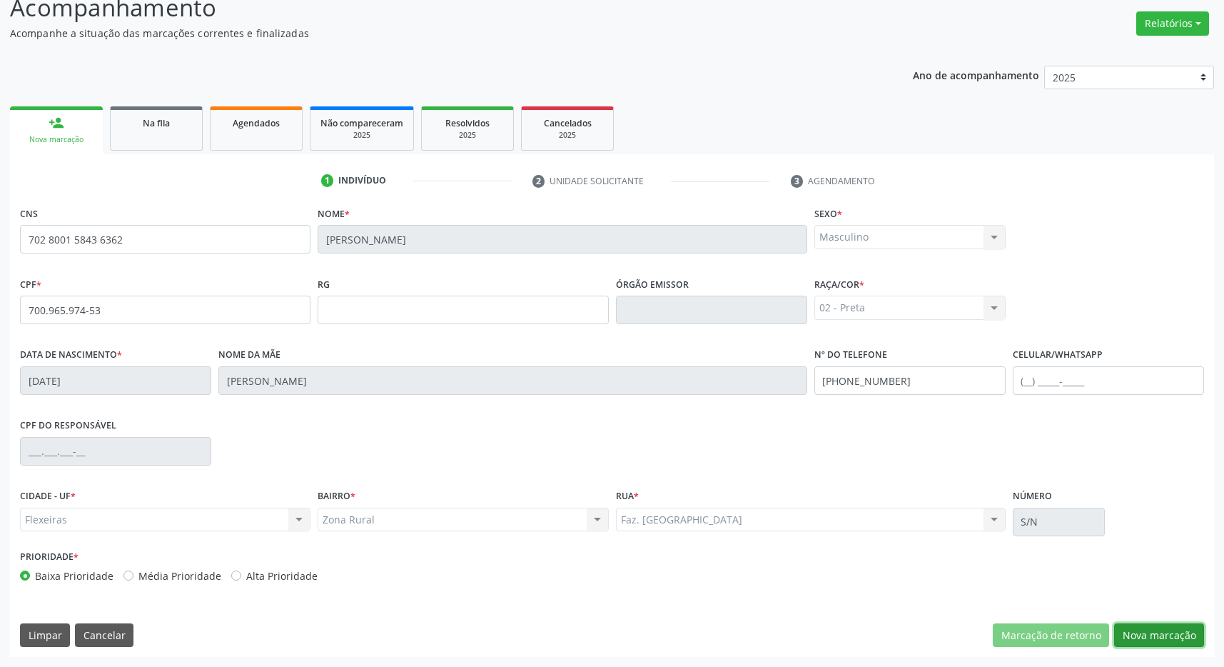
click at [1145, 636] on button "Nova marcação" at bounding box center [1159, 635] width 90 height 24
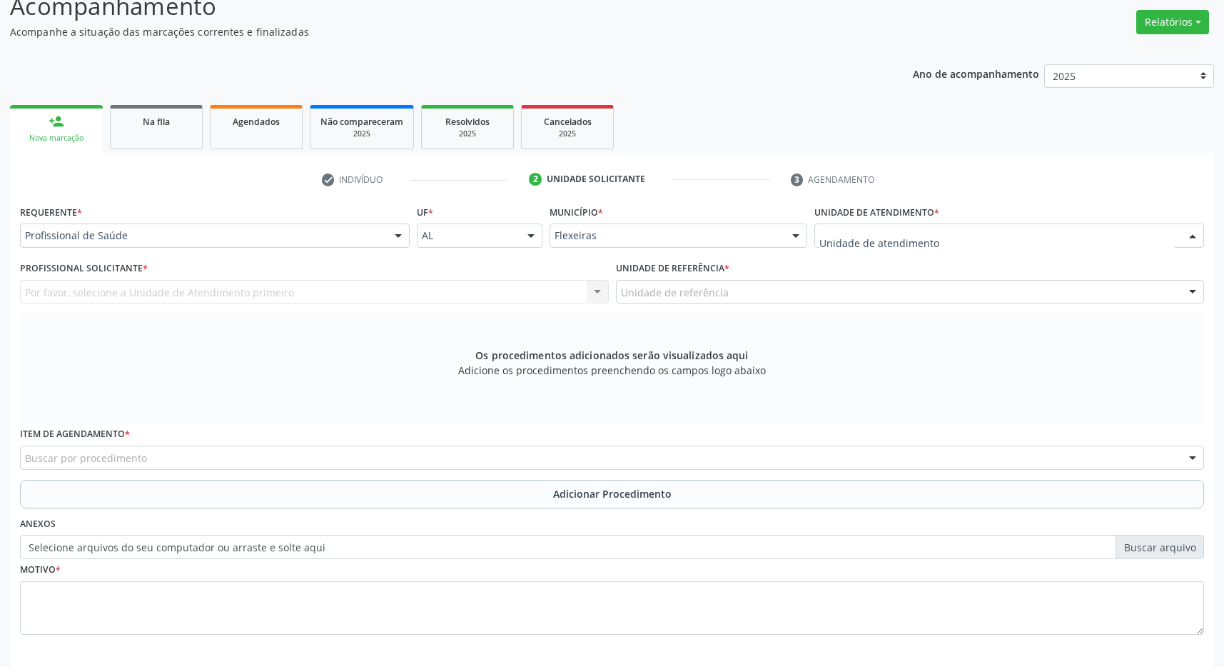
click at [1081, 236] on div at bounding box center [1009, 235] width 390 height 24
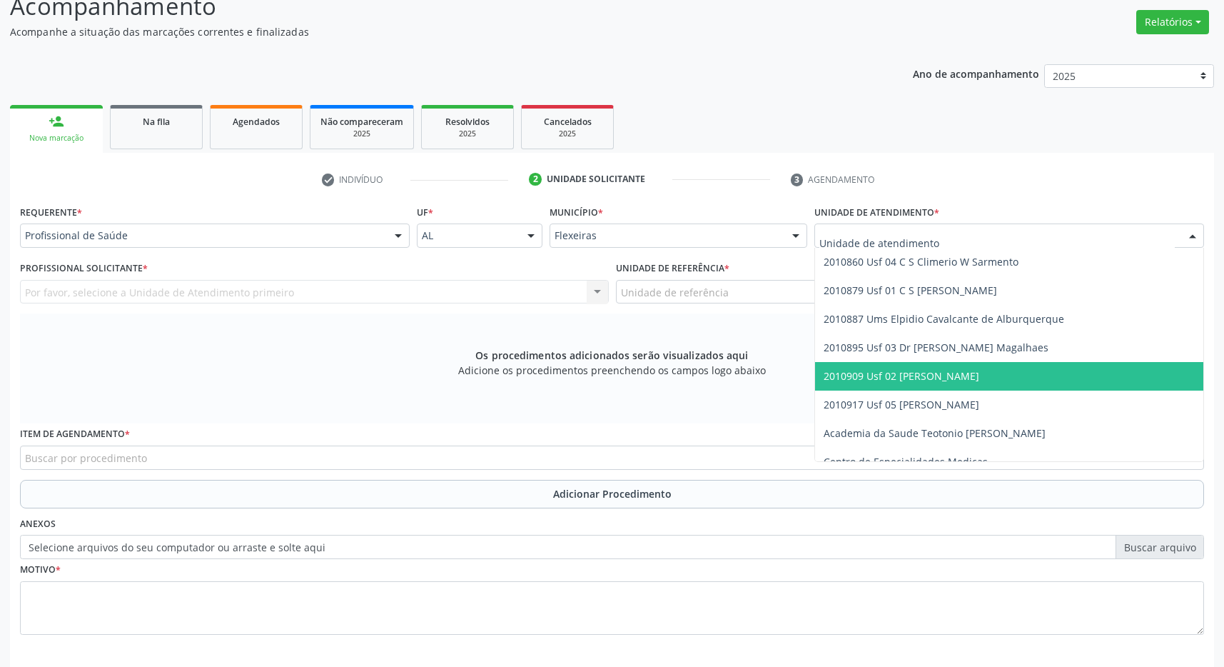
click at [979, 375] on span "2010909 Usf 02 [PERSON_NAME]" at bounding box center [902, 376] width 156 height 14
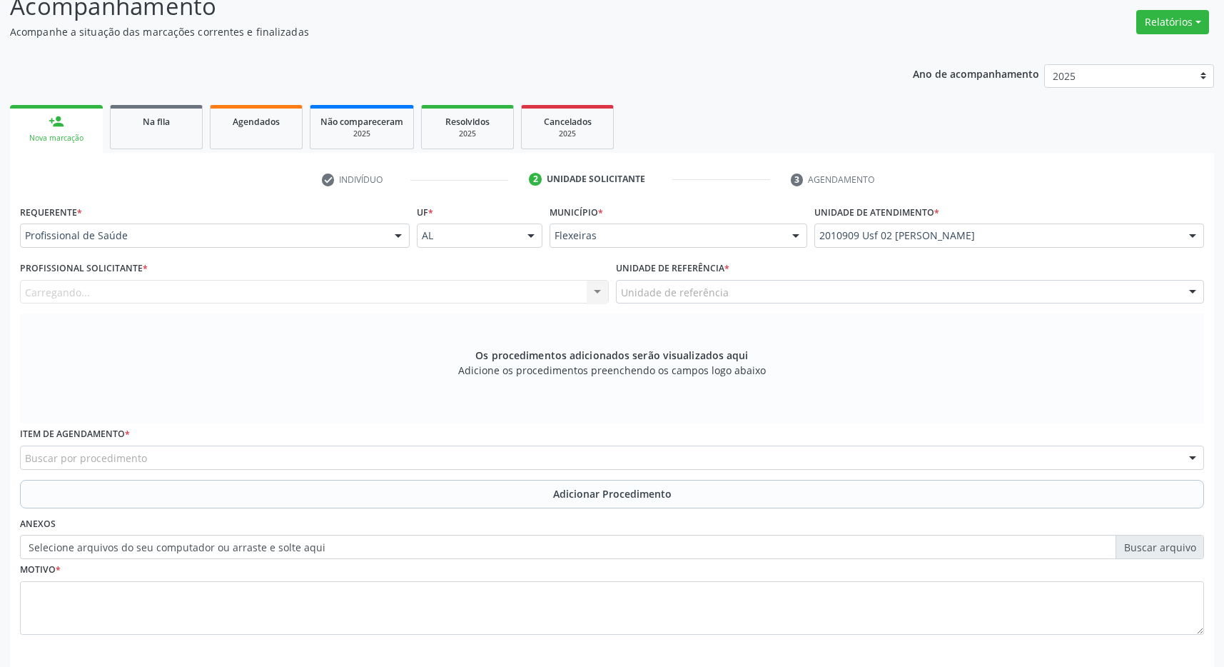
click at [948, 295] on div "Unidade de referência" at bounding box center [910, 292] width 589 height 24
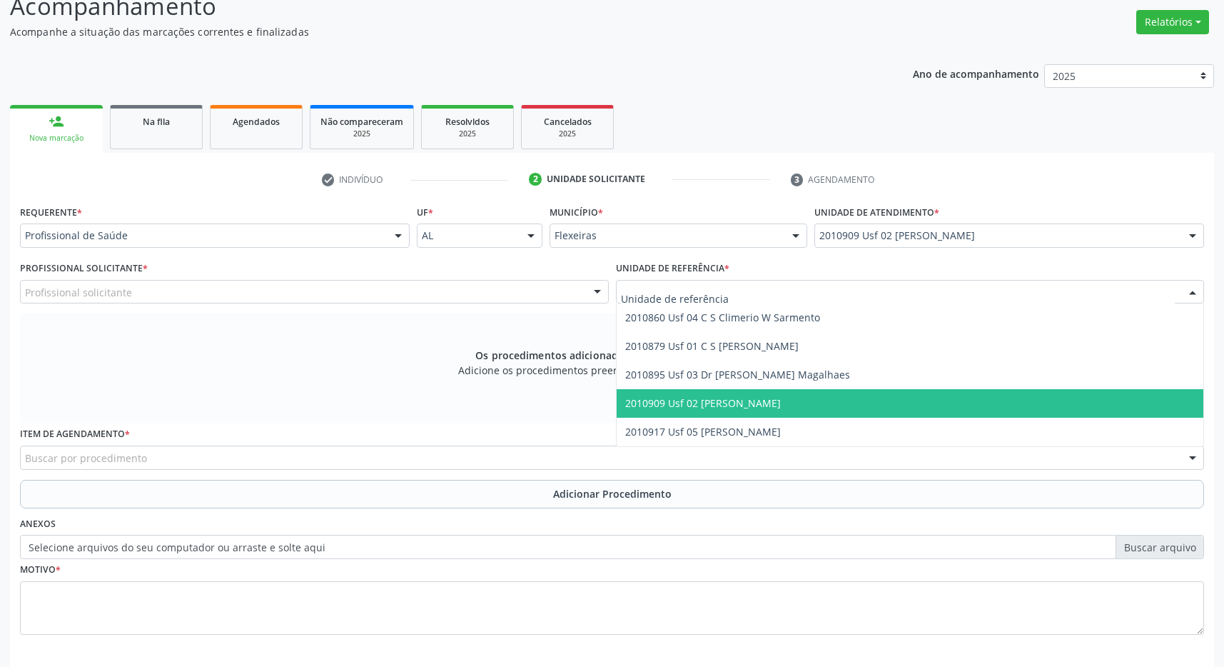
click at [943, 402] on span "2010909 Usf 02 [PERSON_NAME]" at bounding box center [910, 403] width 587 height 29
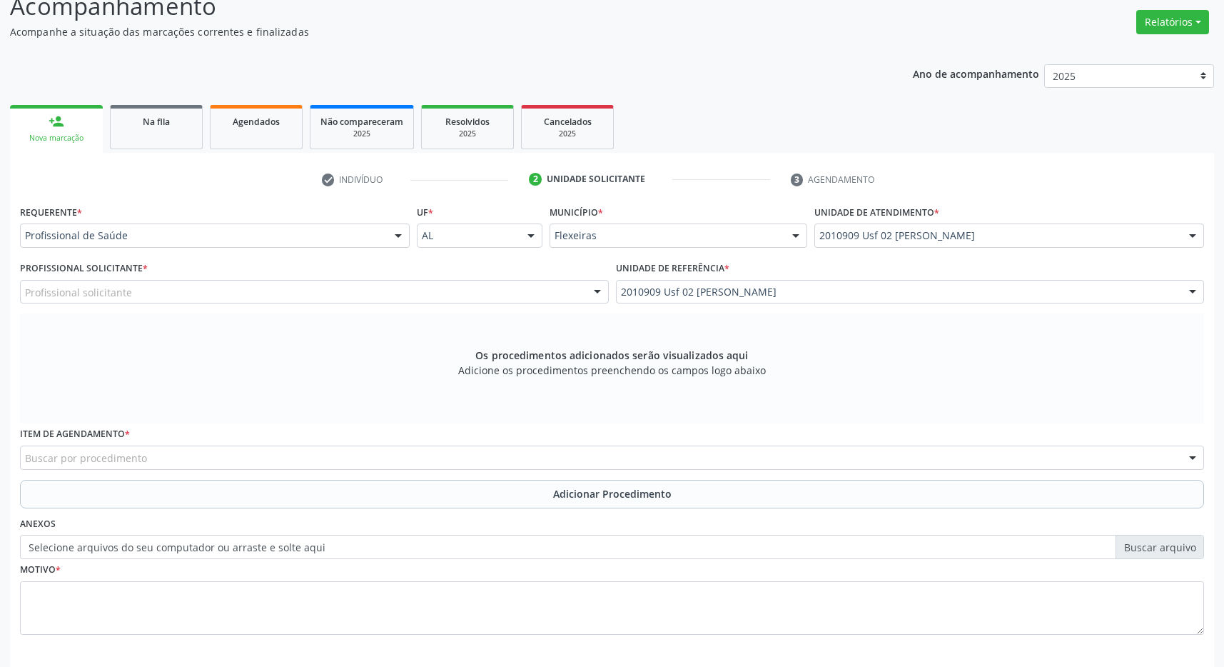
click at [458, 293] on div "Profissional solicitante" at bounding box center [314, 292] width 589 height 24
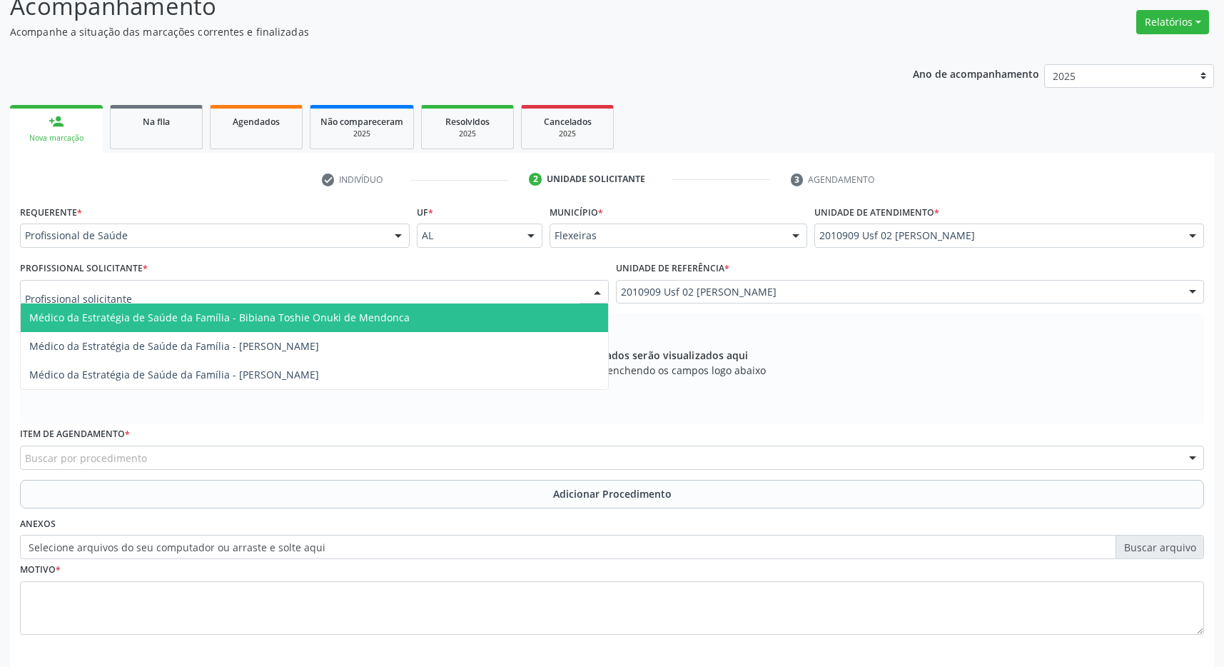
click at [454, 328] on span "Médico da Estratégia de Saúde da Família - Bibiana Toshie Onuki de Mendonca" at bounding box center [314, 317] width 587 height 29
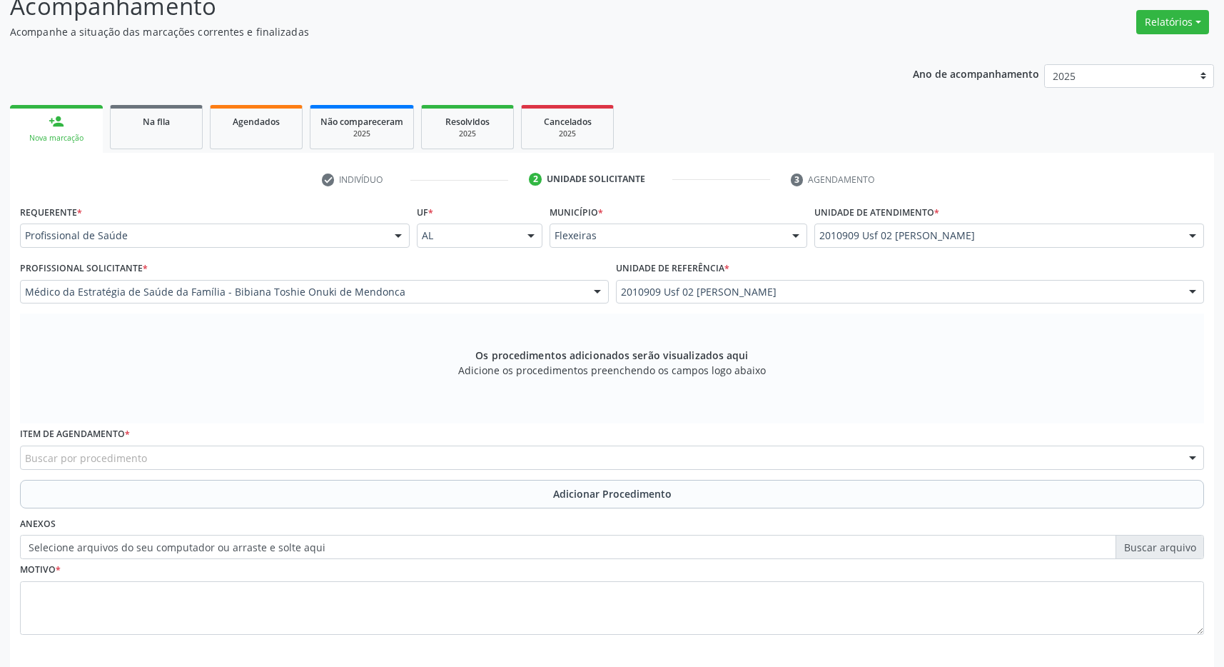
click at [126, 446] on div "Buscar por procedimento" at bounding box center [612, 457] width 1184 height 24
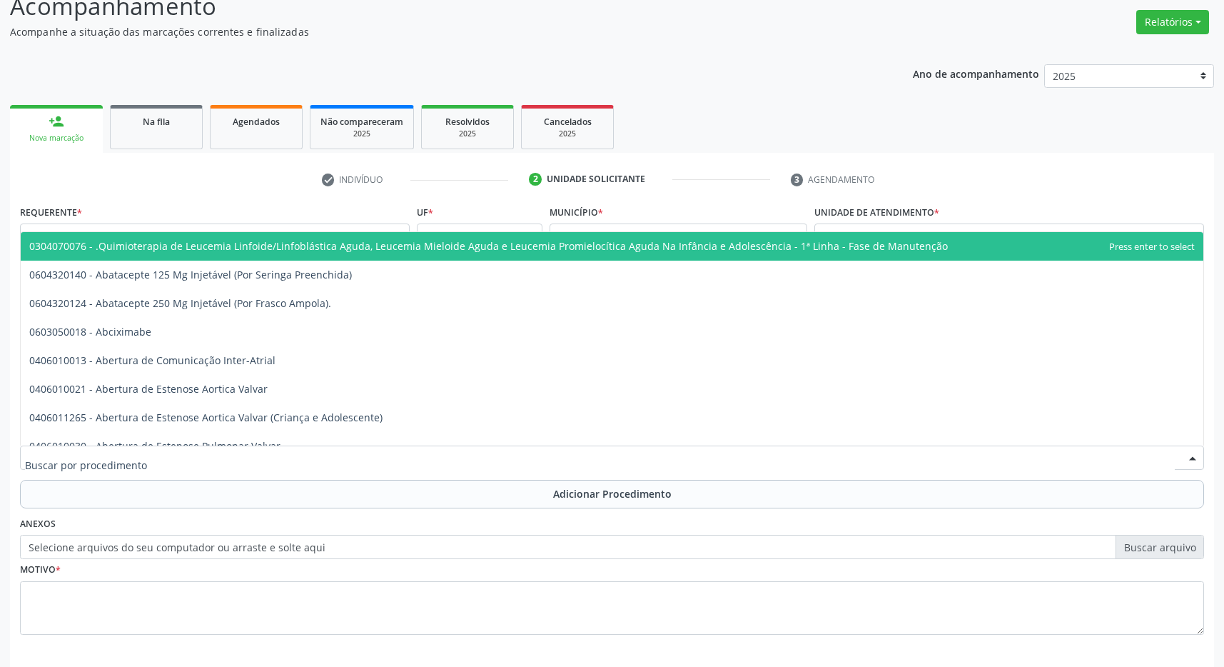
click at [120, 466] on input "text" at bounding box center [600, 464] width 1150 height 29
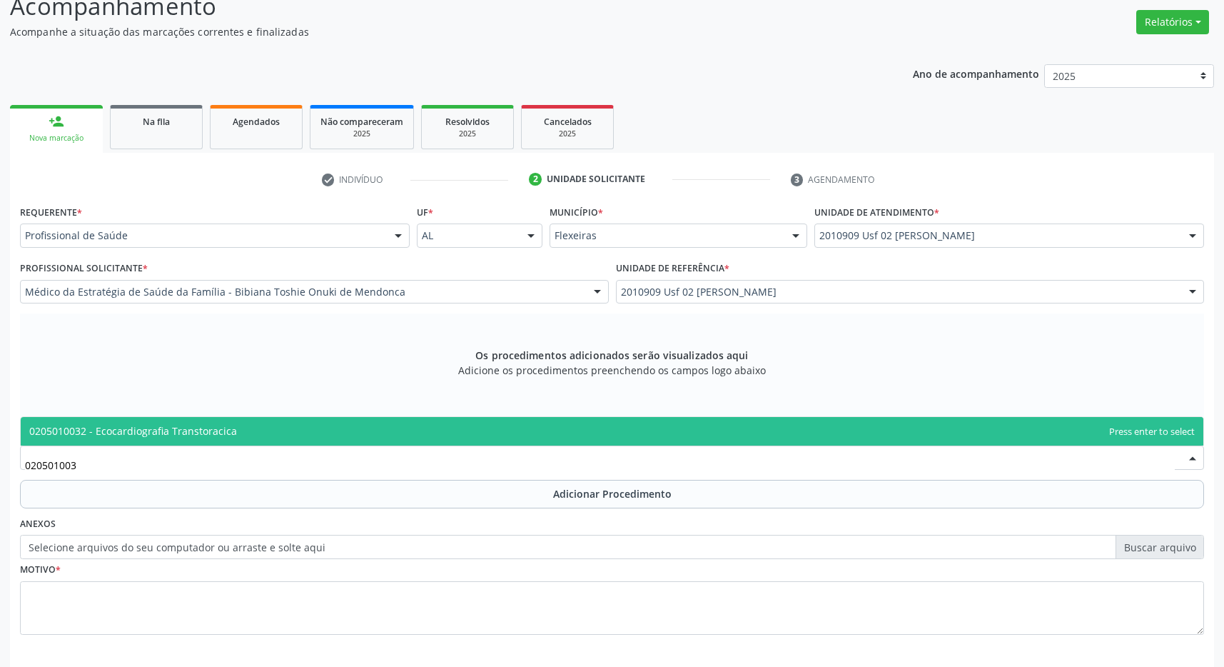
type input "0205010032"
click at [270, 433] on span "0205010032 - Ecocardiografia Transtoracica" at bounding box center [612, 431] width 1183 height 29
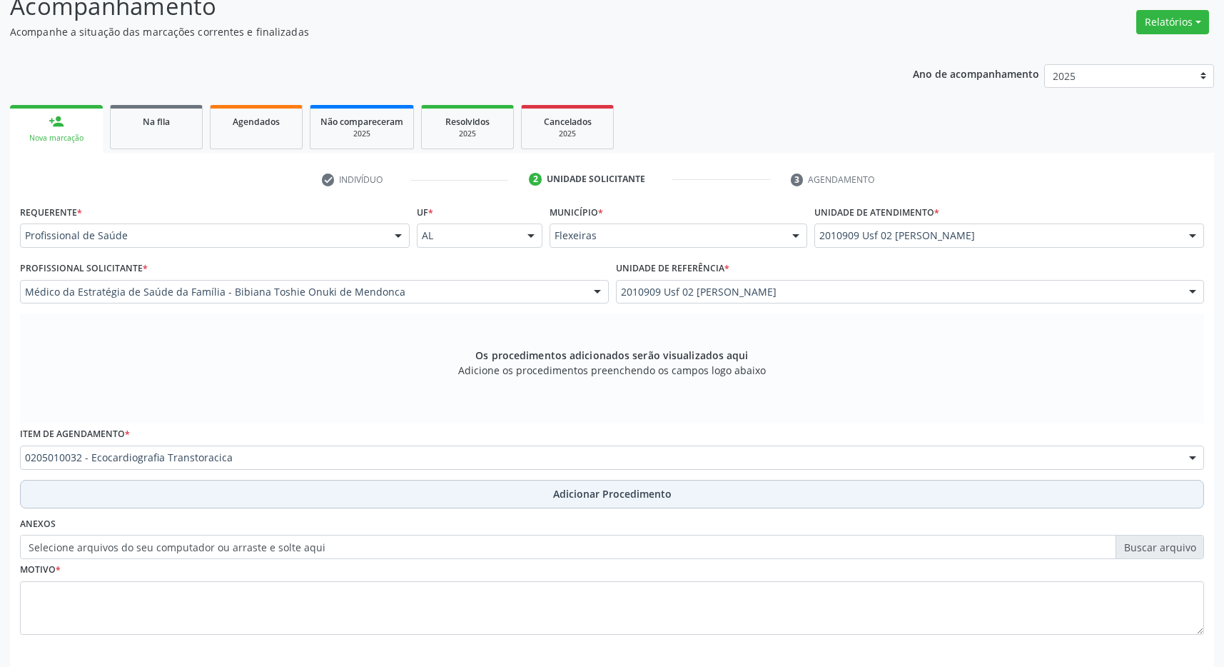
click at [547, 492] on button "Adicionar Procedimento" at bounding box center [612, 494] width 1184 height 29
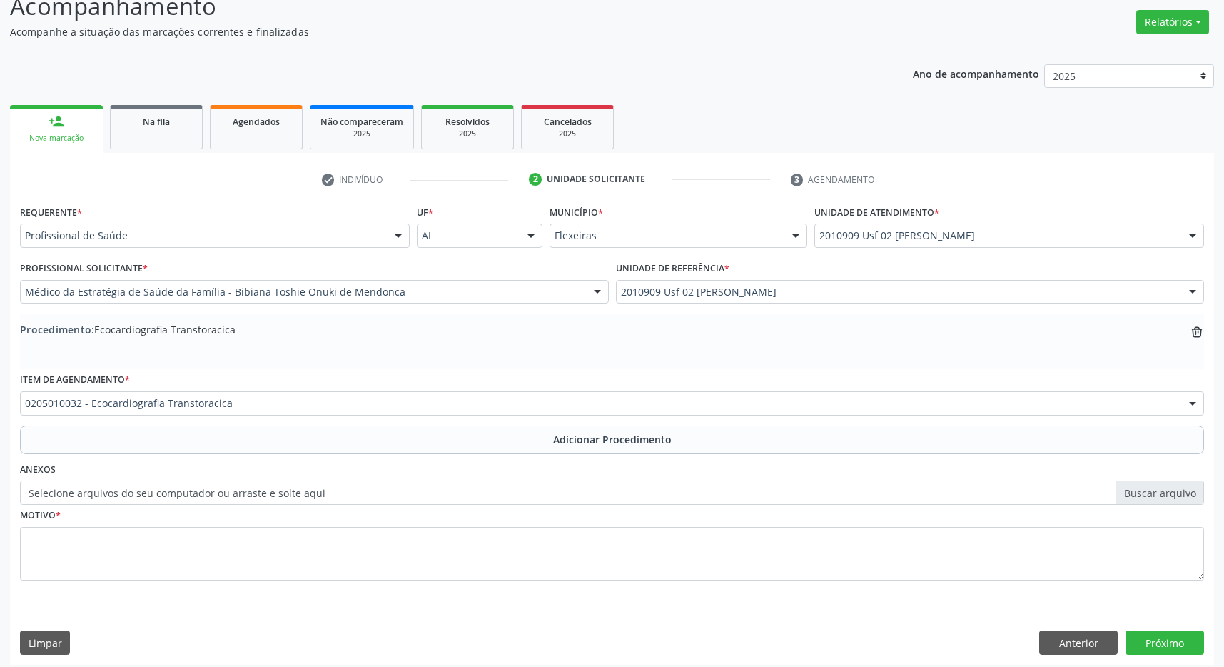
scroll to position [1, 0]
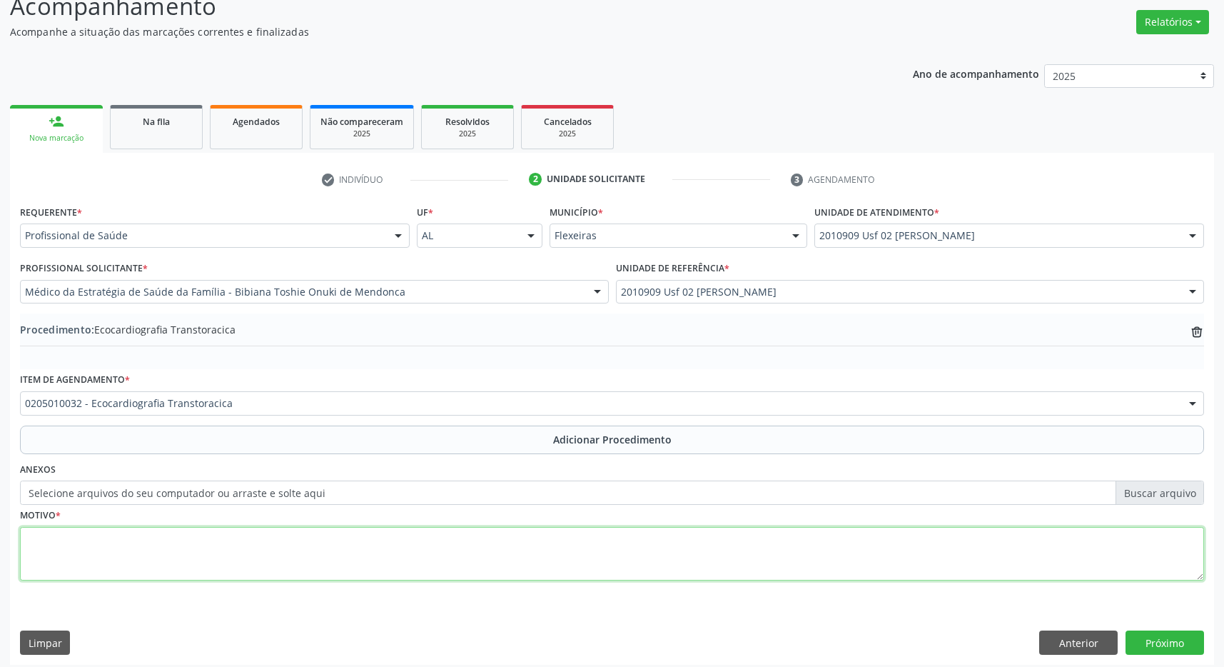
click at [432, 560] on textarea at bounding box center [612, 554] width 1184 height 54
type textarea "i"
type textarea "IC acompanhamento"
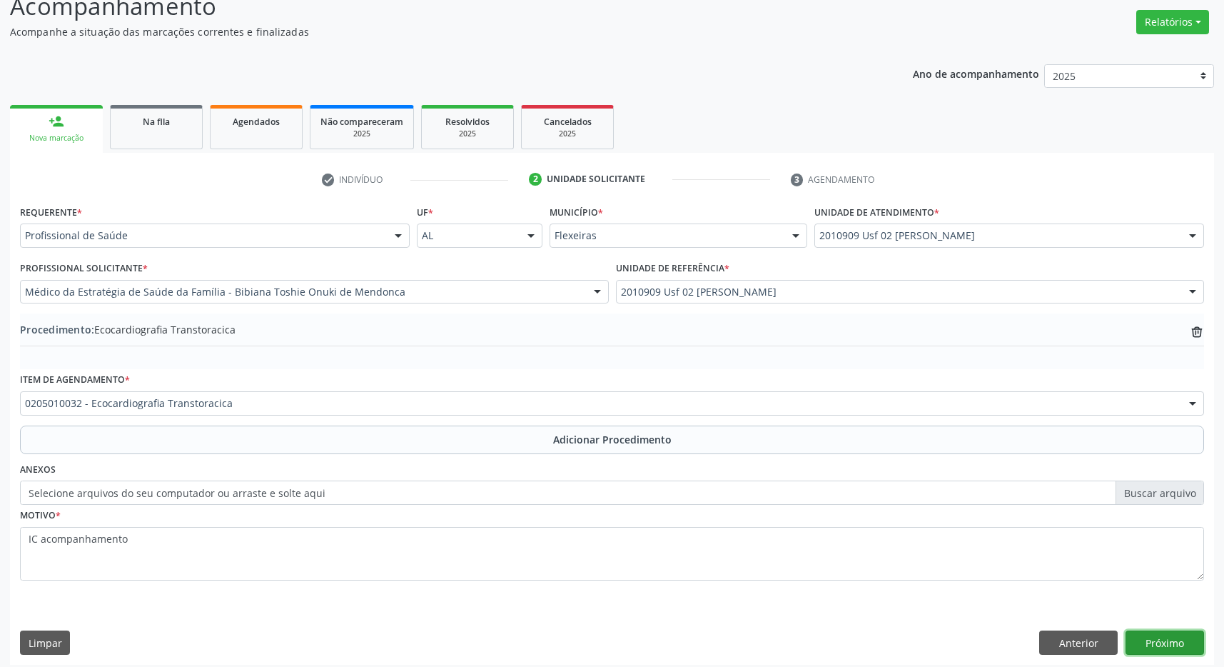
click at [1174, 637] on button "Próximo" at bounding box center [1165, 642] width 79 height 24
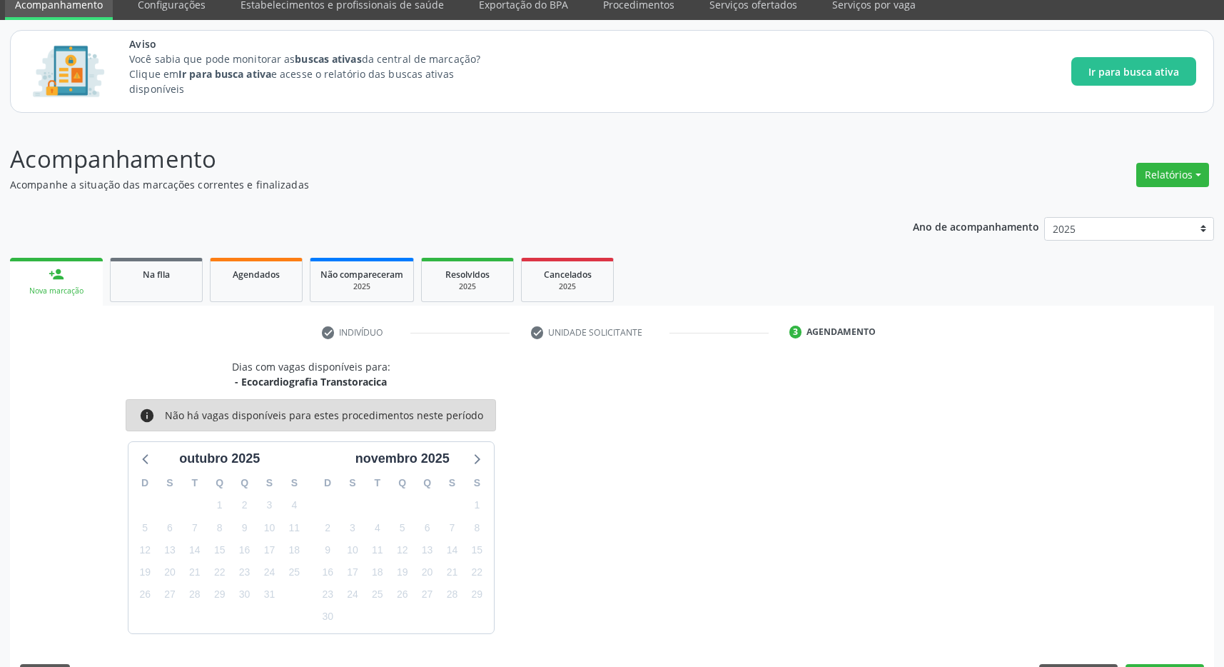
scroll to position [101, 0]
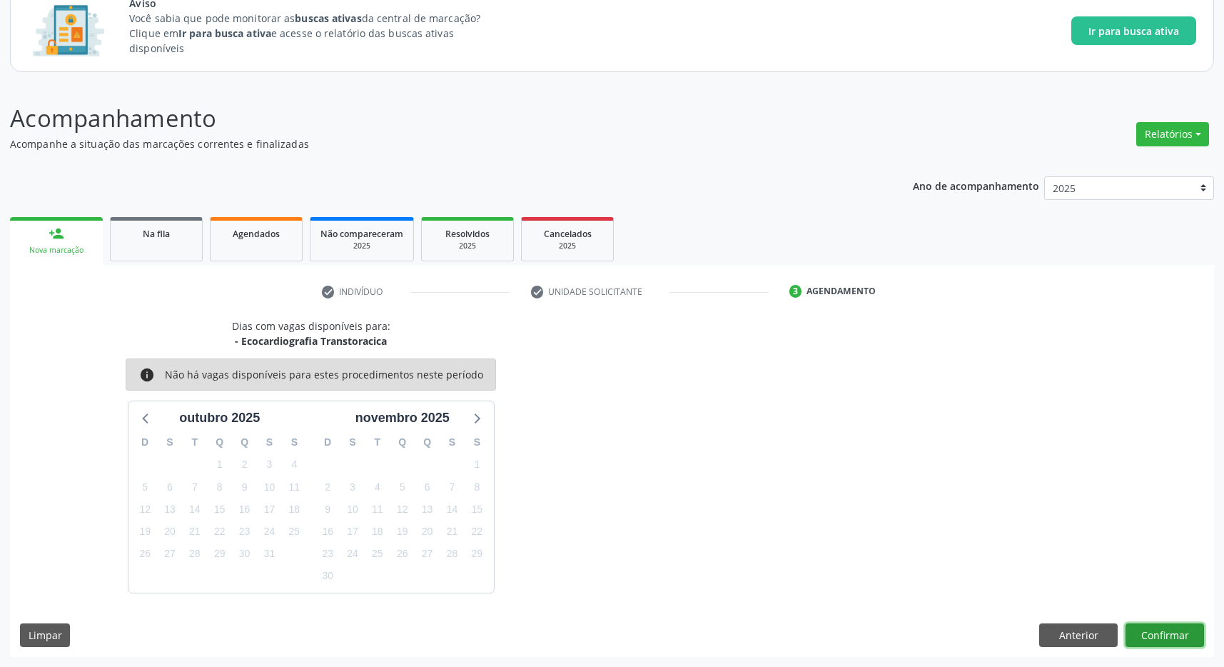
click at [1149, 630] on button "Confirmar" at bounding box center [1165, 635] width 79 height 24
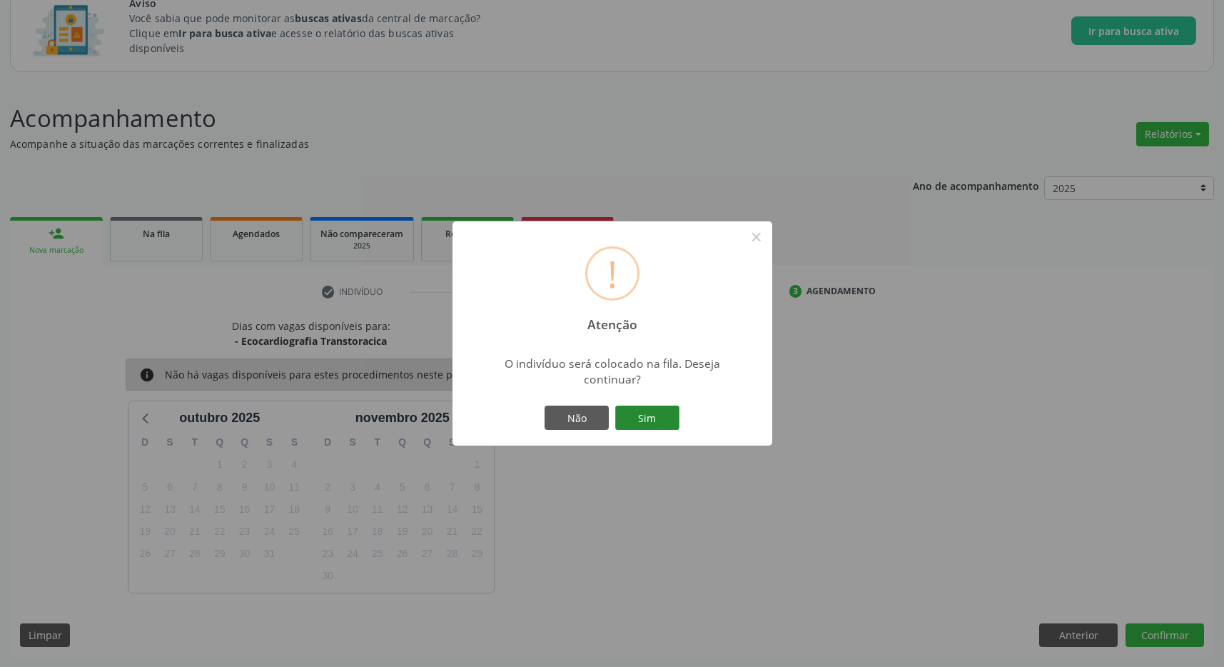
click at [617, 413] on button "Sim" at bounding box center [647, 417] width 64 height 24
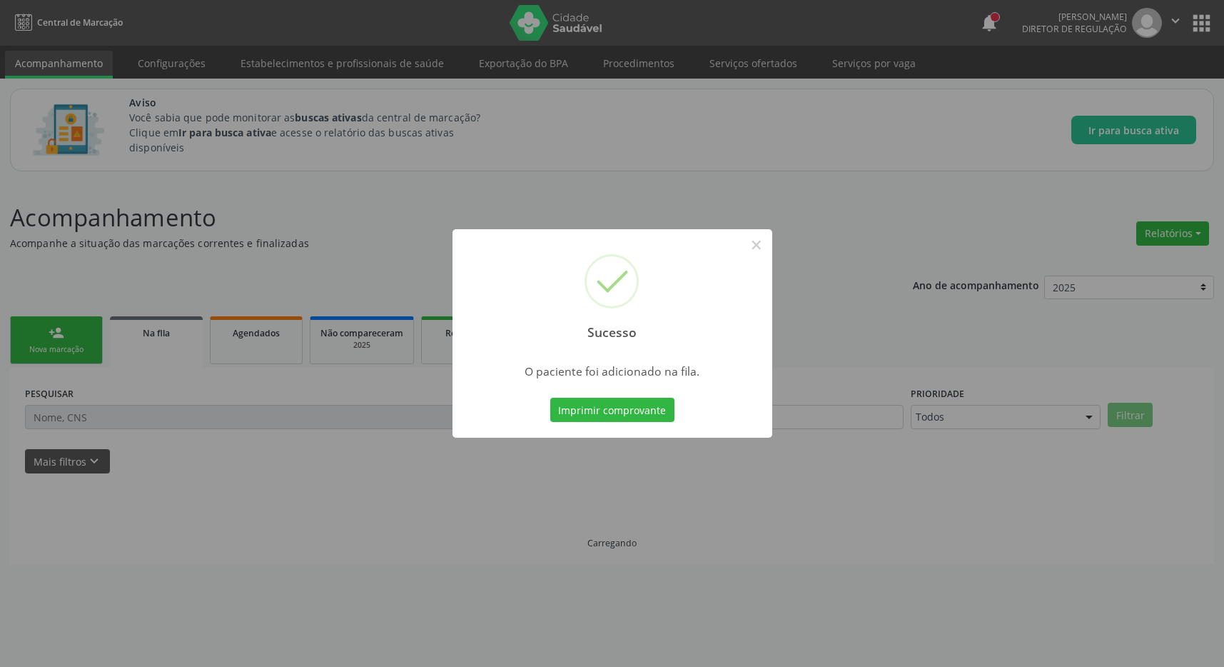
scroll to position [0, 0]
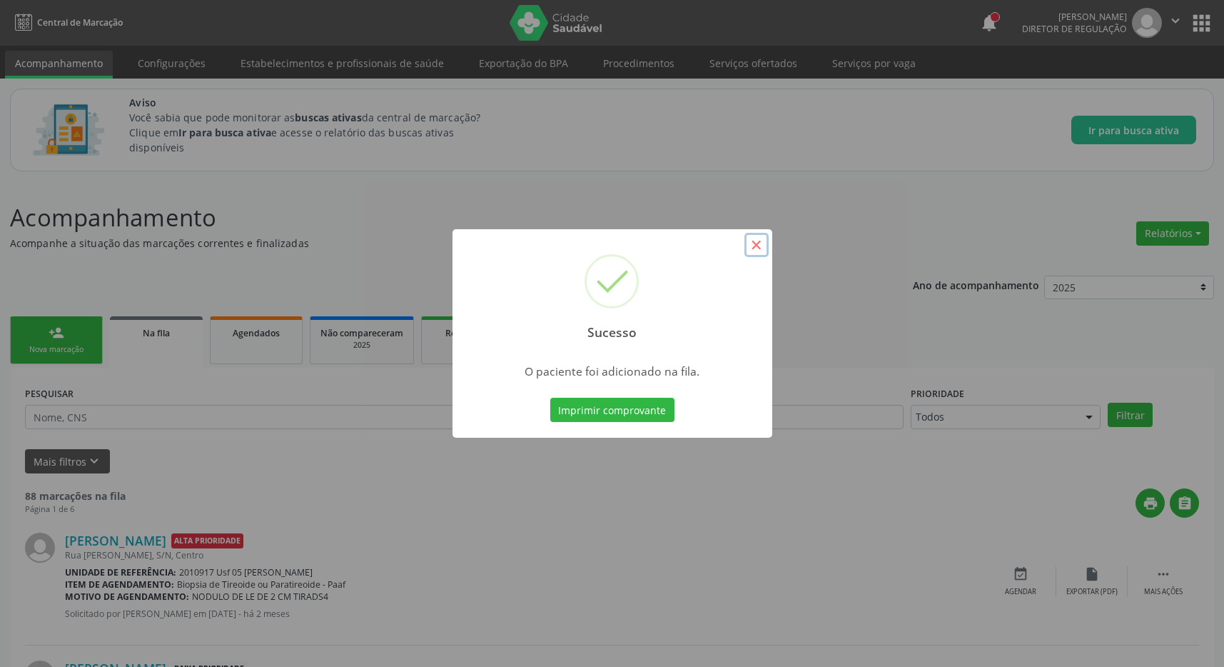
click at [755, 250] on button "×" at bounding box center [757, 245] width 24 height 24
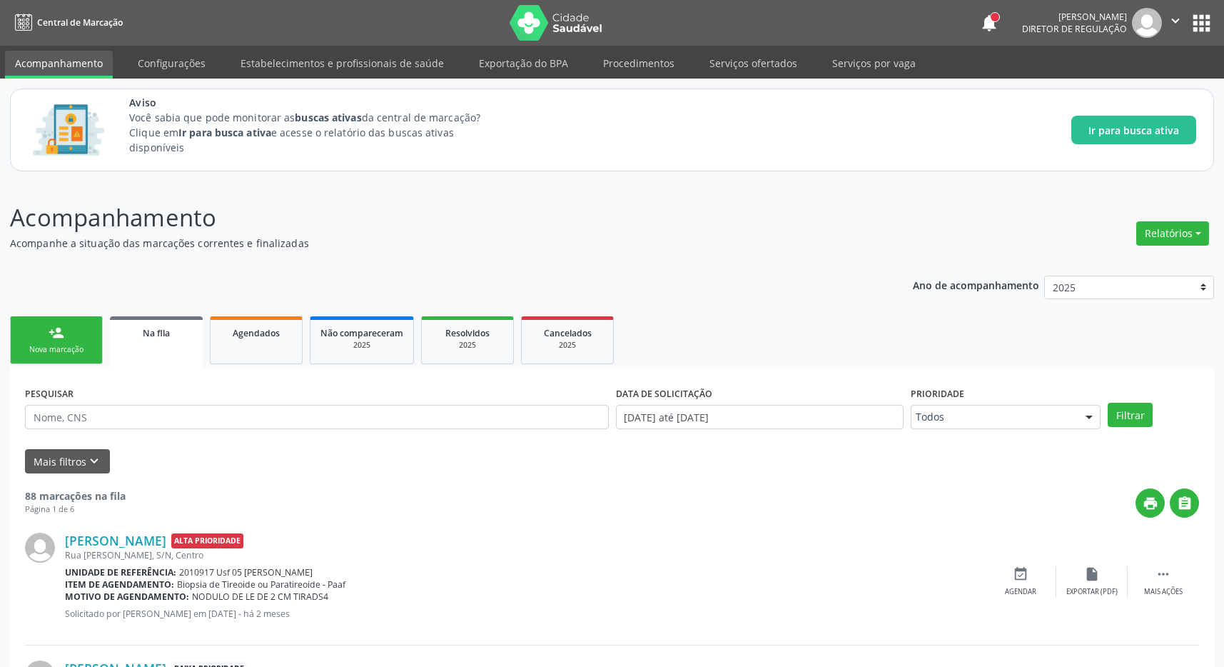
click at [1206, 25] on button "apps" at bounding box center [1201, 23] width 25 height 25
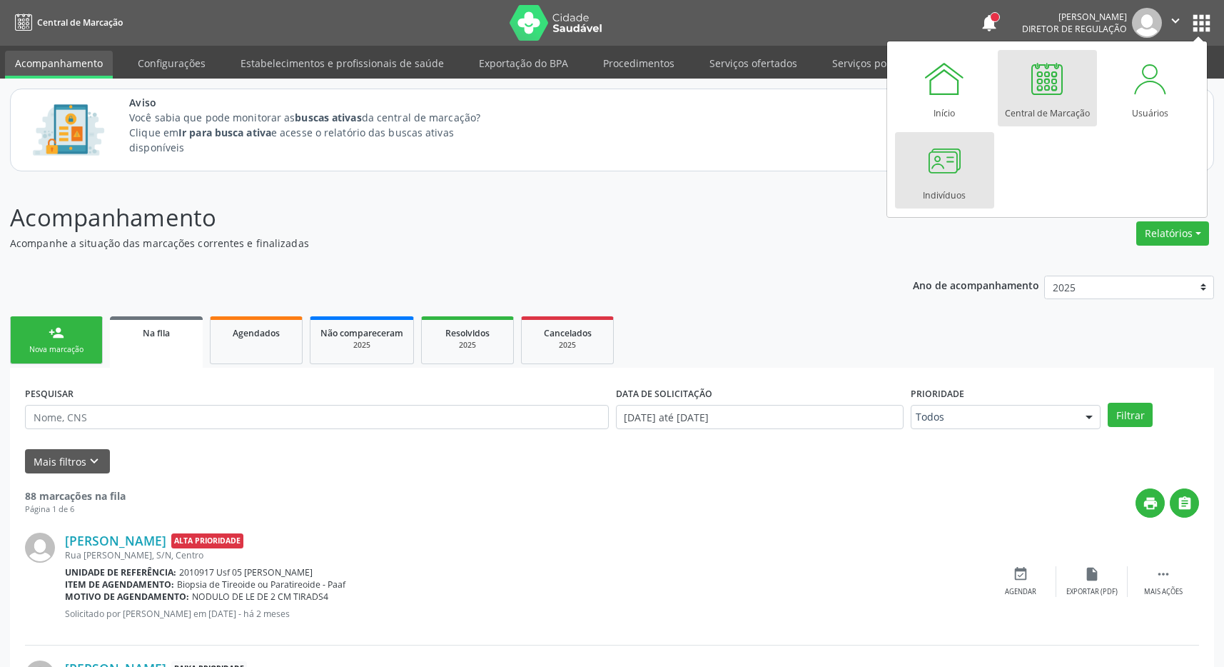
click at [948, 163] on div at bounding box center [944, 160] width 43 height 43
